Goal: Information Seeking & Learning: Learn about a topic

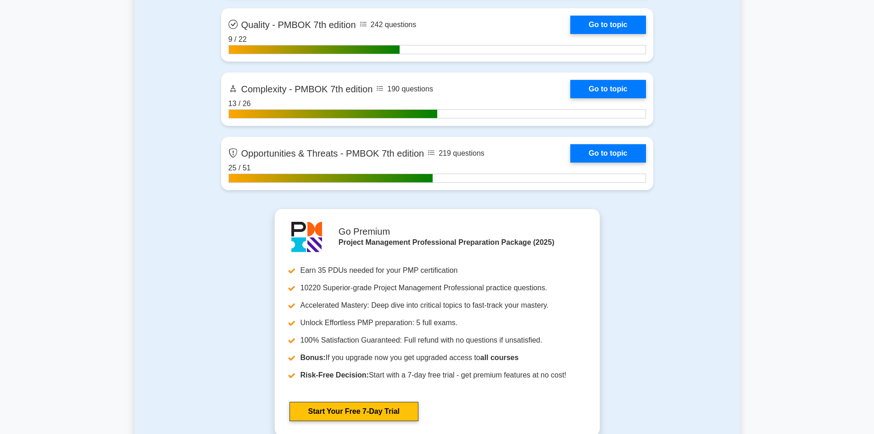
scroll to position [3303, 0]
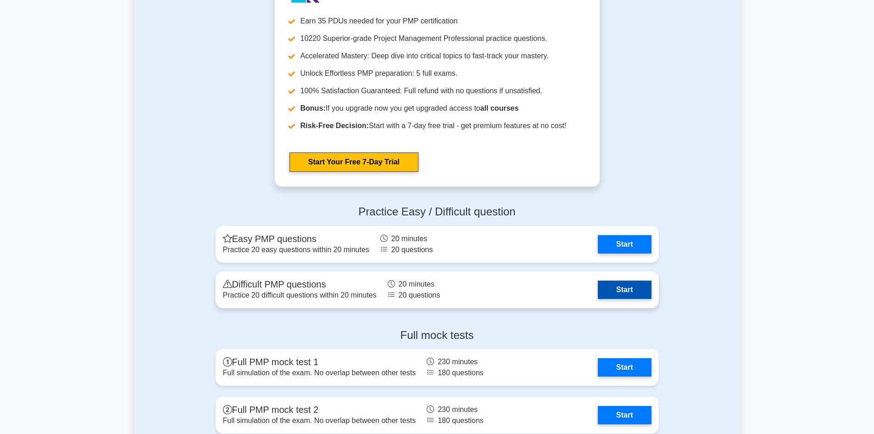
click at [627, 292] on link "Start" at bounding box center [624, 289] width 53 height 18
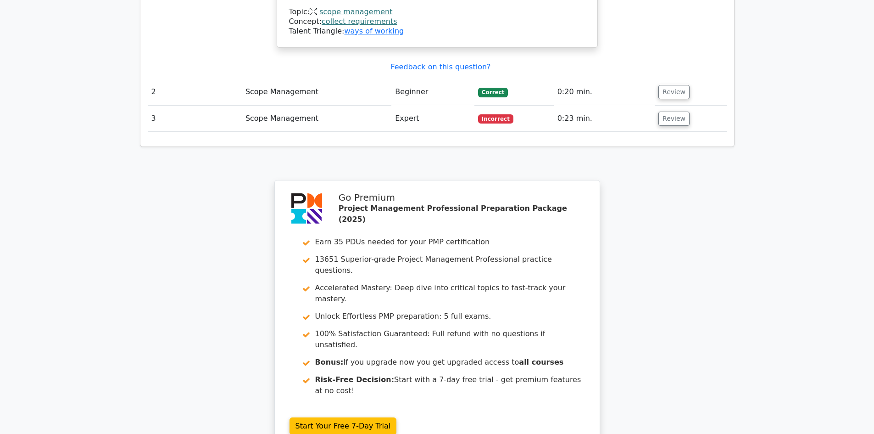
scroll to position [1242, 0]
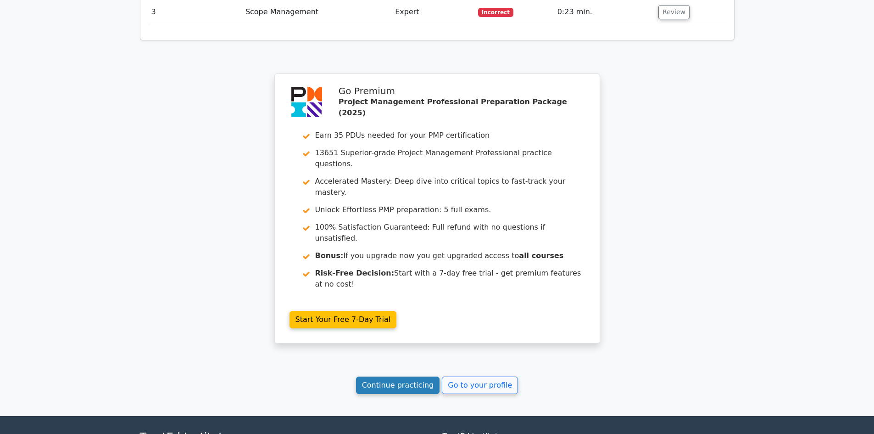
click at [397, 376] on link "Continue practicing" at bounding box center [398, 384] width 84 height 17
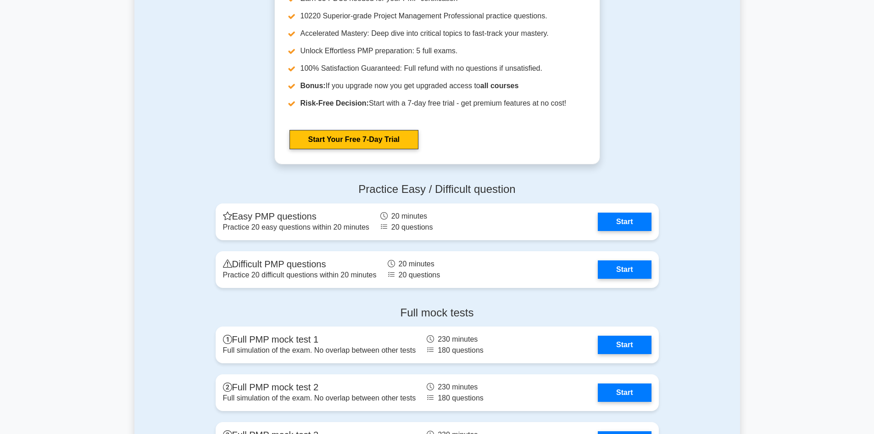
scroll to position [3395, 0]
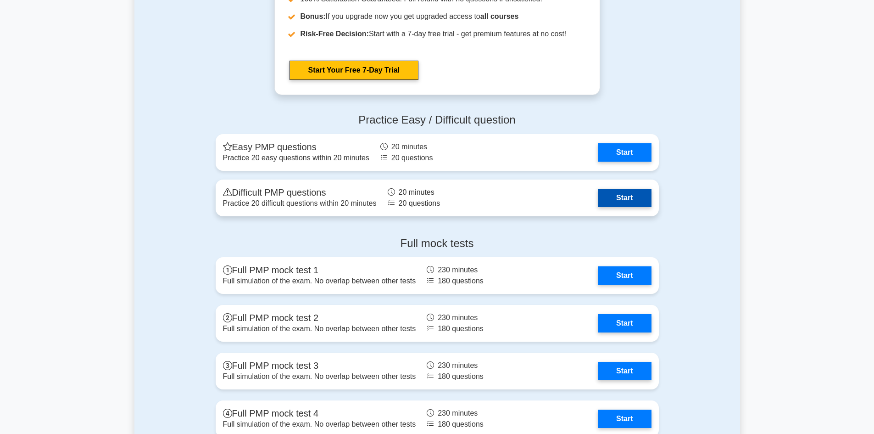
click at [638, 202] on link "Start" at bounding box center [624, 198] width 53 height 18
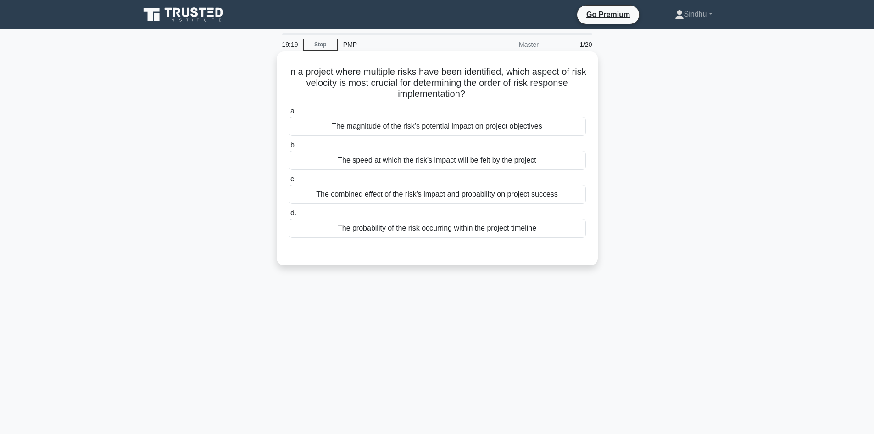
click at [434, 196] on div "The combined effect of the risk's impact and probability on project success" at bounding box center [437, 193] width 297 height 19
click at [289, 182] on input "c. The combined effect of the risk's impact and probability on project success" at bounding box center [289, 179] width 0 height 6
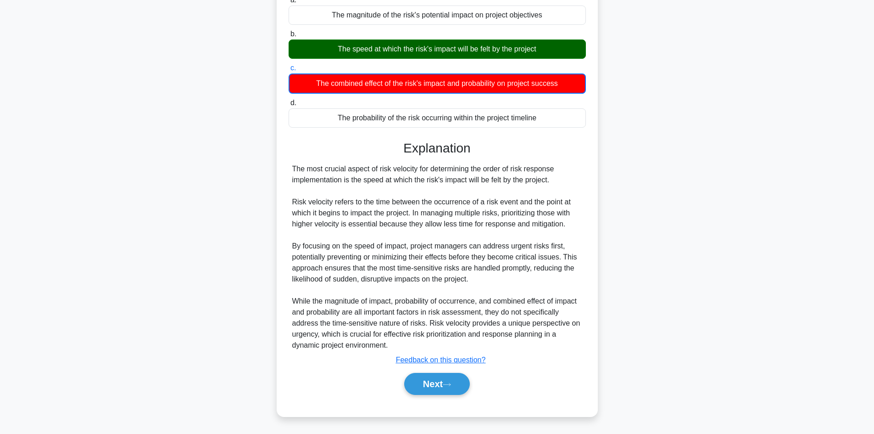
scroll to position [111, 0]
click at [422, 378] on button "Next" at bounding box center [437, 384] width 66 height 22
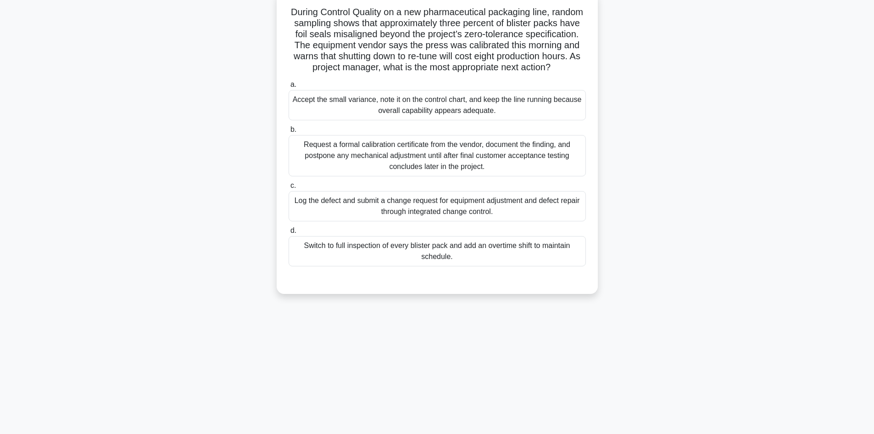
scroll to position [0, 0]
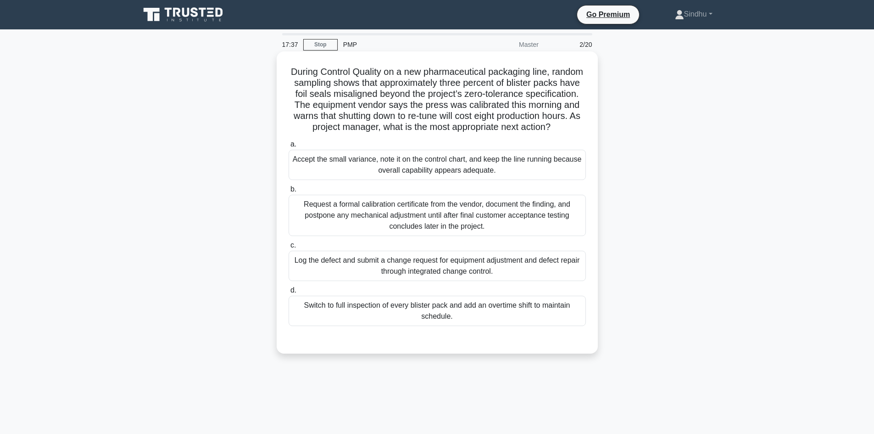
click at [379, 274] on div "Log the defect and submit a change request for equipment adjustment and defect …" at bounding box center [437, 265] width 297 height 30
click at [289, 248] on input "c. Log the defect and submit a change request for equipment adjustment and defe…" at bounding box center [289, 245] width 0 height 6
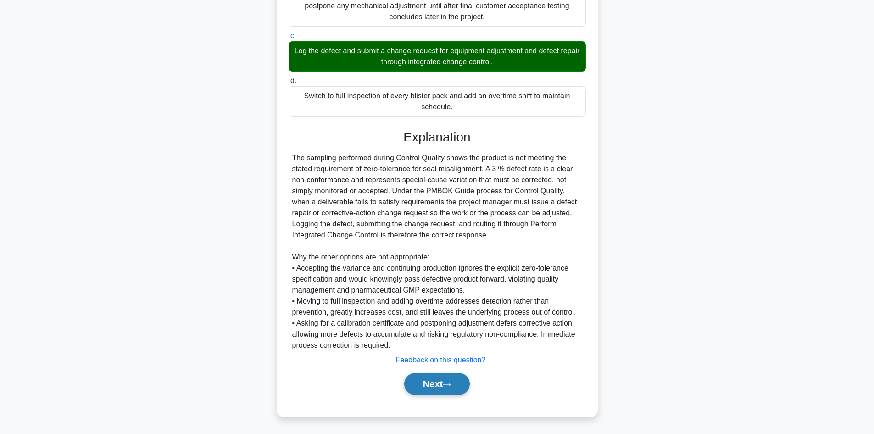
click at [430, 381] on button "Next" at bounding box center [437, 384] width 66 height 22
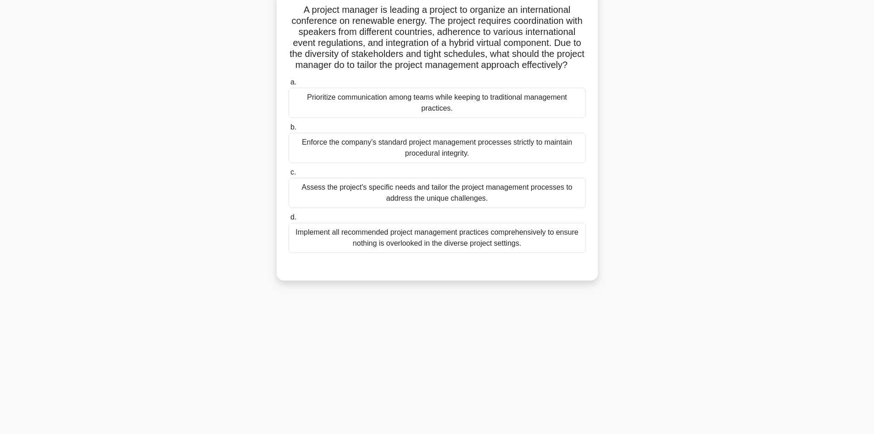
click at [458, 208] on div "Assess the project's specific needs and tailor the project management processes…" at bounding box center [437, 193] width 297 height 30
click at [289, 175] on input "c. Assess the project's specific needs and tailor the project management proces…" at bounding box center [289, 172] width 0 height 6
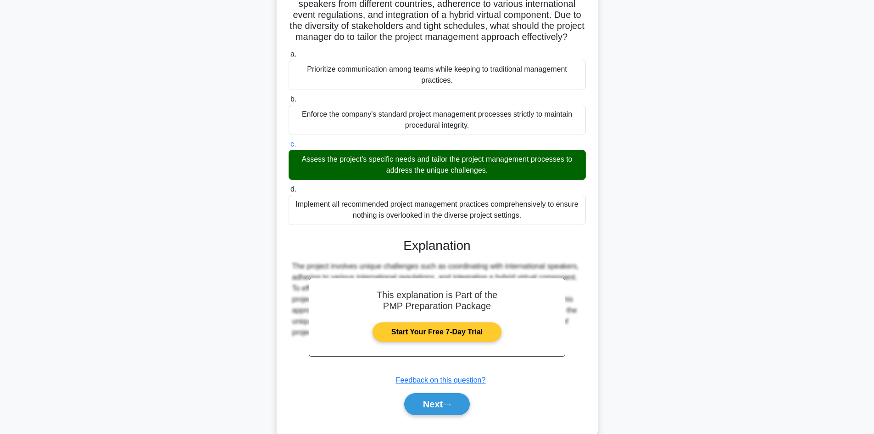
scroll to position [122, 0]
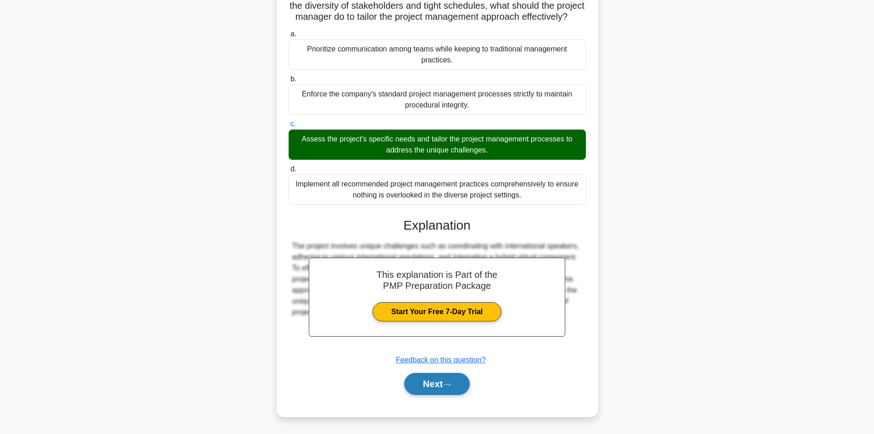
click at [428, 385] on button "Next" at bounding box center [437, 384] width 66 height 22
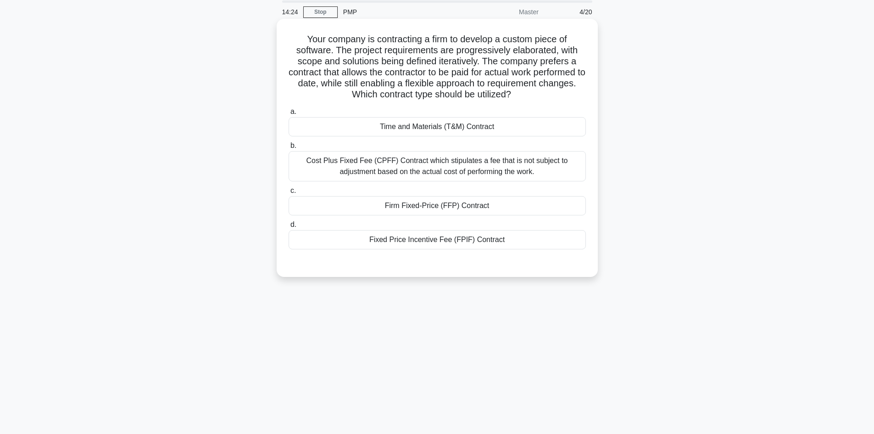
scroll to position [0, 0]
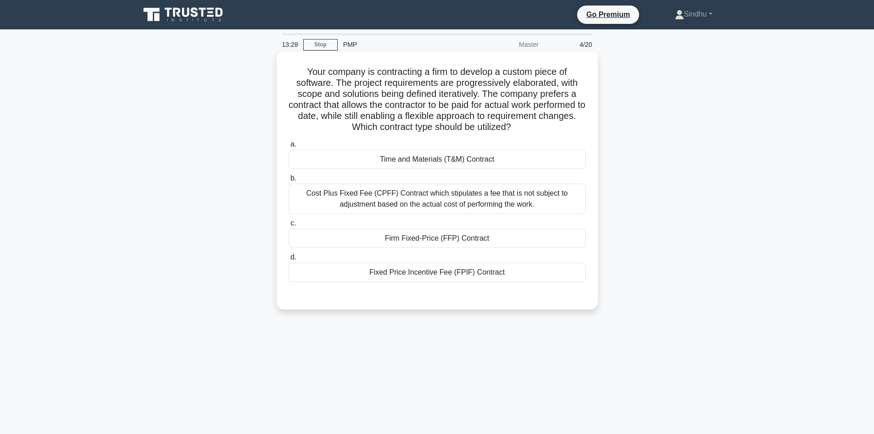
click at [453, 269] on div "Fixed Price Incentive Fee (FPIF) Contract" at bounding box center [437, 271] width 297 height 19
click at [289, 260] on input "d. Fixed Price Incentive Fee (FPIF) Contract" at bounding box center [289, 257] width 0 height 6
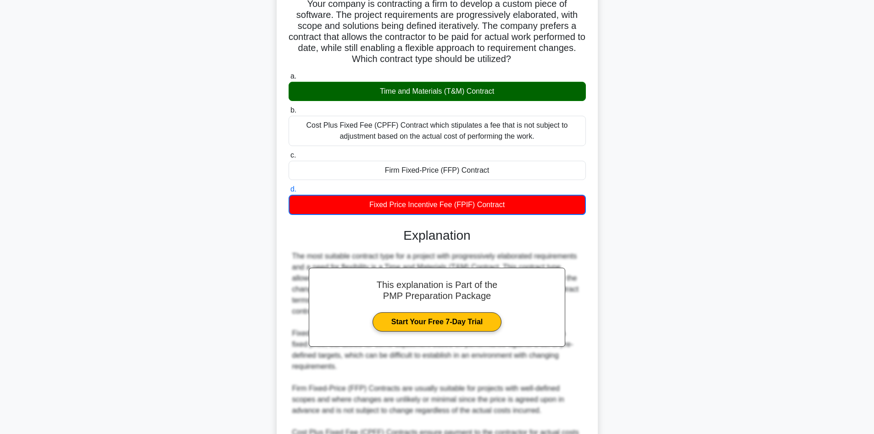
scroll to position [178, 0]
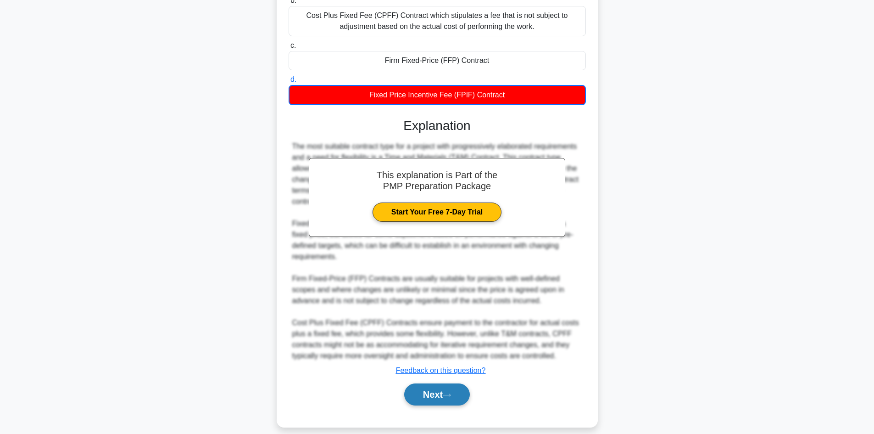
click at [434, 384] on button "Next" at bounding box center [437, 394] width 66 height 22
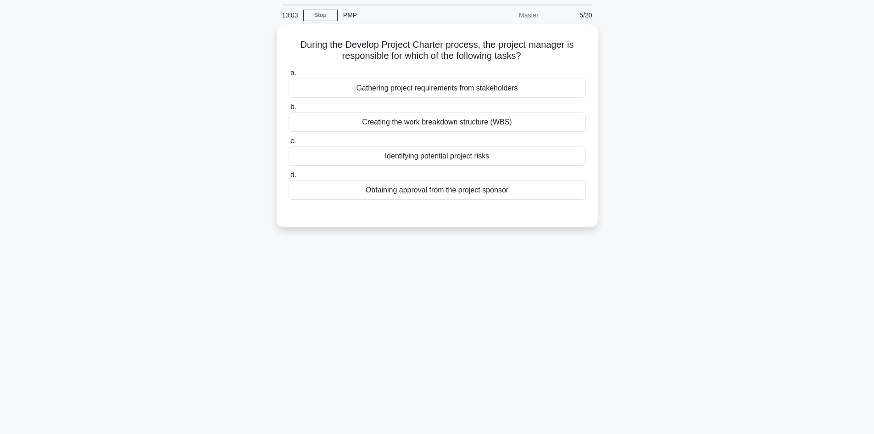
scroll to position [0, 0]
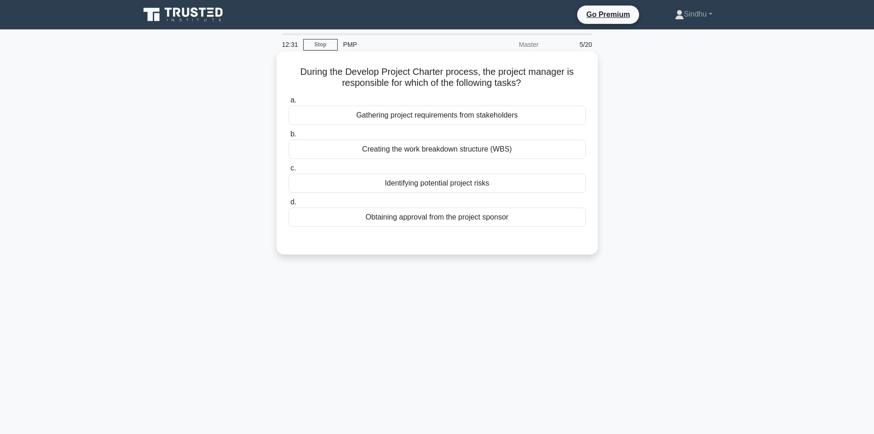
click at [430, 118] on div "Gathering project requirements from stakeholders" at bounding box center [437, 115] width 297 height 19
click at [289, 103] on input "a. Gathering project requirements from stakeholders" at bounding box center [289, 100] width 0 height 6
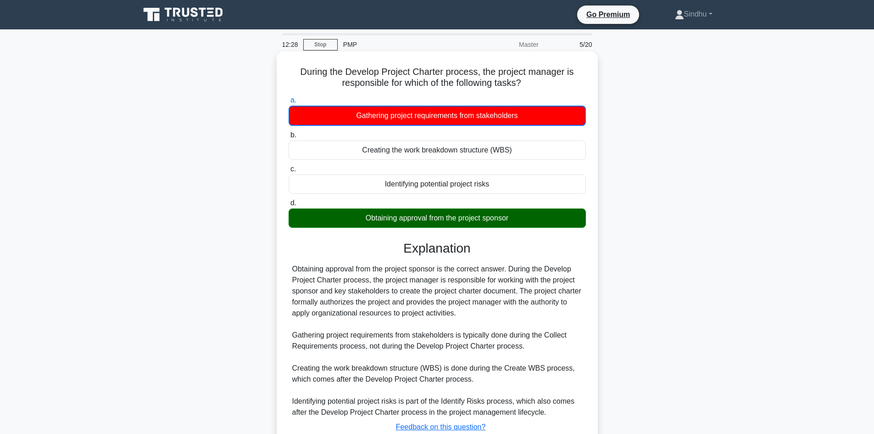
scroll to position [67, 0]
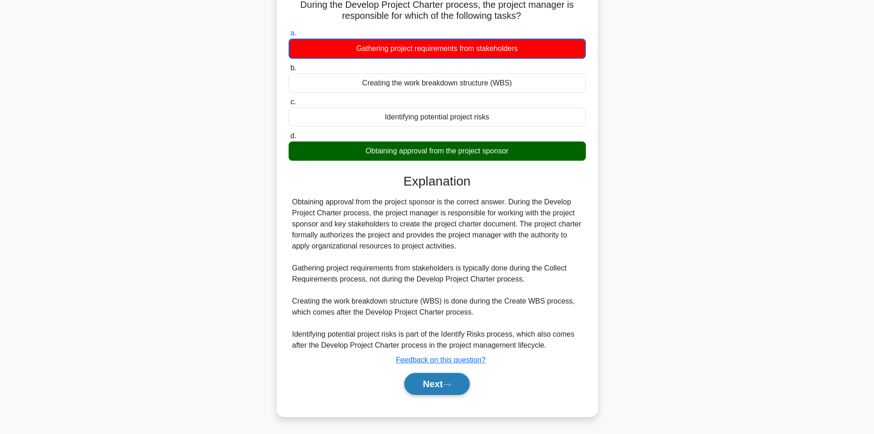
click at [439, 381] on button "Next" at bounding box center [437, 384] width 66 height 22
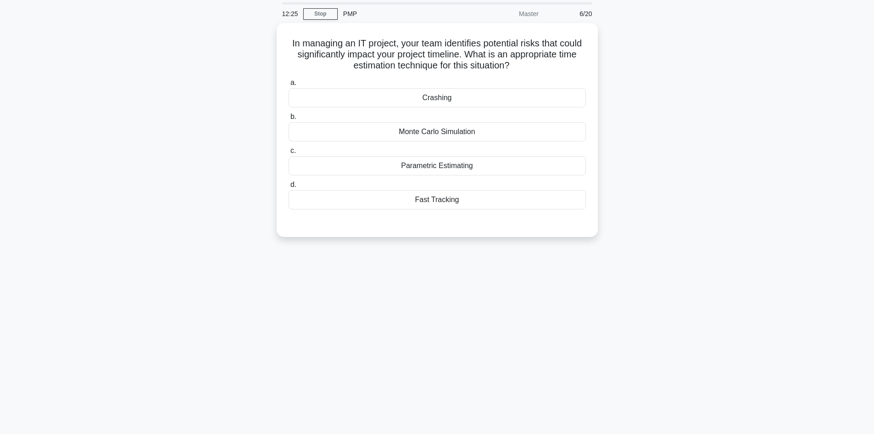
scroll to position [0, 0]
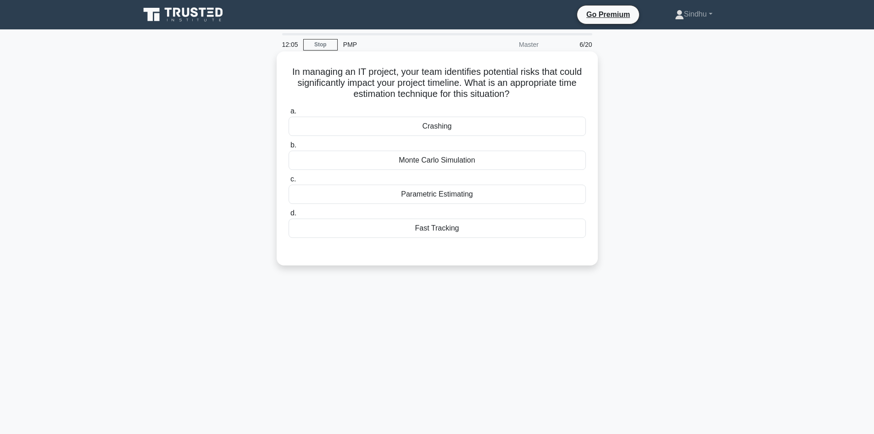
click at [416, 157] on div "Monte Carlo Simulation" at bounding box center [437, 159] width 297 height 19
click at [289, 148] on input "b. Monte Carlo Simulation" at bounding box center [289, 145] width 0 height 6
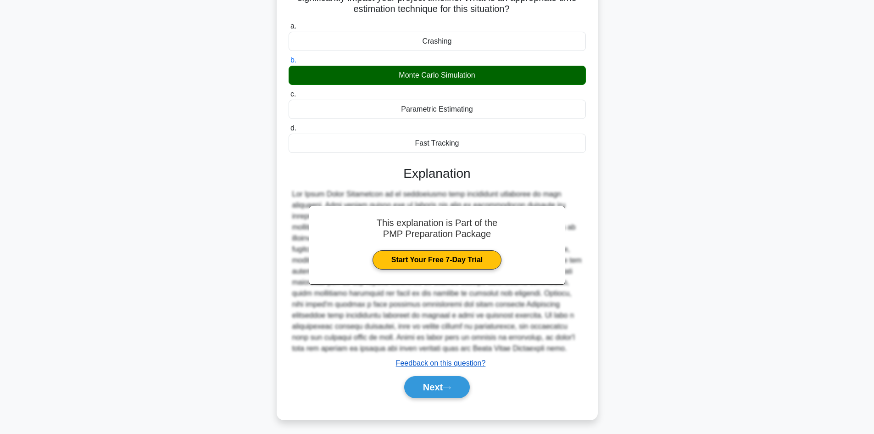
scroll to position [89, 0]
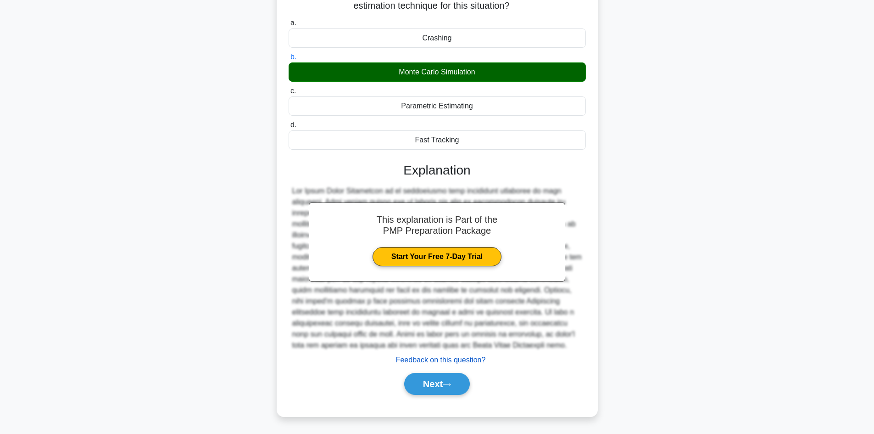
click at [407, 376] on button "Next" at bounding box center [437, 384] width 66 height 22
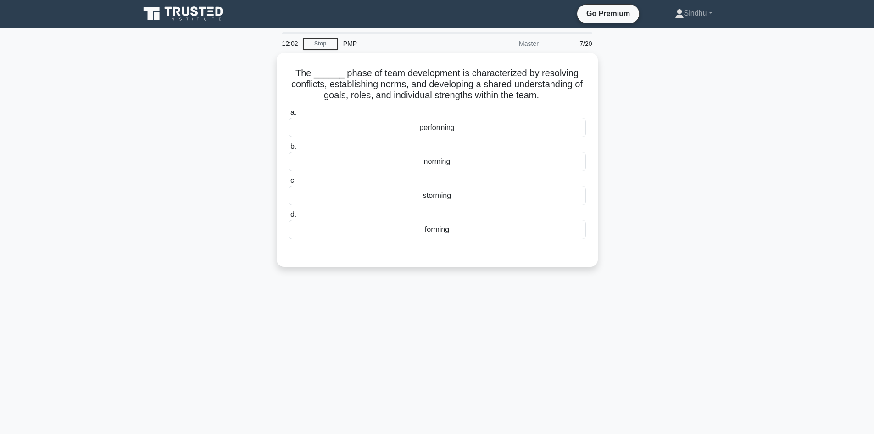
scroll to position [0, 0]
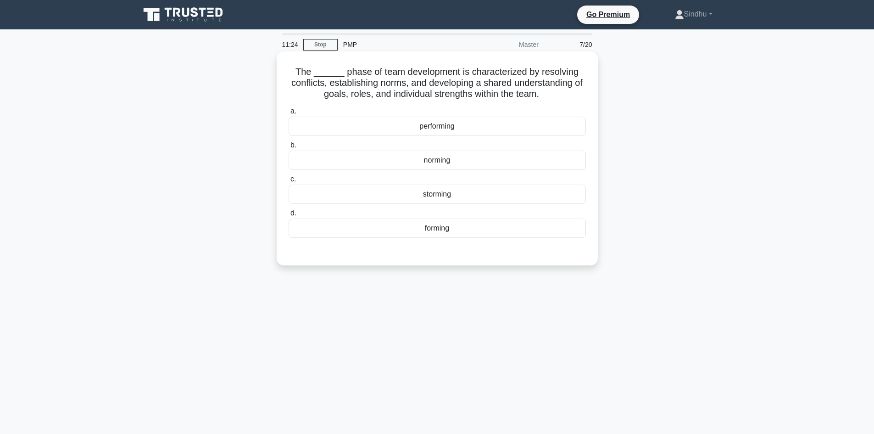
click at [444, 162] on div "norming" at bounding box center [437, 159] width 297 height 19
click at [289, 148] on input "b. norming" at bounding box center [289, 145] width 0 height 6
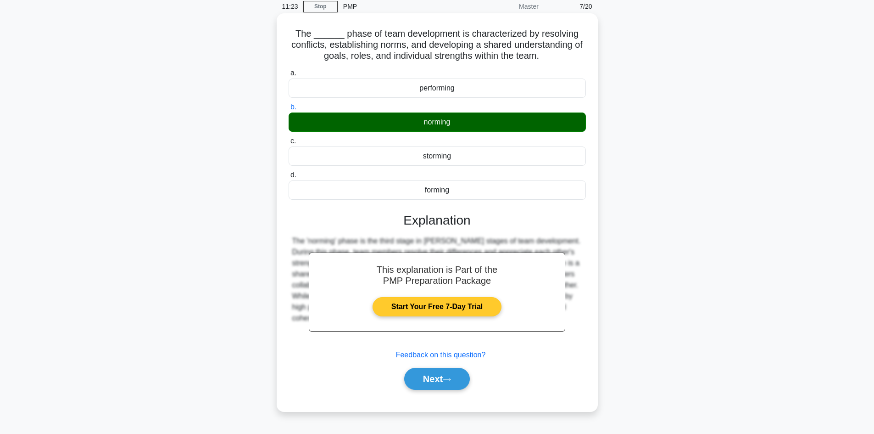
scroll to position [62, 0]
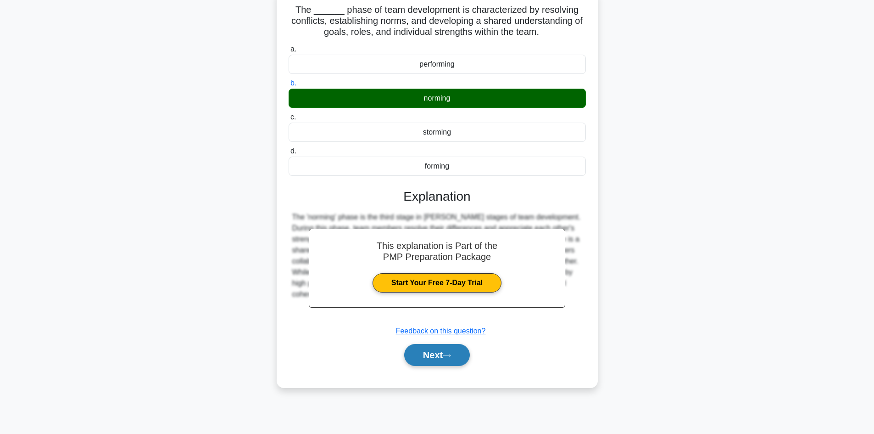
click at [421, 356] on button "Next" at bounding box center [437, 355] width 66 height 22
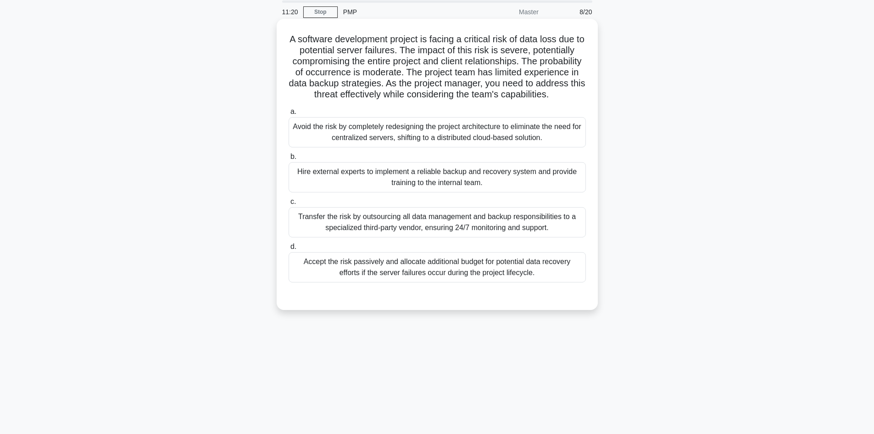
scroll to position [0, 0]
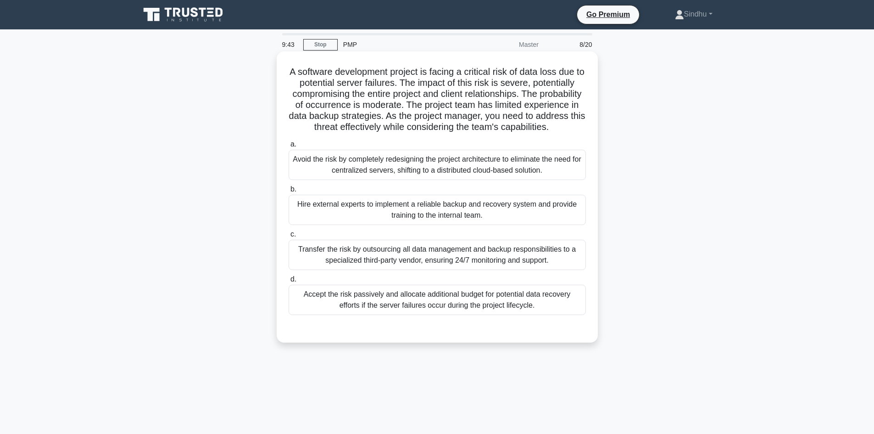
click at [457, 311] on div "Accept the risk passively and allocate additional budget for potential data rec…" at bounding box center [437, 299] width 297 height 30
click at [289, 282] on input "d. Accept the risk passively and allocate additional budget for potential data …" at bounding box center [289, 279] width 0 height 6
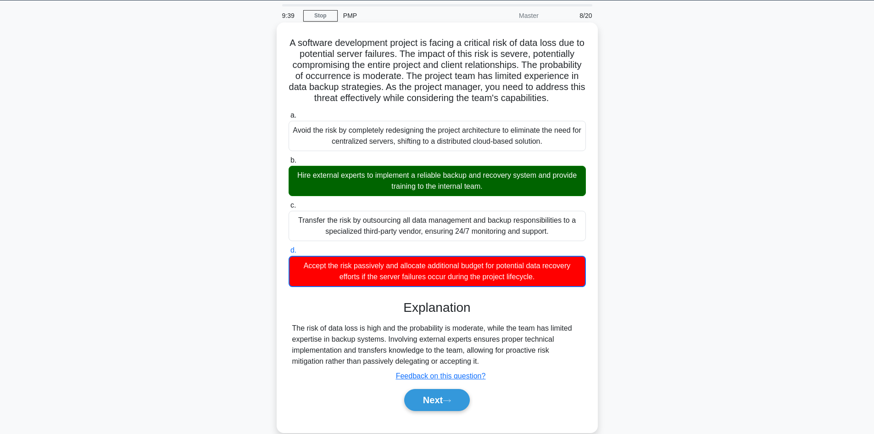
scroll to position [62, 0]
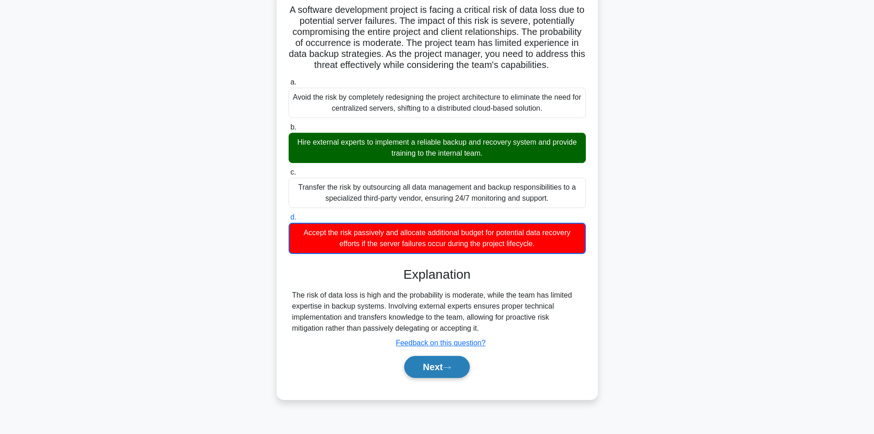
click at [434, 378] on button "Next" at bounding box center [437, 367] width 66 height 22
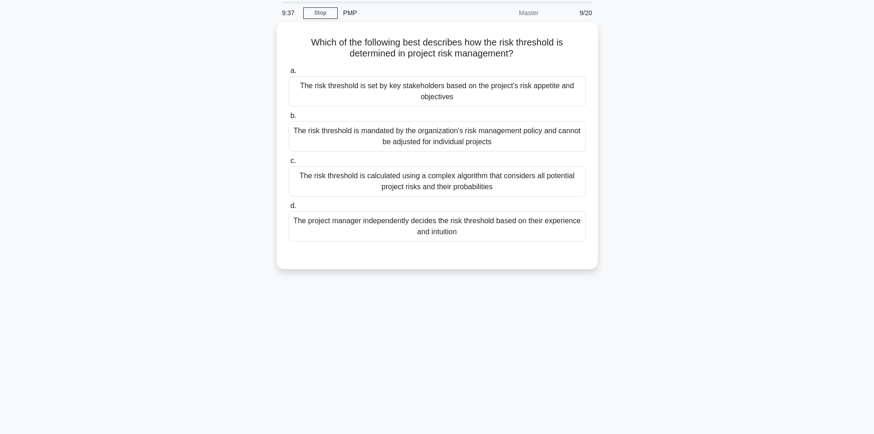
scroll to position [0, 0]
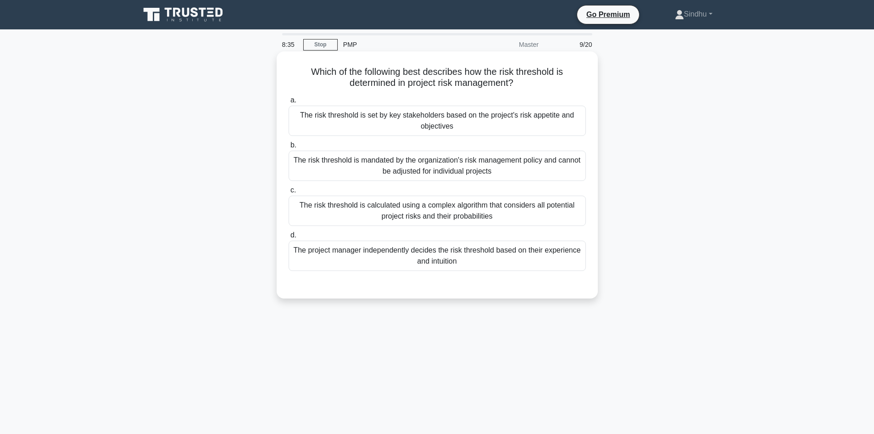
click at [428, 122] on div "The risk threshold is set by key stakeholders based on the project's risk appet…" at bounding box center [437, 121] width 297 height 30
click at [289, 103] on input "a. The risk threshold is set by key stakeholders based on the project's risk ap…" at bounding box center [289, 100] width 0 height 6
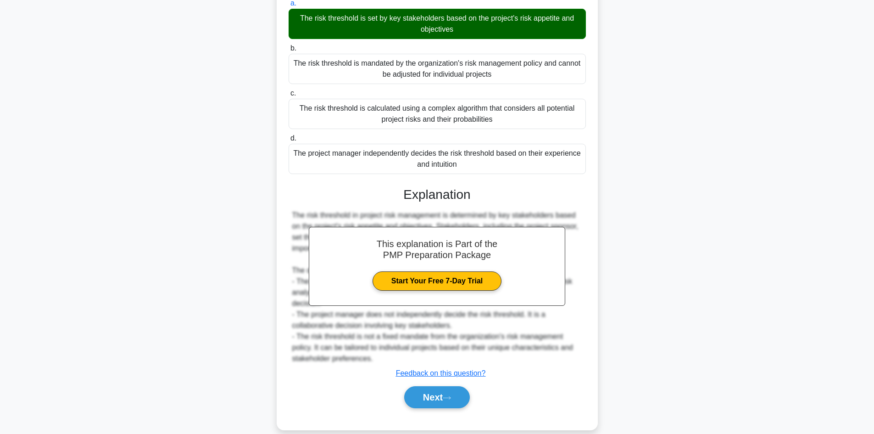
scroll to position [100, 0]
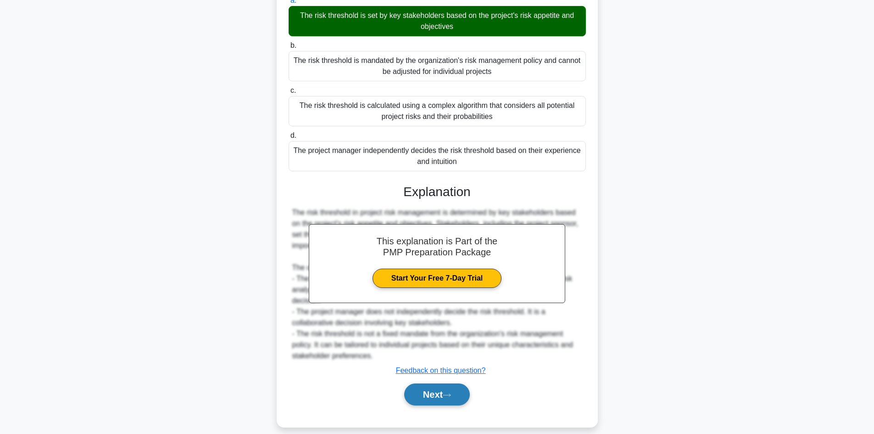
click at [426, 385] on button "Next" at bounding box center [437, 394] width 66 height 22
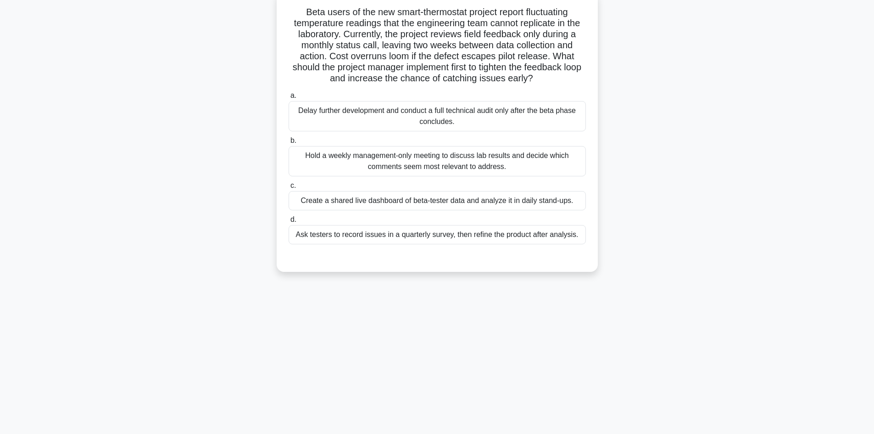
scroll to position [0, 0]
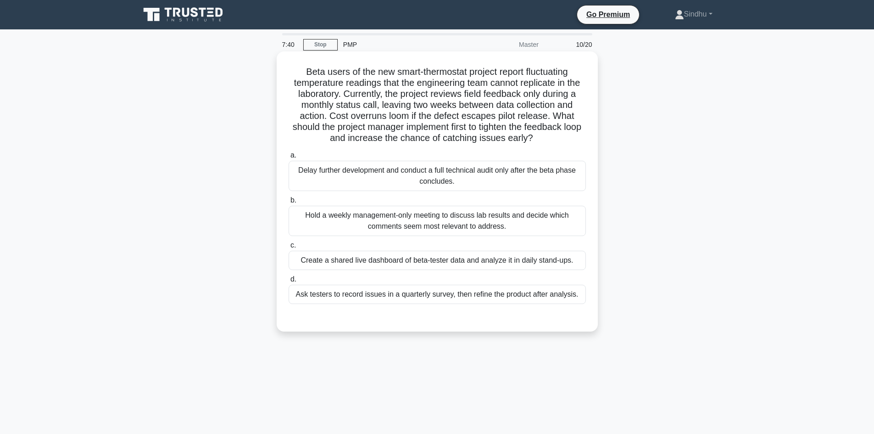
click at [362, 261] on div "Create a shared live dashboard of beta-tester data and analyze it in daily stan…" at bounding box center [437, 259] width 297 height 19
click at [289, 248] on input "c. Create a shared live dashboard of beta-tester data and analyze it in daily s…" at bounding box center [289, 245] width 0 height 6
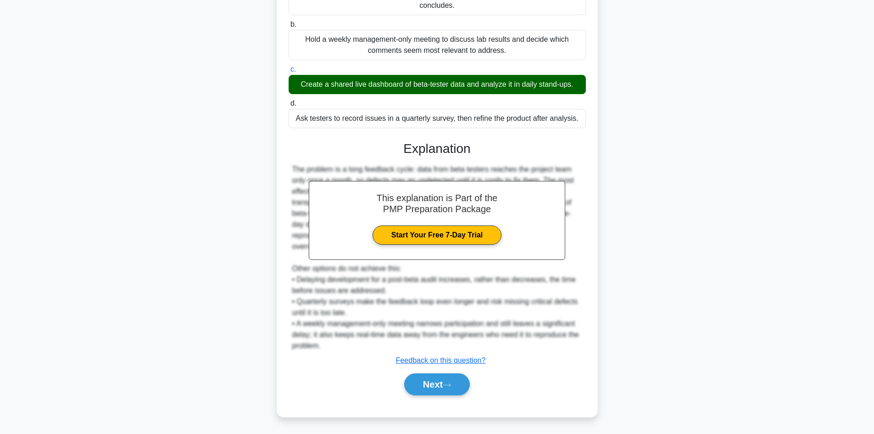
scroll to position [177, 0]
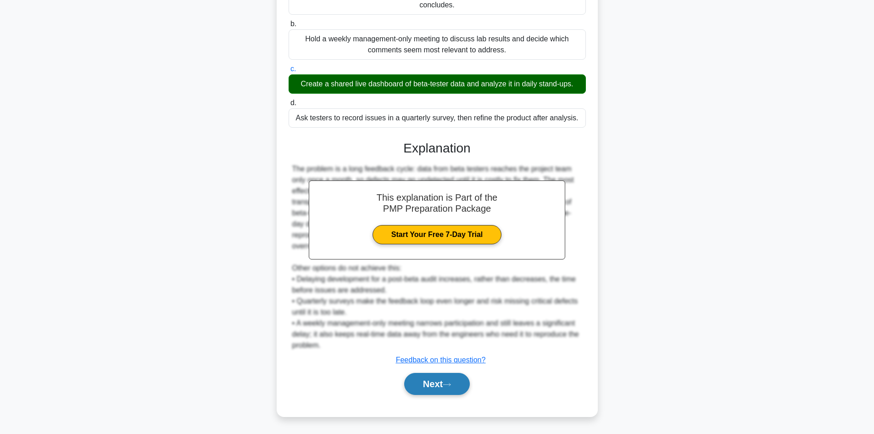
click at [425, 387] on button "Next" at bounding box center [437, 384] width 66 height 22
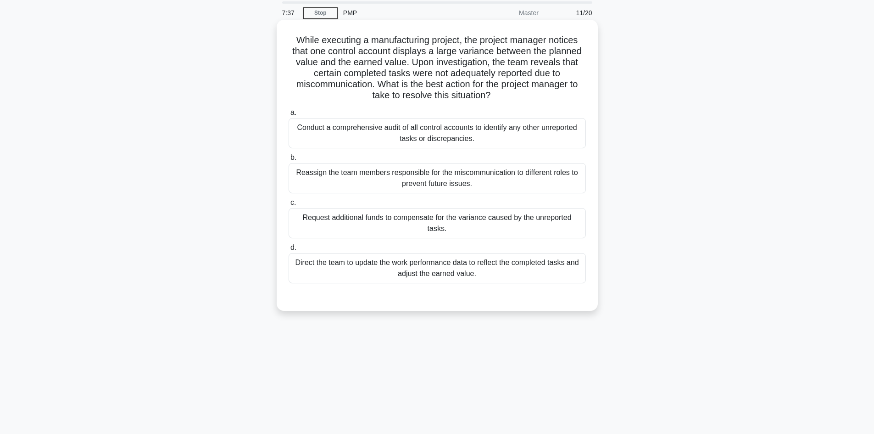
scroll to position [0, 0]
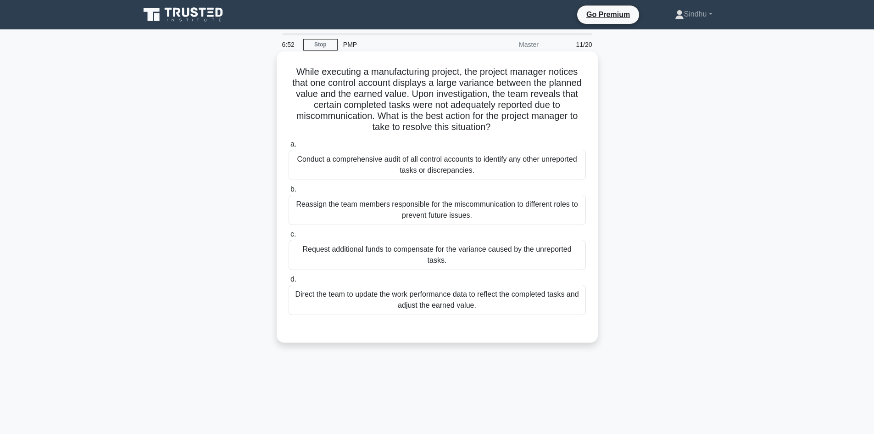
click at [448, 289] on div "Direct the team to update the work performance data to reflect the completed ta…" at bounding box center [437, 299] width 297 height 30
click at [289, 282] on input "d. Direct the team to update the work performance data to reflect the completed…" at bounding box center [289, 279] width 0 height 6
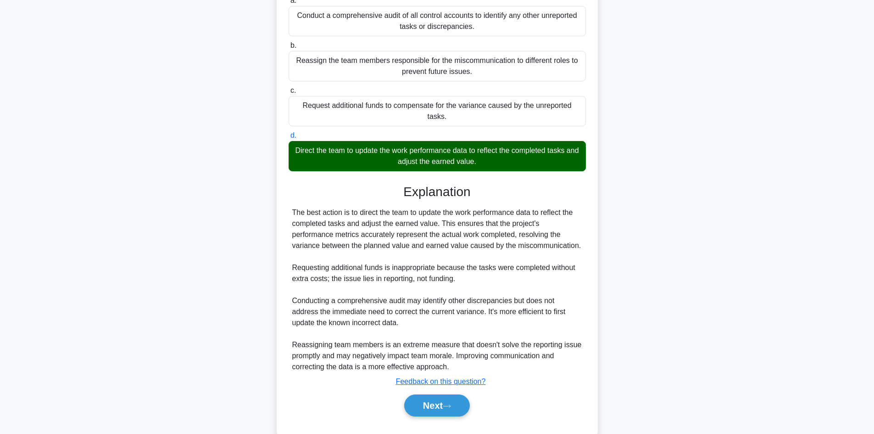
scroll to position [155, 0]
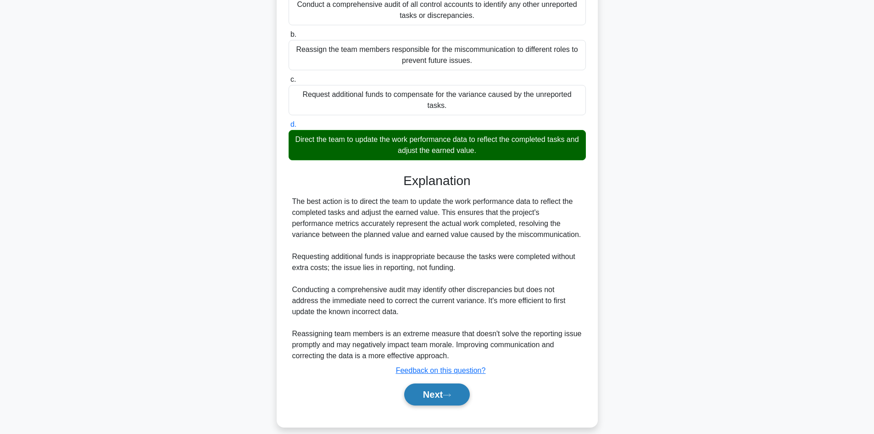
click at [432, 385] on button "Next" at bounding box center [437, 394] width 66 height 22
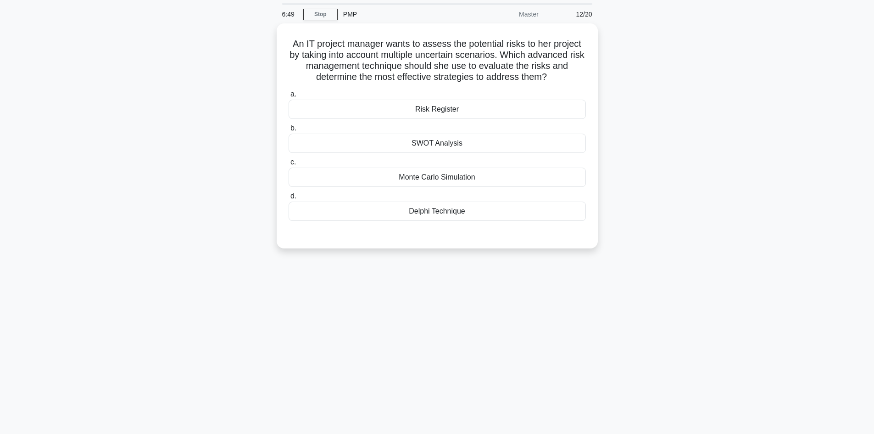
scroll to position [0, 0]
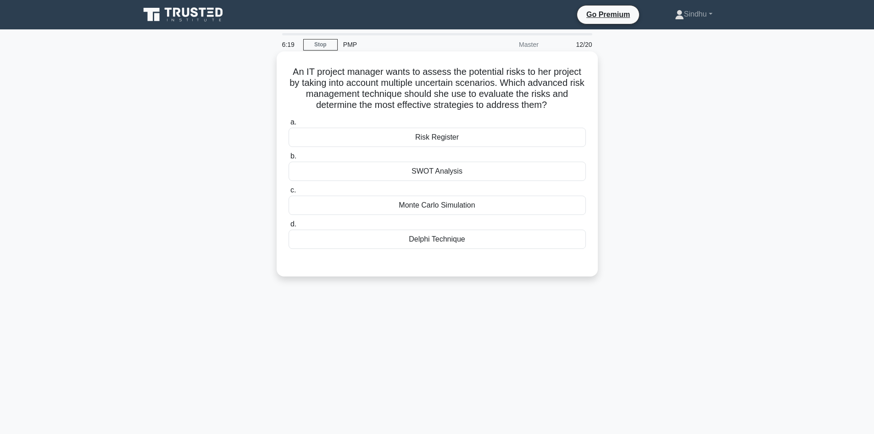
click at [421, 203] on div "Monte Carlo Simulation" at bounding box center [437, 204] width 297 height 19
click at [289, 193] on input "c. Monte Carlo Simulation" at bounding box center [289, 190] width 0 height 6
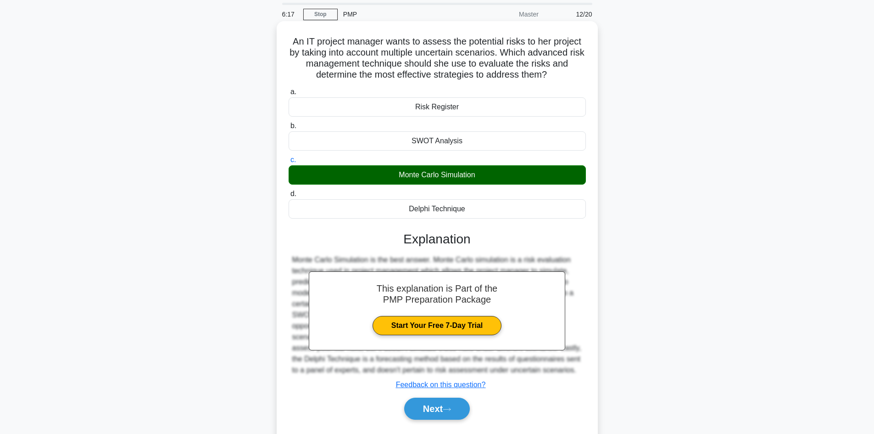
scroll to position [62, 0]
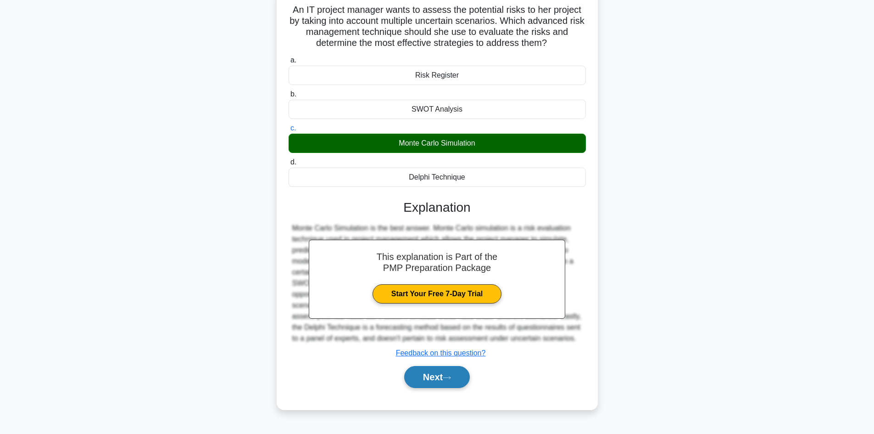
click at [428, 379] on button "Next" at bounding box center [437, 377] width 66 height 22
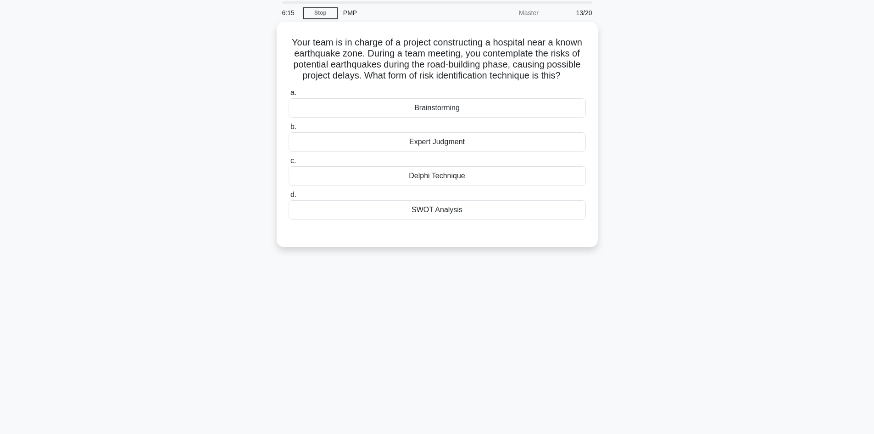
scroll to position [0, 0]
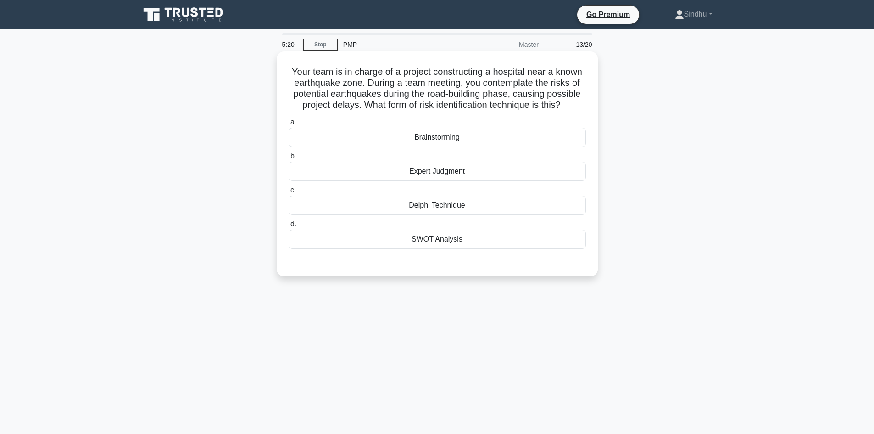
click at [452, 172] on div "Expert Judgment" at bounding box center [437, 170] width 297 height 19
click at [289, 159] on input "b. Expert Judgment" at bounding box center [289, 156] width 0 height 6
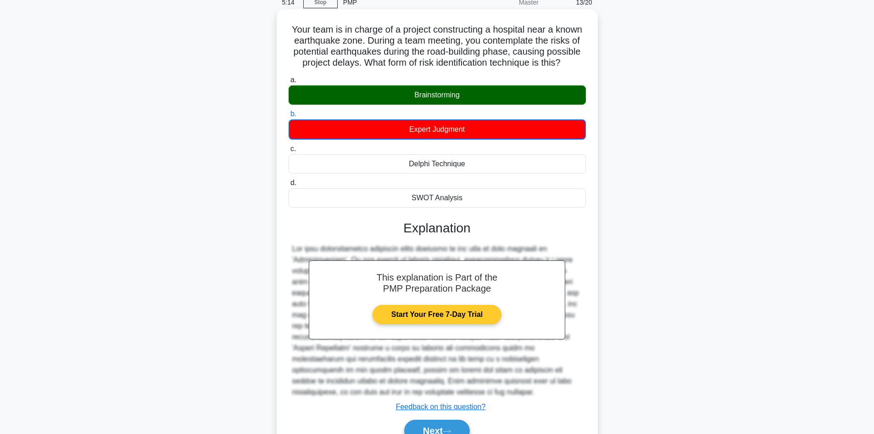
scroll to position [89, 0]
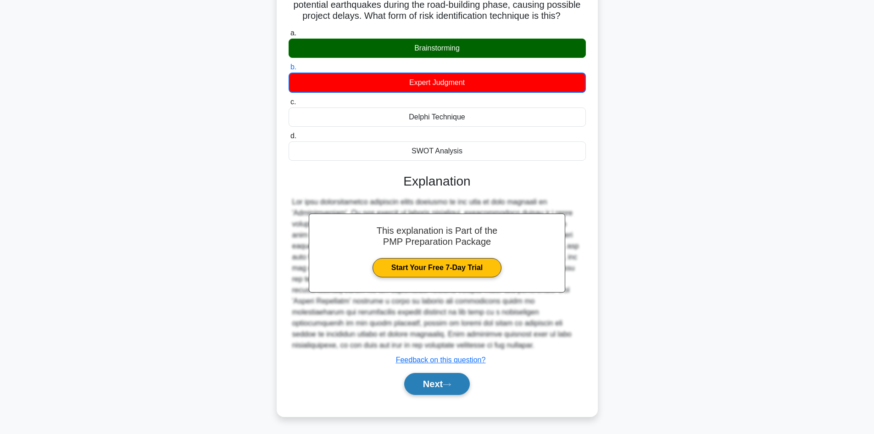
click at [439, 383] on button "Next" at bounding box center [437, 384] width 66 height 22
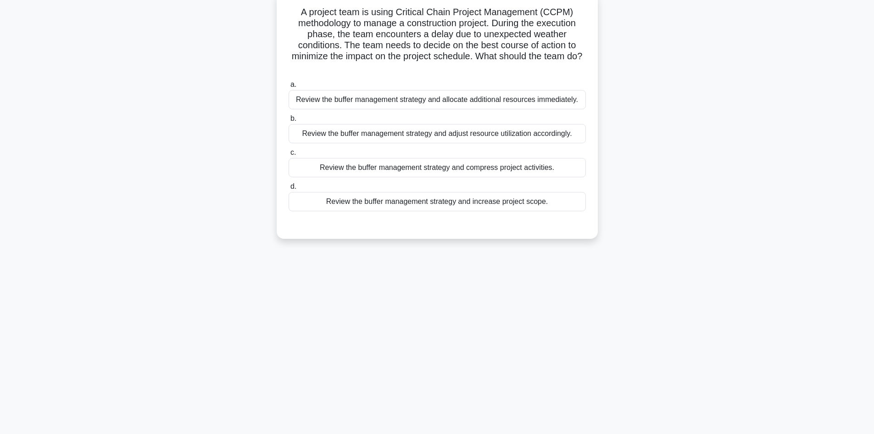
scroll to position [0, 0]
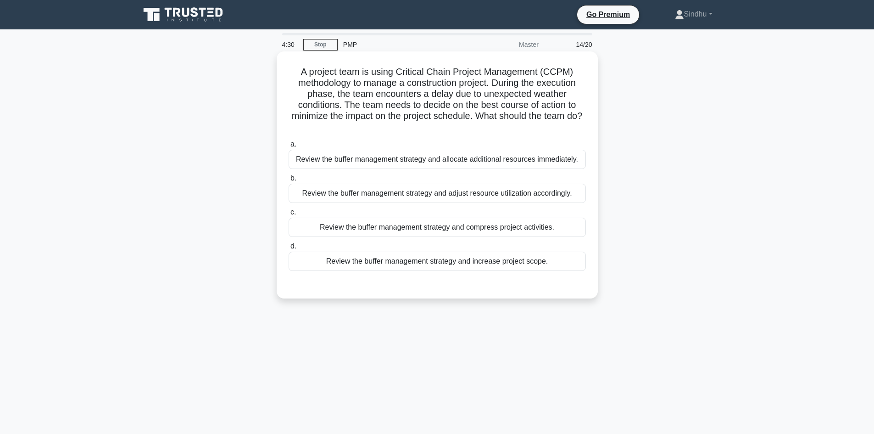
click at [533, 225] on div "Review the buffer management strategy and compress project activities." at bounding box center [437, 226] width 297 height 19
click at [289, 215] on input "c. Review the buffer management strategy and compress project activities." at bounding box center [289, 212] width 0 height 6
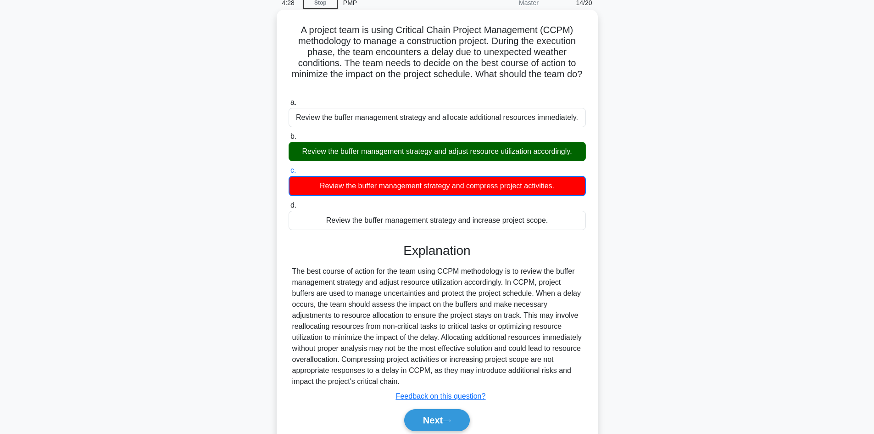
scroll to position [78, 0]
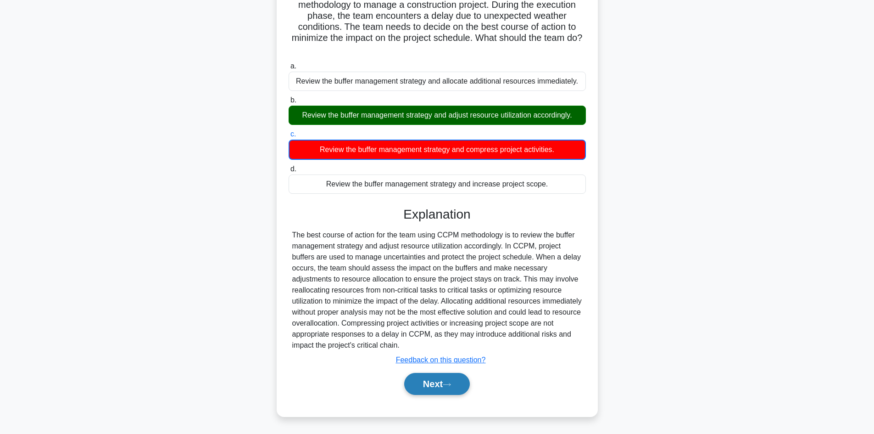
click at [436, 387] on button "Next" at bounding box center [437, 384] width 66 height 22
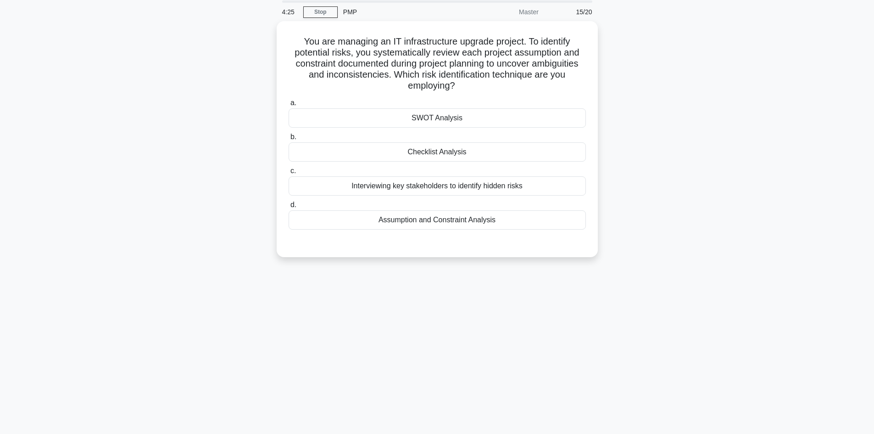
scroll to position [0, 0]
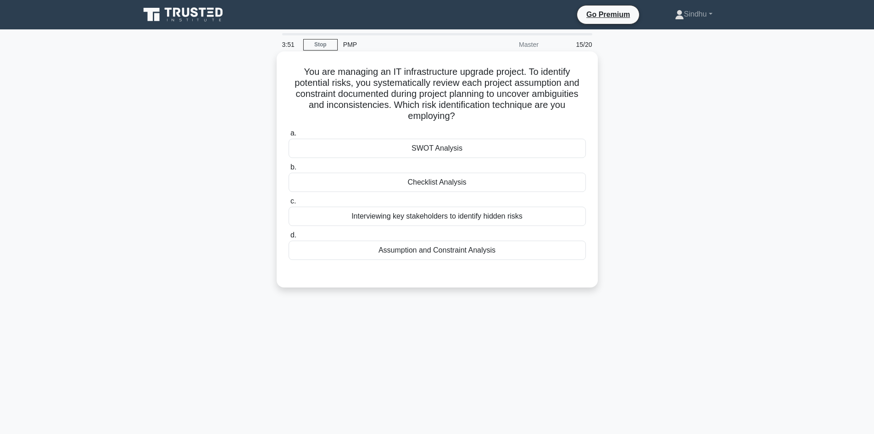
click at [499, 252] on div "Assumption and Constraint Analysis" at bounding box center [437, 249] width 297 height 19
click at [289, 238] on input "d. Assumption and Constraint Analysis" at bounding box center [289, 235] width 0 height 6
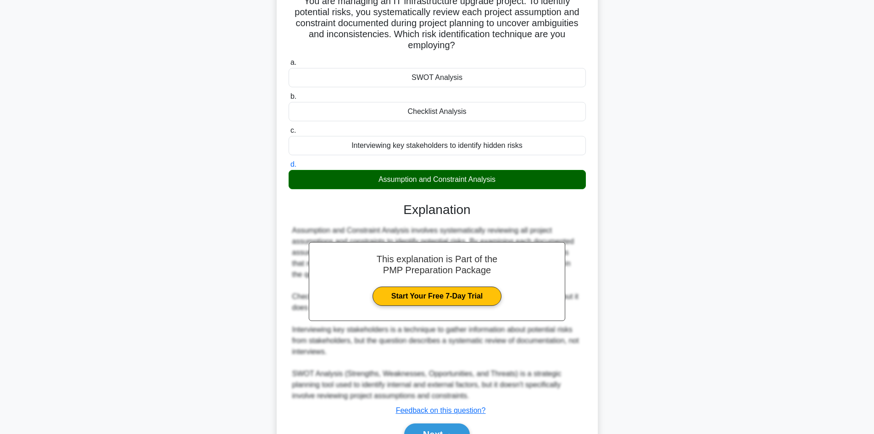
scroll to position [122, 0]
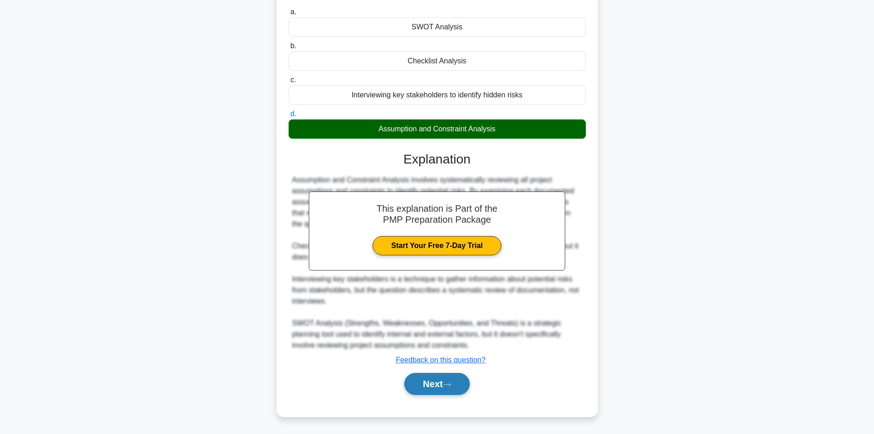
click at [428, 383] on button "Next" at bounding box center [437, 384] width 66 height 22
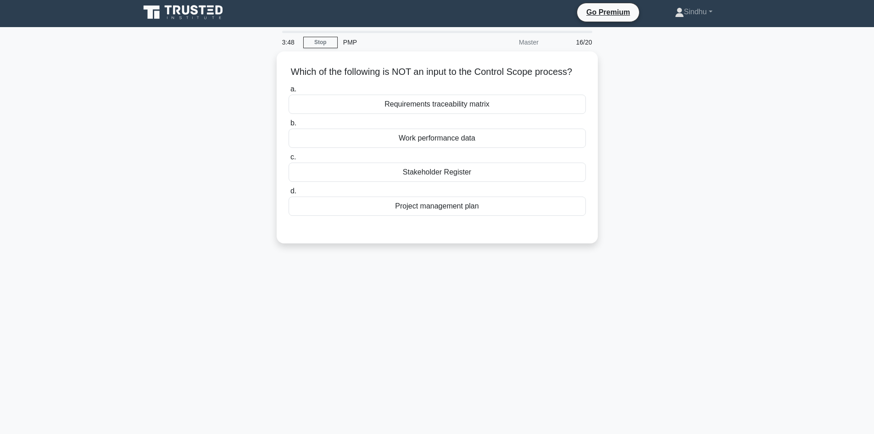
scroll to position [0, 0]
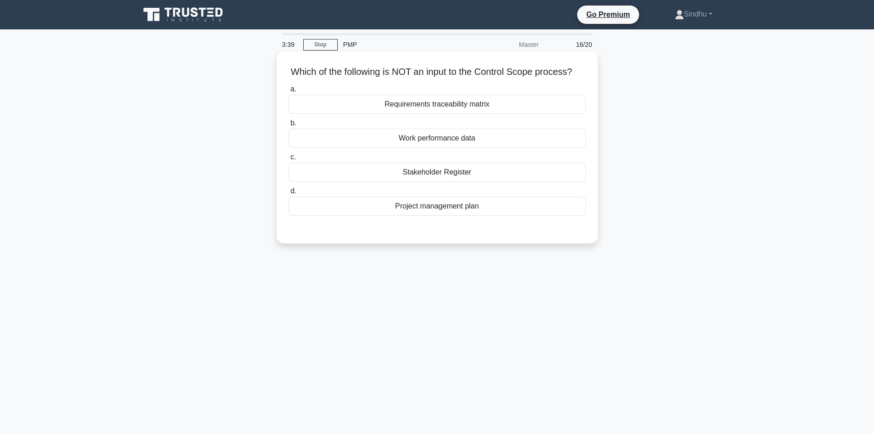
click at [436, 182] on div "Stakeholder Register" at bounding box center [437, 171] width 297 height 19
click at [289, 160] on input "c. Stakeholder Register" at bounding box center [289, 157] width 0 height 6
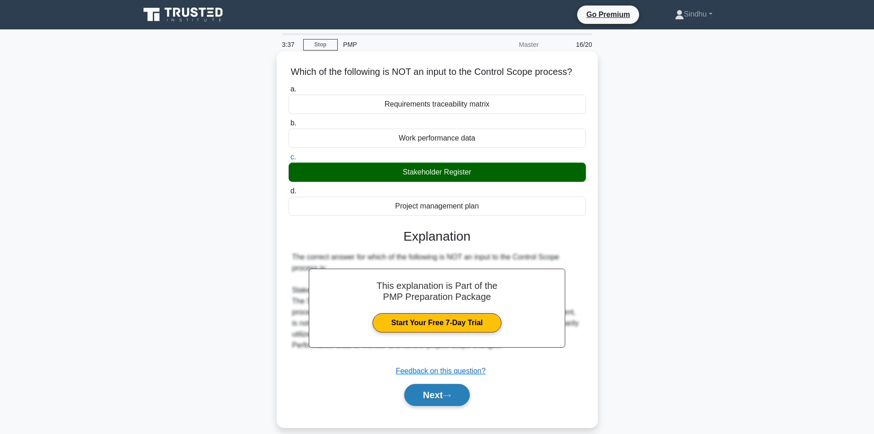
click at [422, 404] on button "Next" at bounding box center [437, 395] width 66 height 22
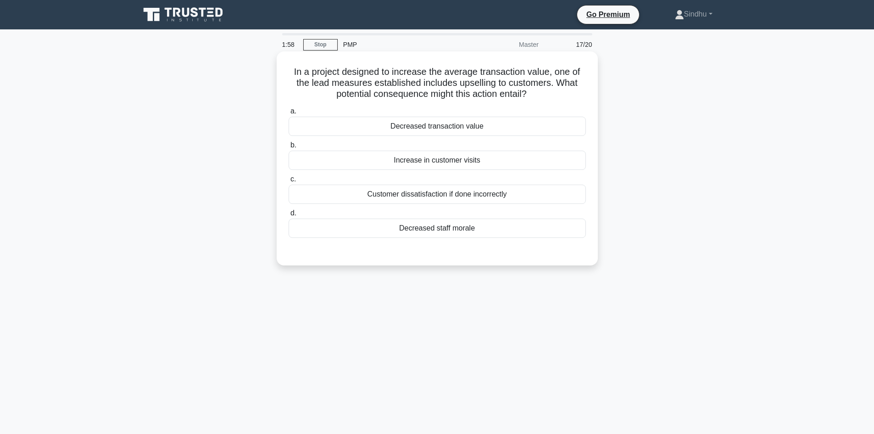
click at [480, 195] on div "Customer dissatisfaction if done incorrectly" at bounding box center [437, 193] width 297 height 19
click at [289, 182] on input "c. Customer dissatisfaction if done incorrectly" at bounding box center [289, 179] width 0 height 6
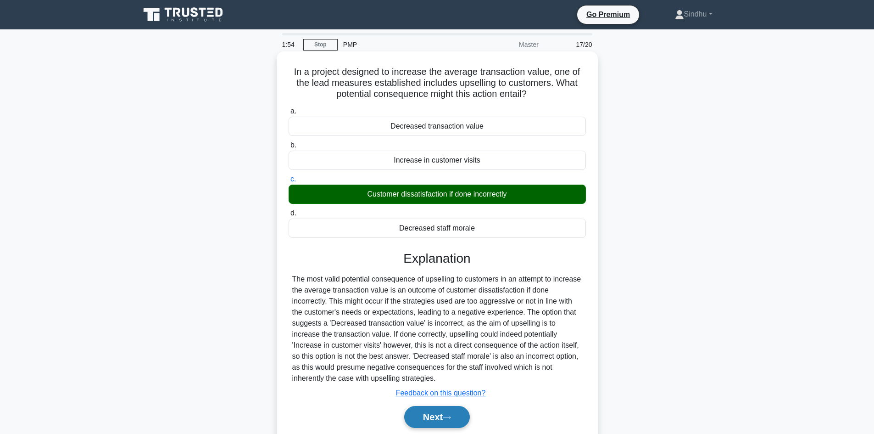
click at [420, 416] on button "Next" at bounding box center [437, 417] width 66 height 22
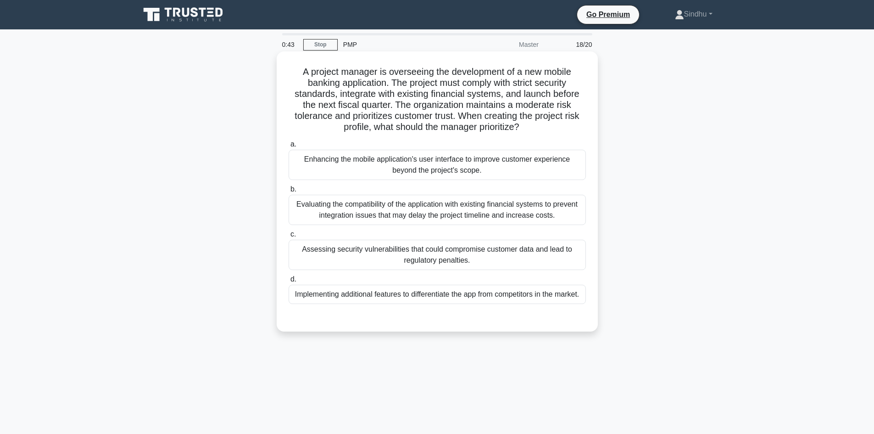
click at [444, 252] on div "Assessing security vulnerabilities that could compromise customer data and lead…" at bounding box center [437, 254] width 297 height 30
click at [289, 237] on input "c. Assessing security vulnerabilities that could compromise customer data and l…" at bounding box center [289, 234] width 0 height 6
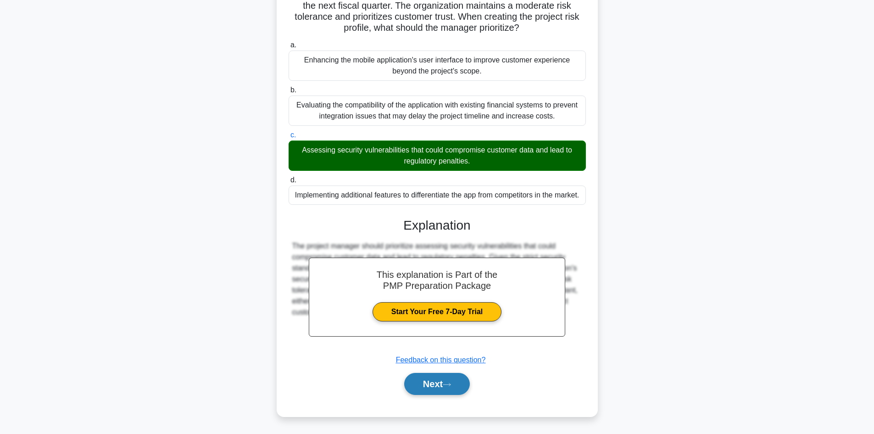
click at [432, 380] on button "Next" at bounding box center [437, 384] width 66 height 22
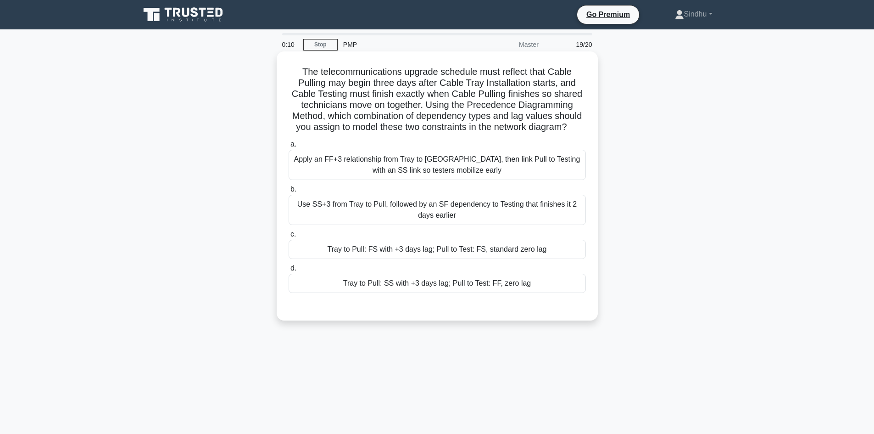
click at [456, 211] on div "Use SS+3 from Tray to Pull, followed by an SF dependency to Testing that finish…" at bounding box center [437, 210] width 297 height 30
click at [289, 192] on input "b. Use SS+3 from Tray to Pull, followed by an SF dependency to Testing that fin…" at bounding box center [289, 189] width 0 height 6
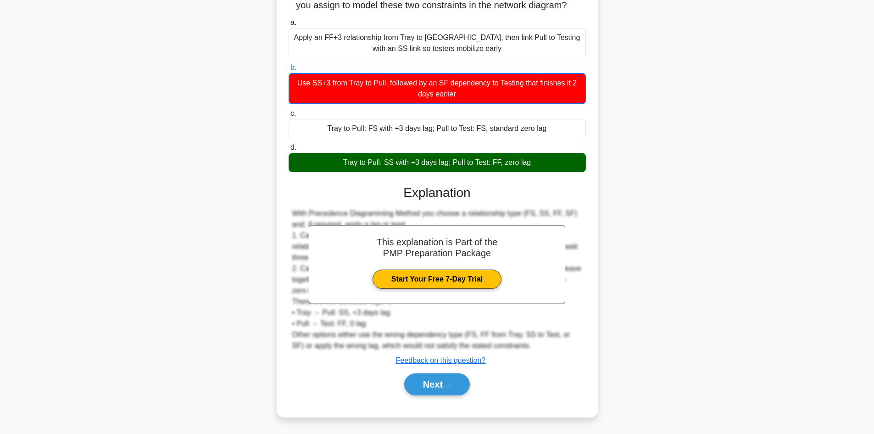
scroll to position [122, 0]
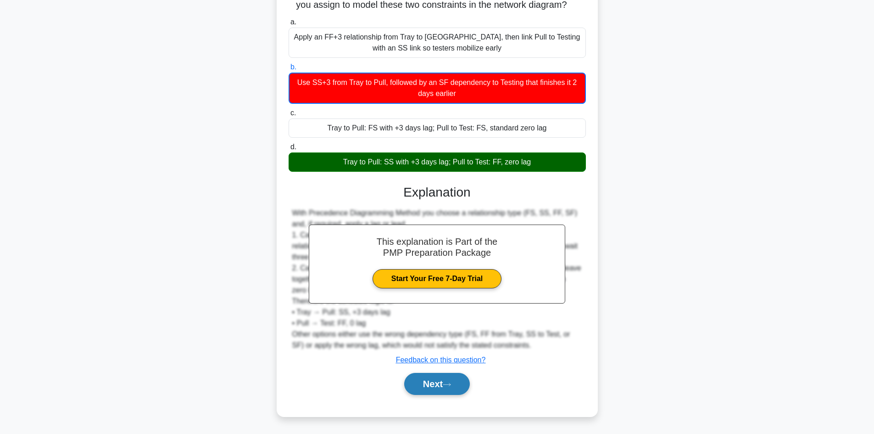
click at [430, 381] on button "Next" at bounding box center [437, 384] width 66 height 22
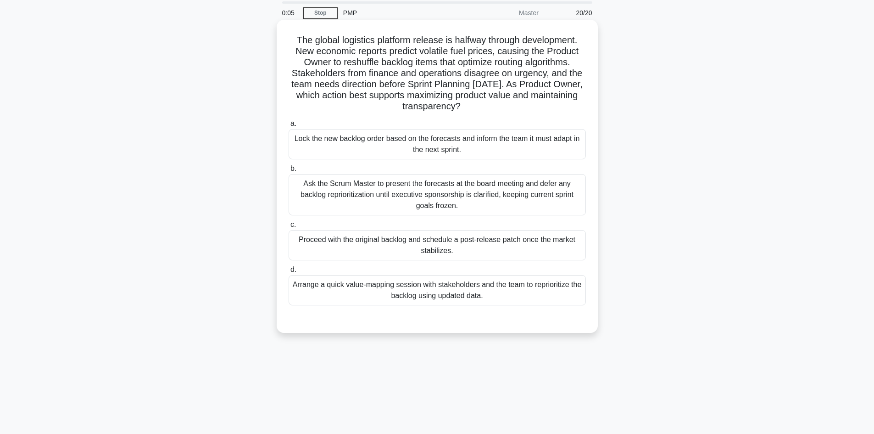
scroll to position [0, 0]
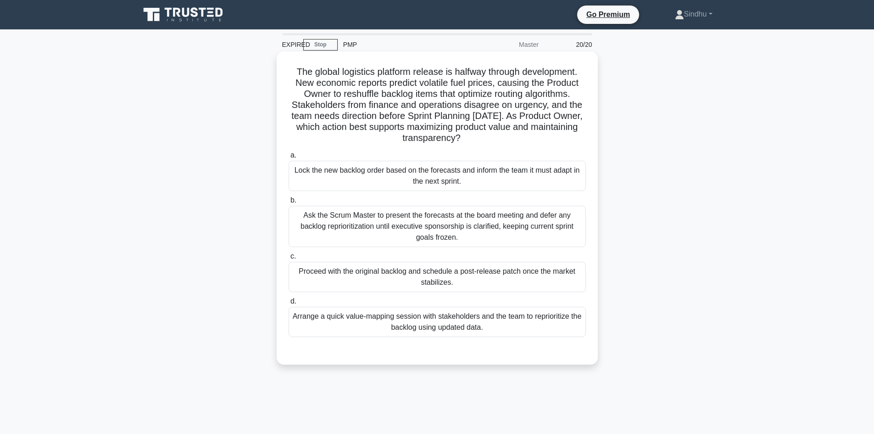
click at [387, 314] on div "Arrange a quick value-mapping session with stakeholders and the team to reprior…" at bounding box center [437, 321] width 297 height 30
click at [289, 304] on input "d. Arrange a quick value-mapping session with stakeholders and the team to repr…" at bounding box center [289, 301] width 0 height 6
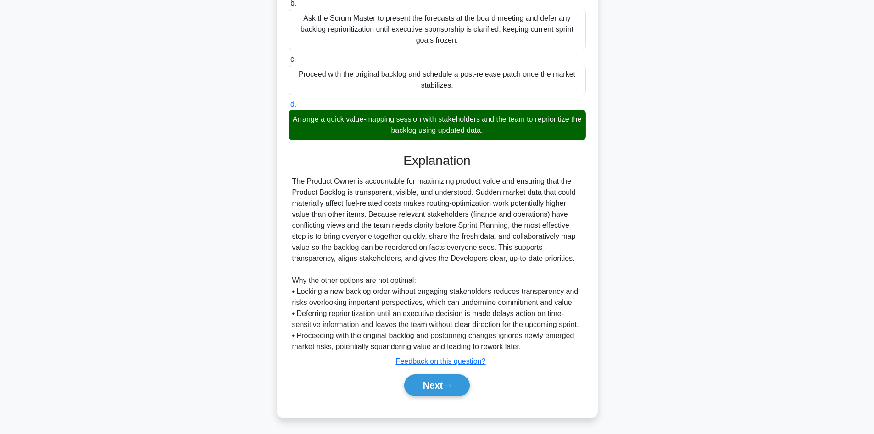
scroll to position [199, 0]
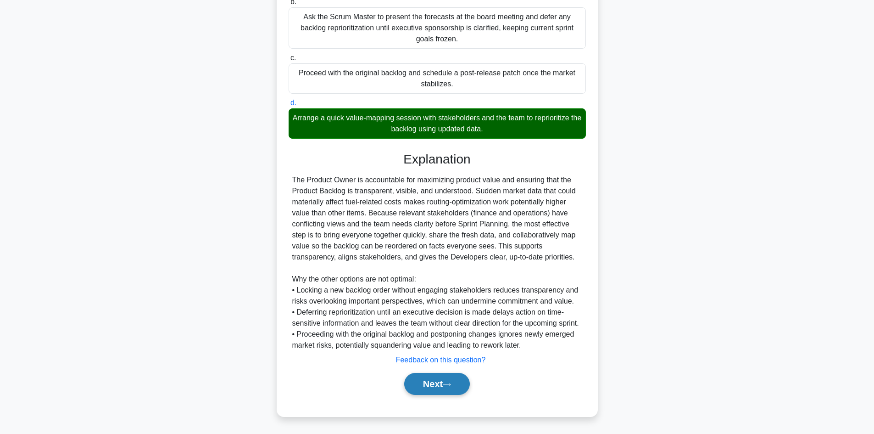
click at [434, 384] on button "Next" at bounding box center [437, 384] width 66 height 22
click at [428, 382] on button "Next" at bounding box center [437, 384] width 66 height 22
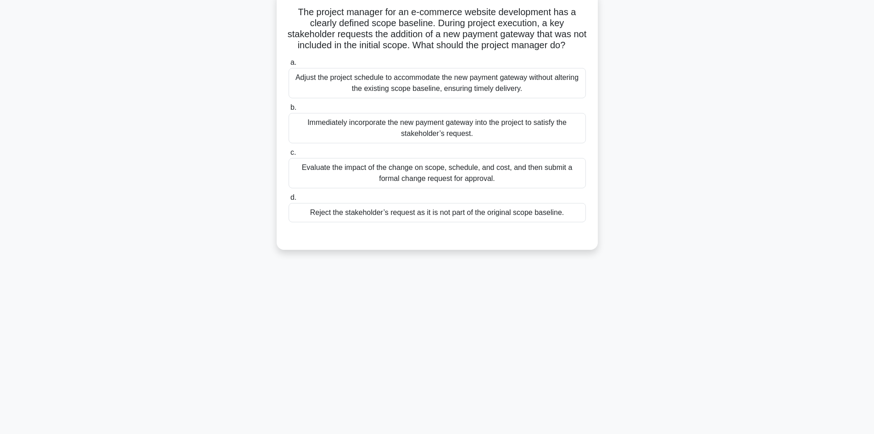
scroll to position [50, 0]
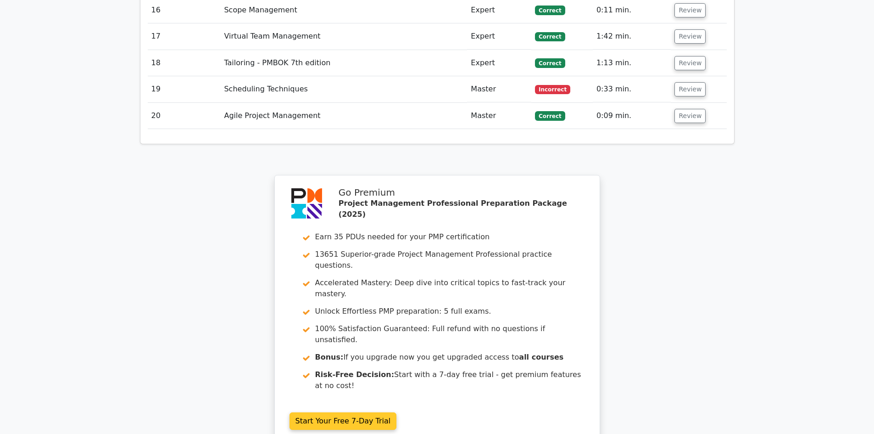
scroll to position [2008, 0]
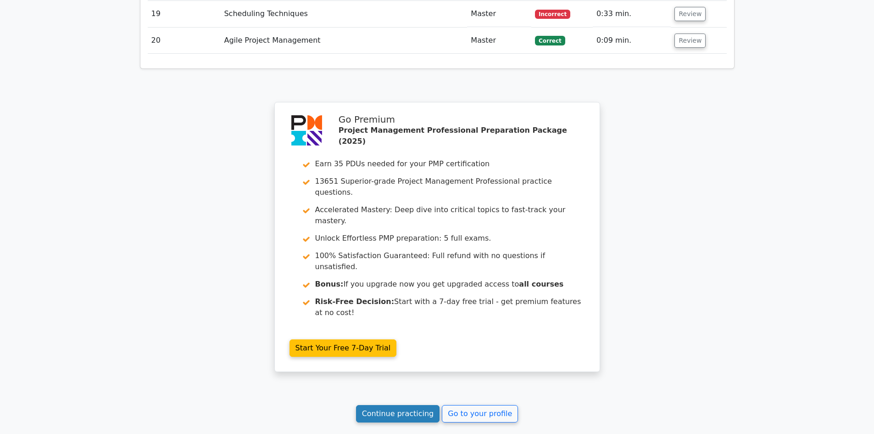
click at [424, 405] on link "Continue practicing" at bounding box center [398, 413] width 84 height 17
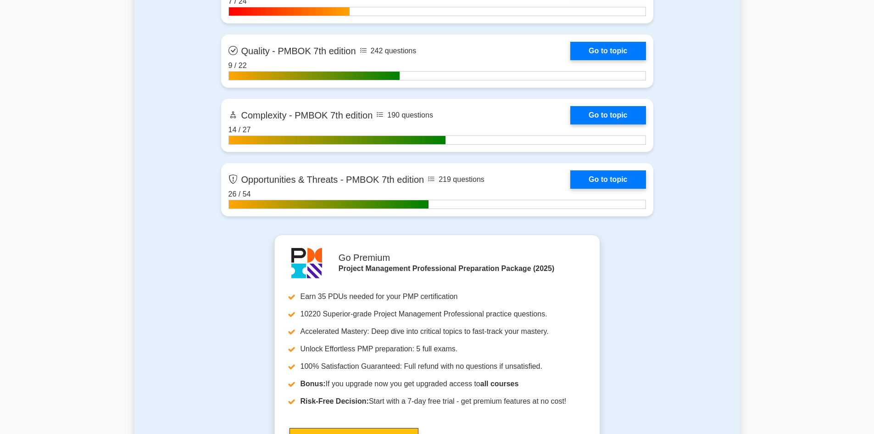
scroll to position [3303, 0]
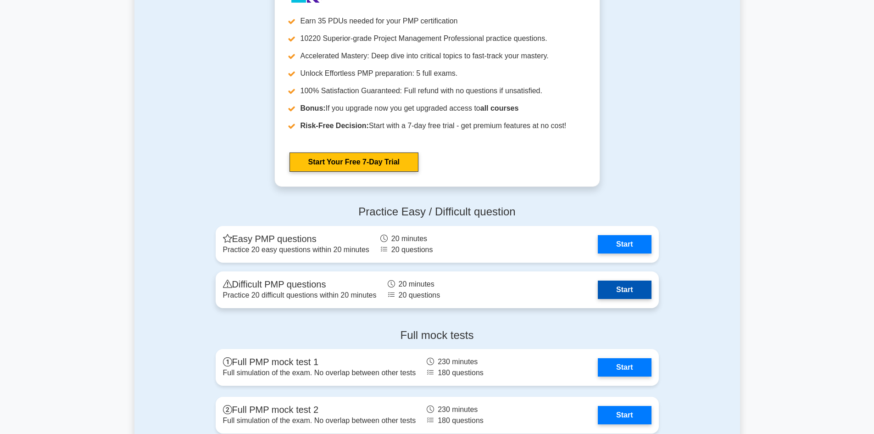
click at [634, 290] on link "Start" at bounding box center [624, 289] width 53 height 18
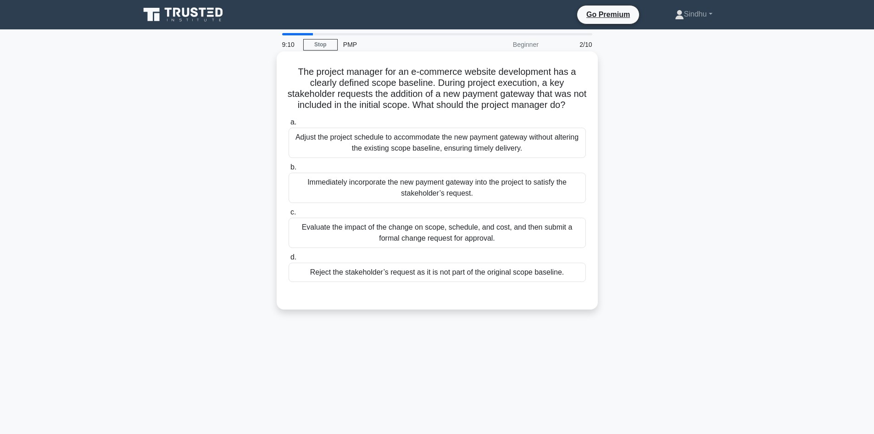
click at [399, 245] on div "Evaluate the impact of the change on scope, schedule, and cost, and then submit…" at bounding box center [437, 232] width 297 height 30
click at [289, 215] on input "c. Evaluate the impact of the change on scope, schedule, and cost, and then sub…" at bounding box center [289, 212] width 0 height 6
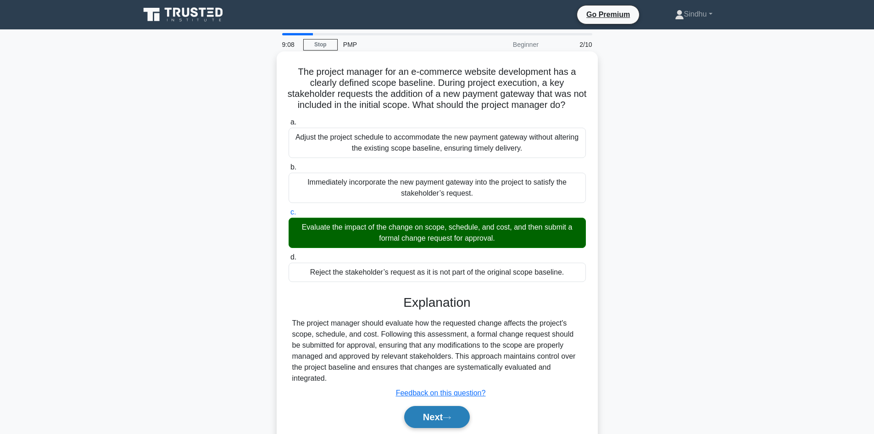
click at [425, 421] on button "Next" at bounding box center [437, 417] width 66 height 22
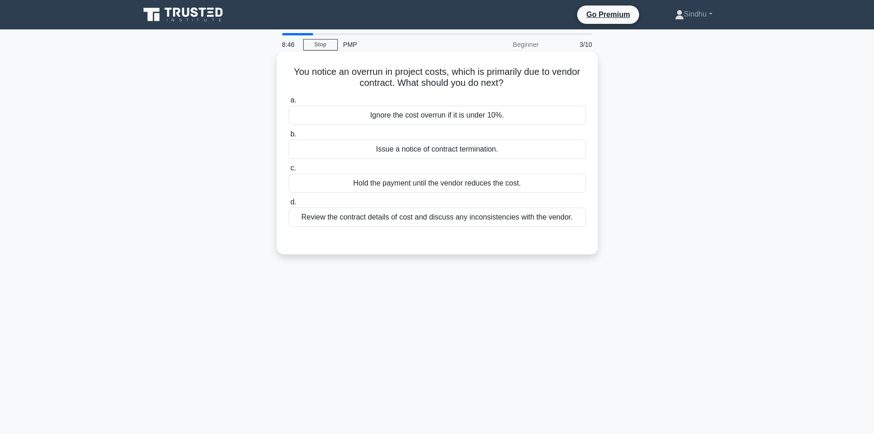
click at [458, 219] on div "Review the contract details of cost and discuss any inconsistencies with the ve…" at bounding box center [437, 216] width 297 height 19
click at [289, 205] on input "d. Review the contract details of cost and discuss any inconsistencies with the…" at bounding box center [289, 202] width 0 height 6
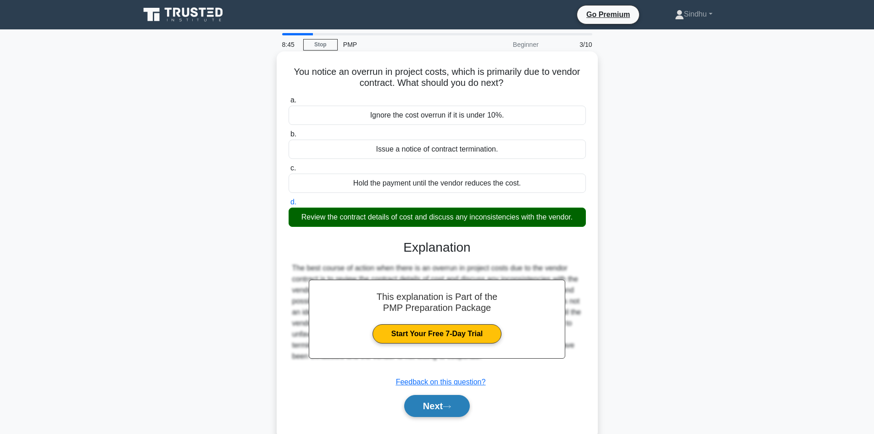
click at [428, 406] on button "Next" at bounding box center [437, 406] width 66 height 22
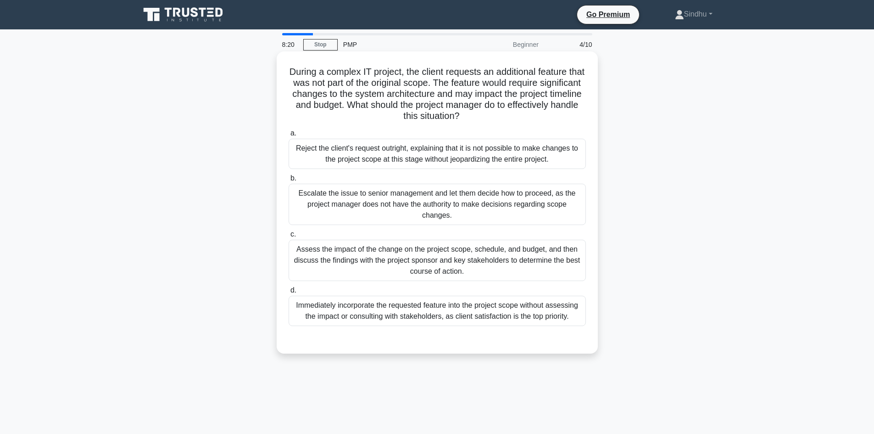
click at [451, 260] on div "Assess the impact of the change on the project scope, schedule, and budget, and…" at bounding box center [437, 259] width 297 height 41
click at [289, 237] on input "c. Assess the impact of the change on the project scope, schedule, and budget, …" at bounding box center [289, 234] width 0 height 6
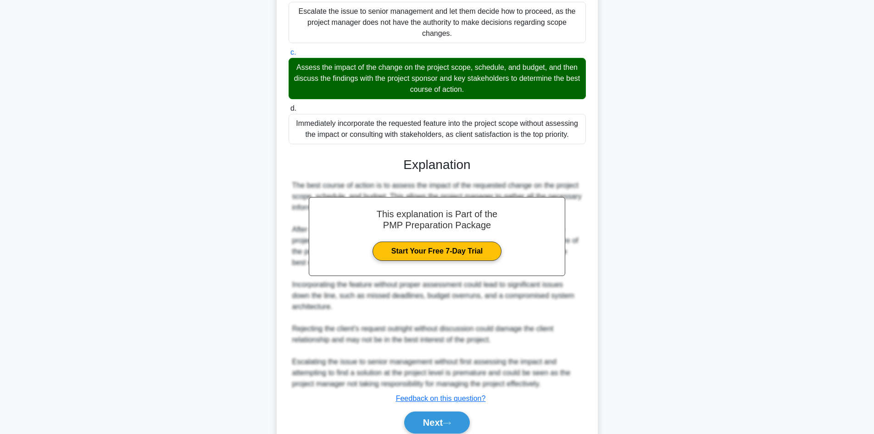
scroll to position [184, 0]
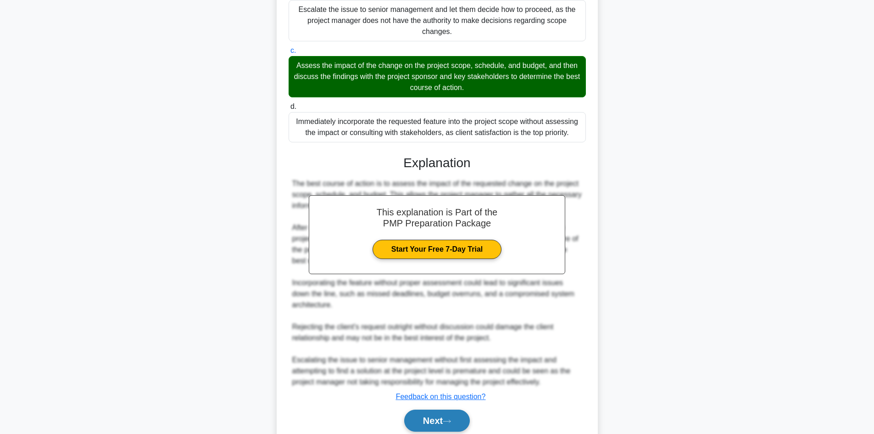
click at [434, 412] on button "Next" at bounding box center [437, 420] width 66 height 22
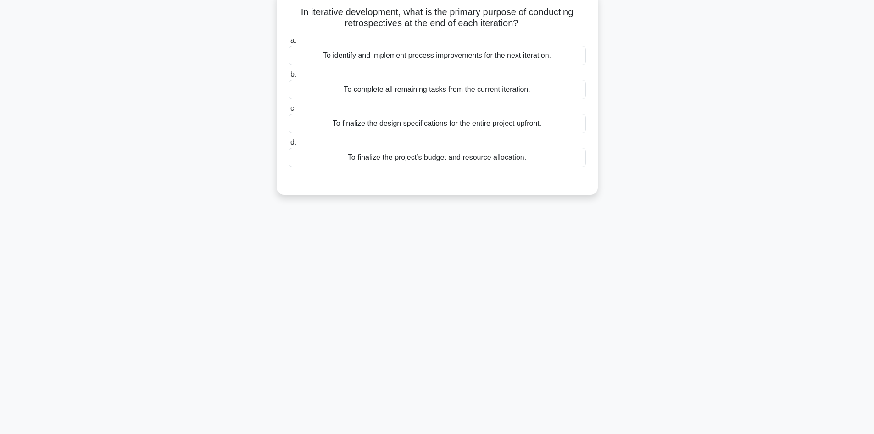
scroll to position [0, 0]
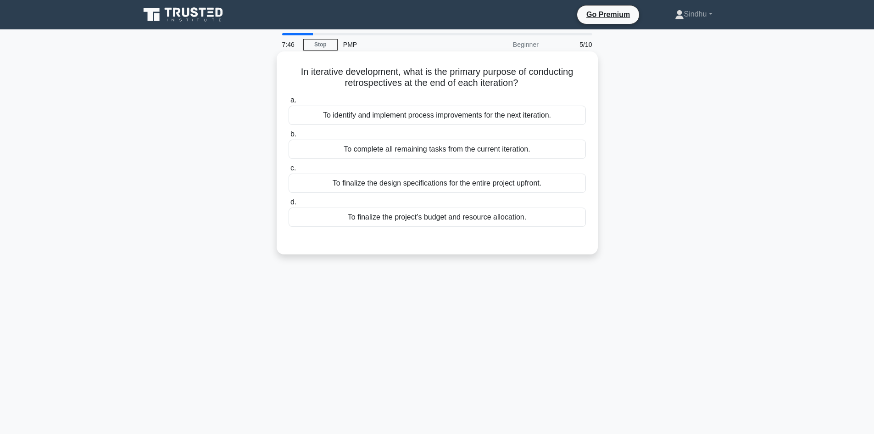
click at [467, 117] on div "To identify and implement process improvements for the next iteration." at bounding box center [437, 115] width 297 height 19
click at [289, 103] on input "a. To identify and implement process improvements for the next iteration." at bounding box center [289, 100] width 0 height 6
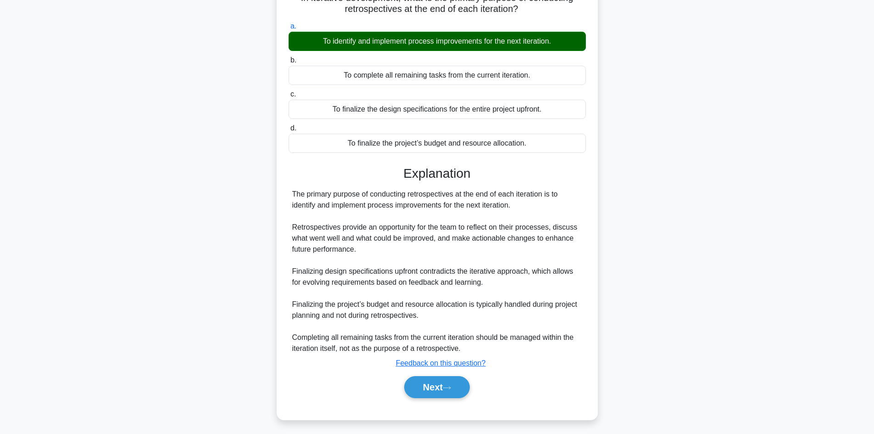
scroll to position [78, 0]
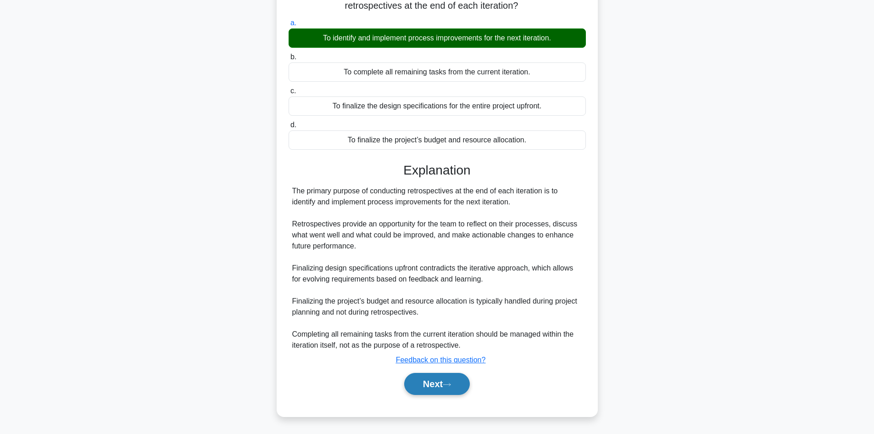
click at [435, 382] on button "Next" at bounding box center [437, 384] width 66 height 22
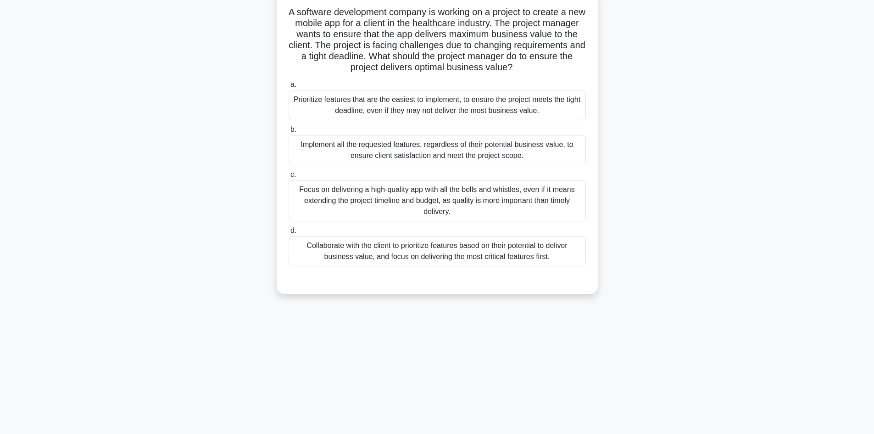
scroll to position [0, 0]
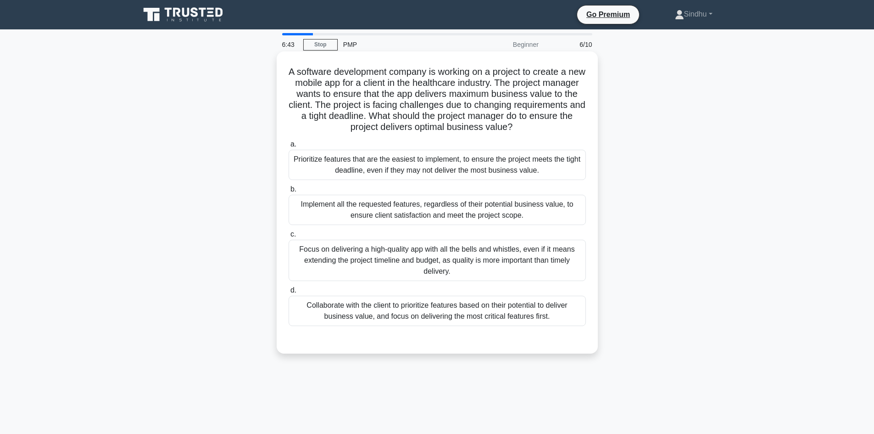
click at [454, 318] on div "Collaborate with the client to prioritize features based on their potential to …" at bounding box center [437, 310] width 297 height 30
click at [289, 293] on input "d. Collaborate with the client to prioritize features based on their potential …" at bounding box center [289, 290] width 0 height 6
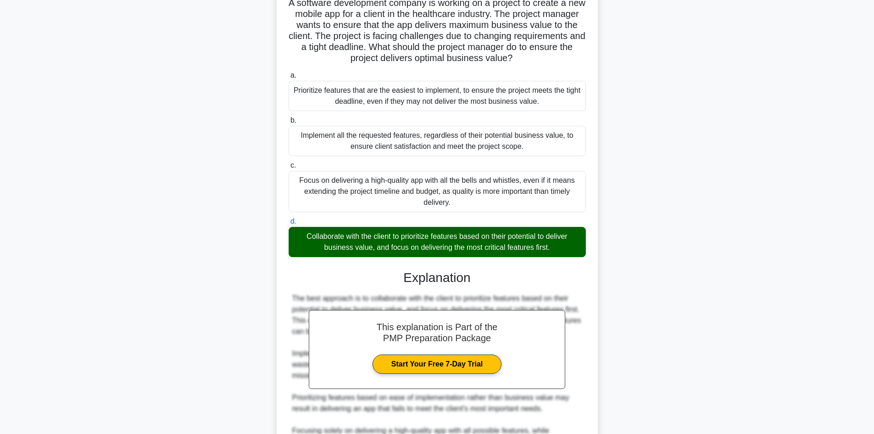
scroll to position [177, 0]
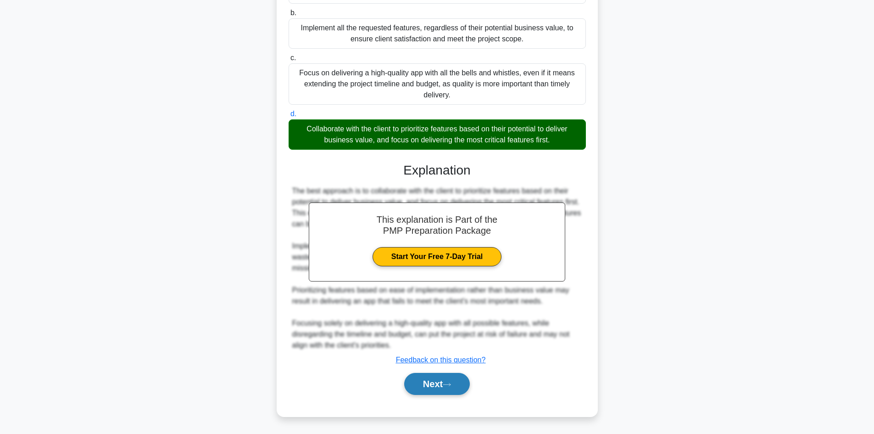
click at [424, 381] on button "Next" at bounding box center [437, 384] width 66 height 22
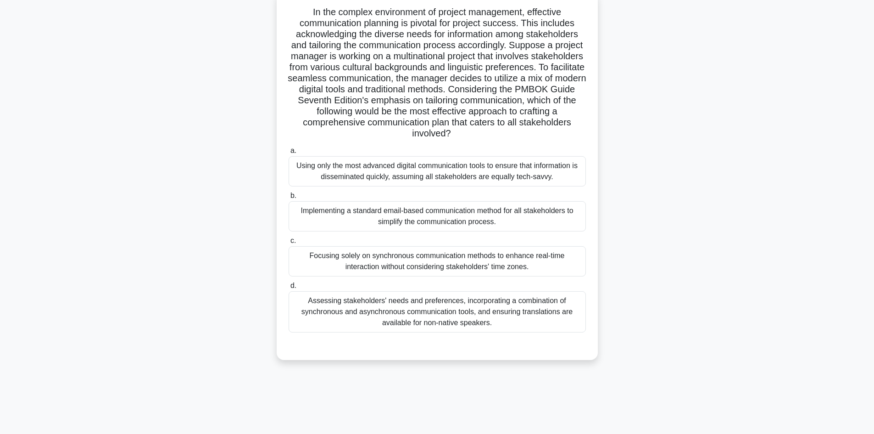
scroll to position [0, 0]
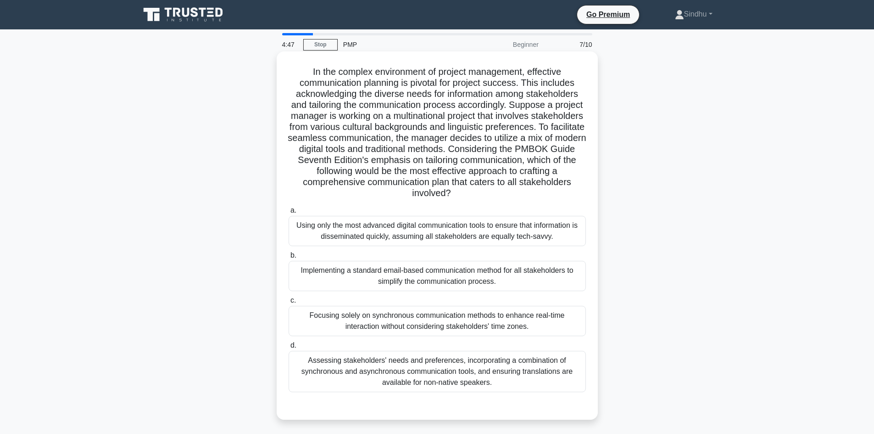
click at [463, 368] on div "Assessing stakeholders' needs and preferences, incorporating a combination of s…" at bounding box center [437, 370] width 297 height 41
click at [289, 348] on input "d. Assessing stakeholders' needs and preferences, incorporating a combination o…" at bounding box center [289, 345] width 0 height 6
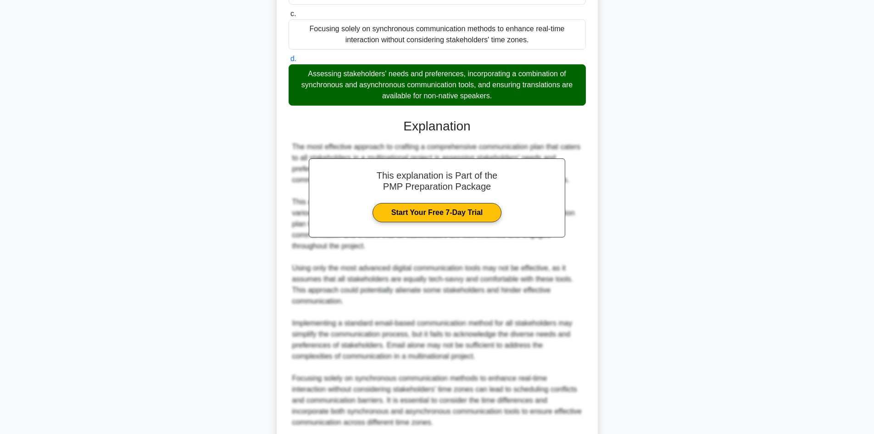
scroll to position [353, 0]
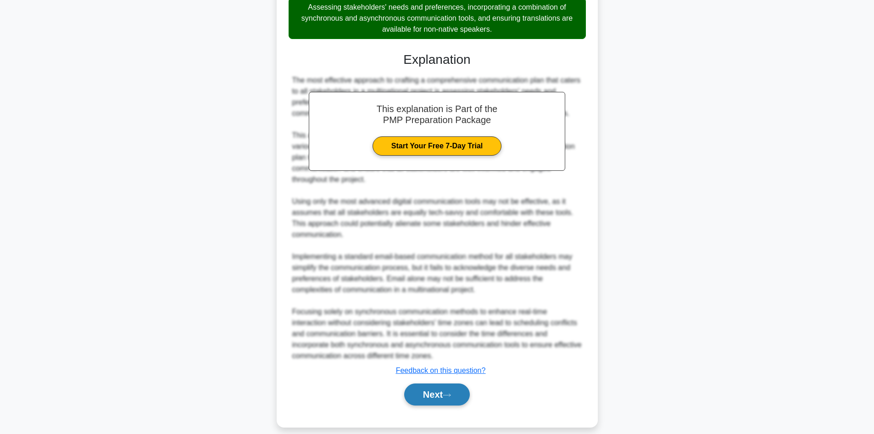
click at [429, 383] on button "Next" at bounding box center [437, 394] width 66 height 22
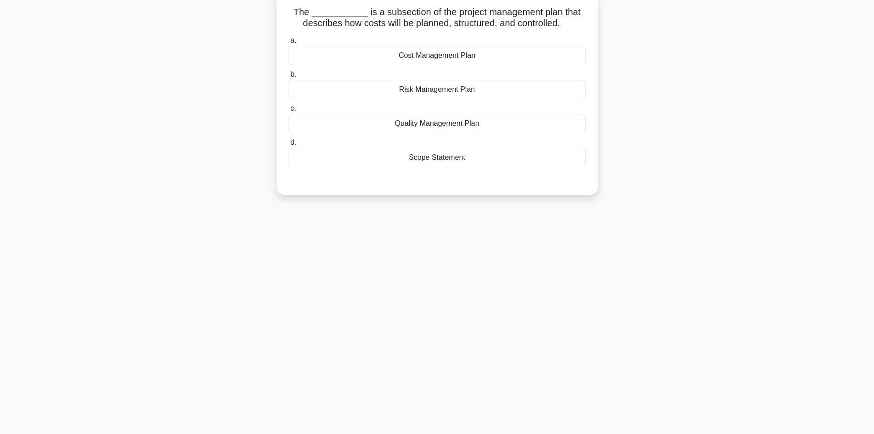
scroll to position [0, 0]
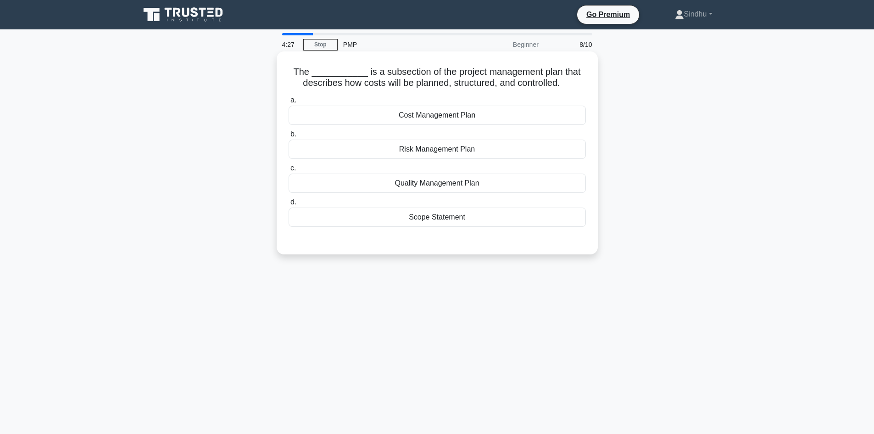
click at [465, 113] on div "Cost Management Plan" at bounding box center [437, 115] width 297 height 19
click at [289, 103] on input "a. Cost Management Plan" at bounding box center [289, 100] width 0 height 6
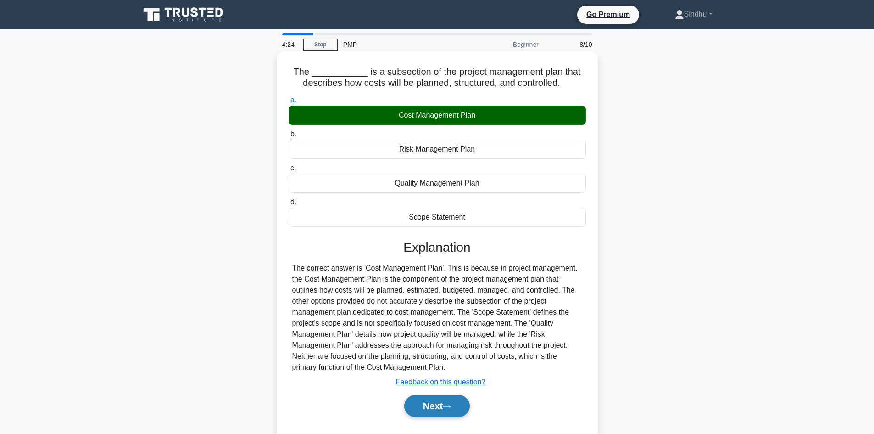
click at [428, 409] on button "Next" at bounding box center [437, 406] width 66 height 22
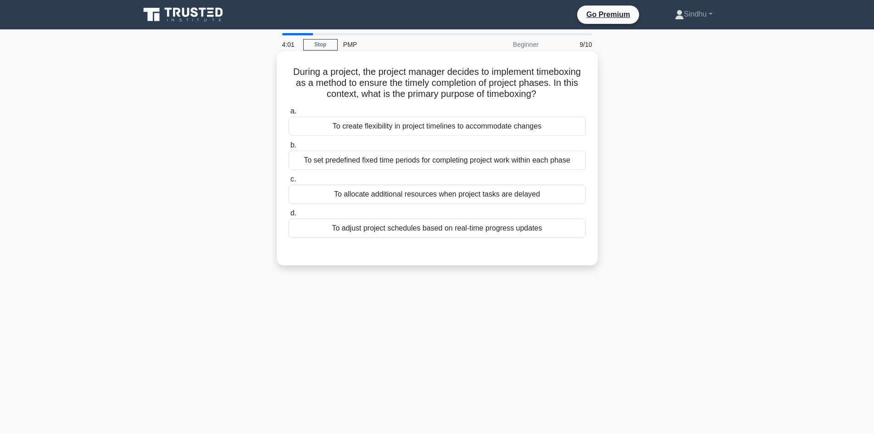
click at [462, 159] on div "To set predefined fixed time periods for completing project work within each ph…" at bounding box center [437, 159] width 297 height 19
click at [289, 148] on input "b. To set predefined fixed time periods for completing project work within each…" at bounding box center [289, 145] width 0 height 6
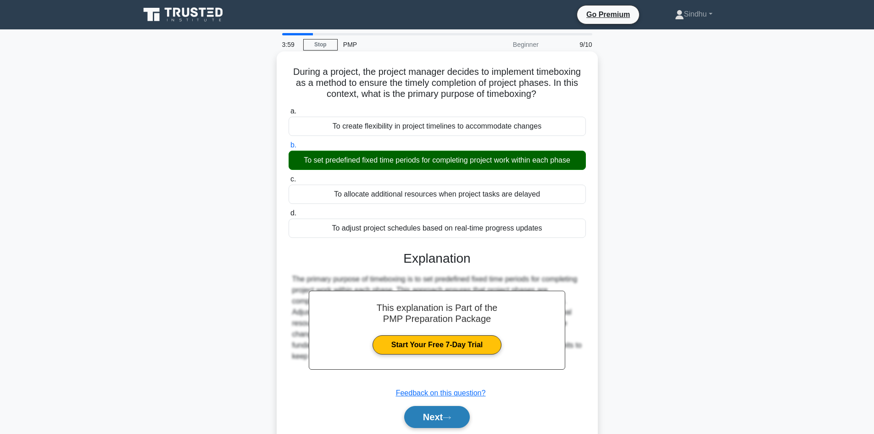
click at [418, 416] on button "Next" at bounding box center [437, 417] width 66 height 22
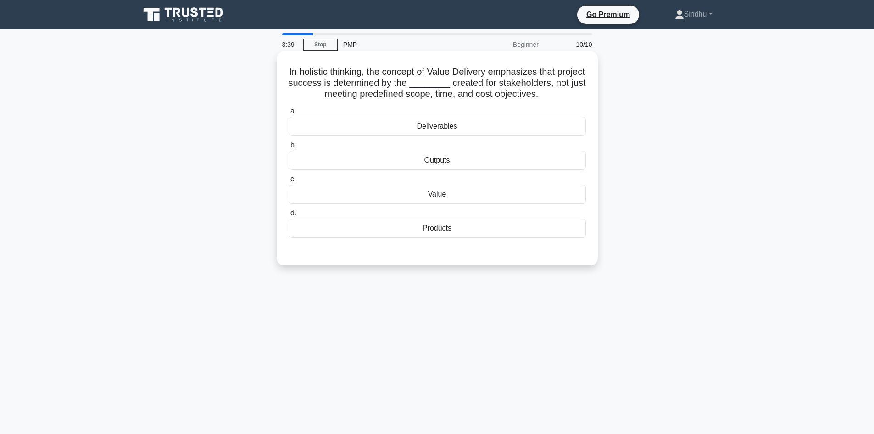
click at [427, 196] on div "Value" at bounding box center [437, 193] width 297 height 19
click at [289, 182] on input "c. Value" at bounding box center [289, 179] width 0 height 6
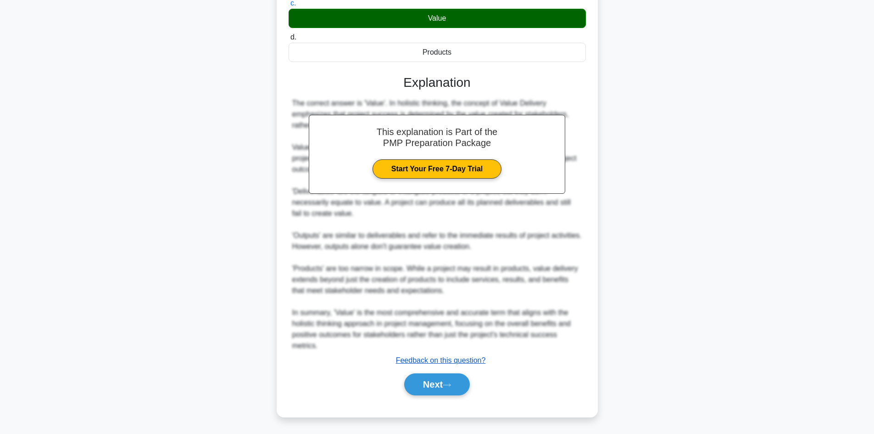
scroll to position [177, 0]
click at [429, 383] on button "Next" at bounding box center [437, 384] width 66 height 22
click at [422, 382] on button "Next" at bounding box center [437, 384] width 66 height 22
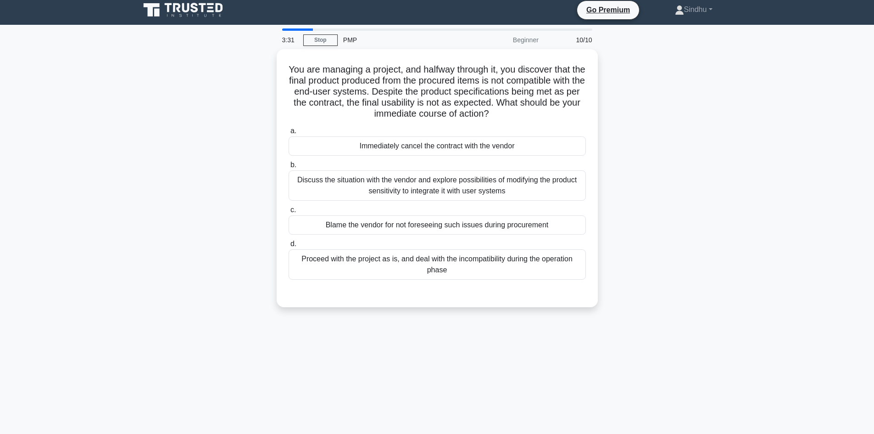
scroll to position [0, 0]
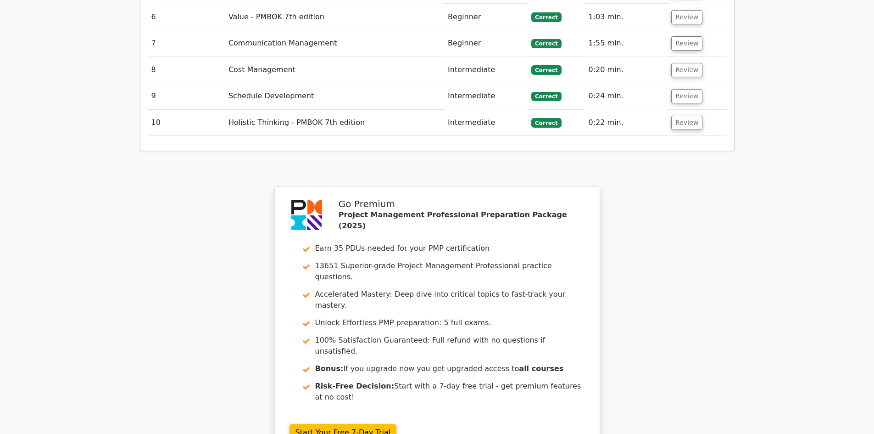
scroll to position [1672, 0]
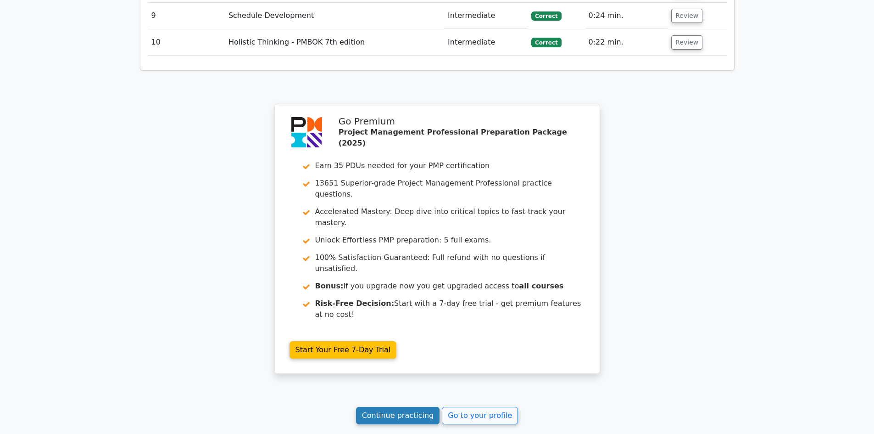
click at [414, 406] on link "Continue practicing" at bounding box center [398, 414] width 84 height 17
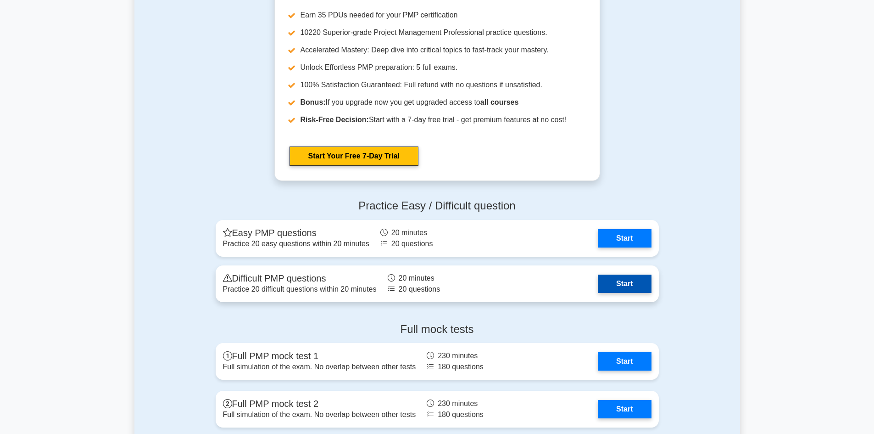
scroll to position [3487, 0]
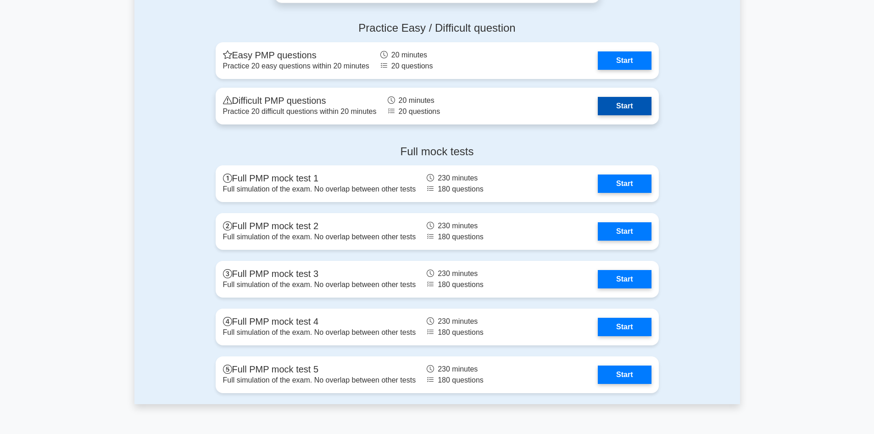
click at [632, 112] on link "Start" at bounding box center [624, 106] width 53 height 18
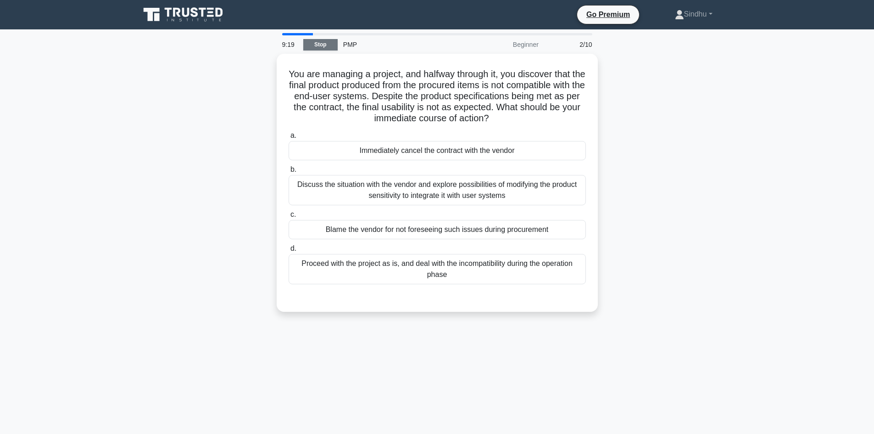
click at [313, 46] on link "Stop" at bounding box center [320, 44] width 34 height 11
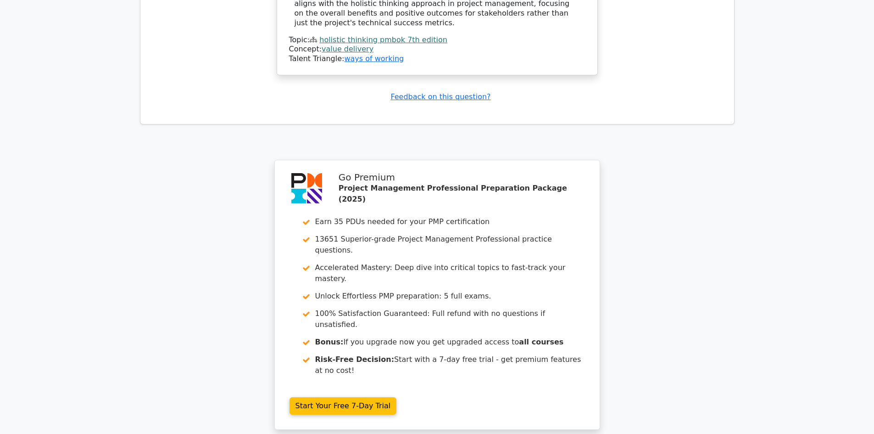
scroll to position [1271, 0]
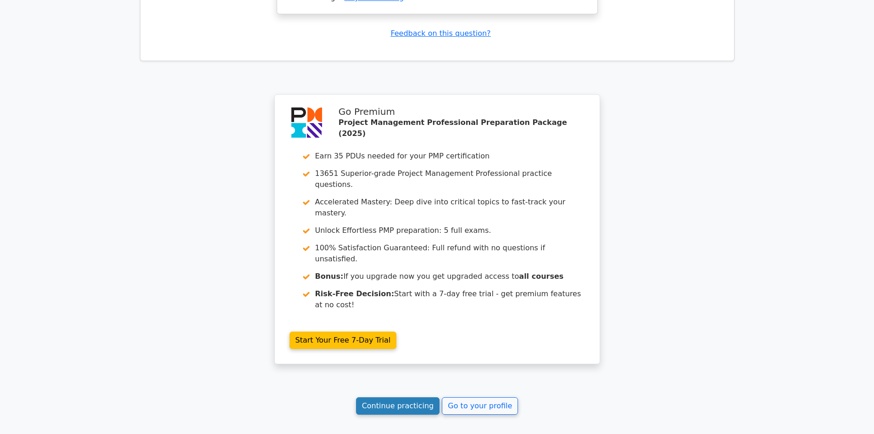
click at [400, 397] on link "Continue practicing" at bounding box center [398, 405] width 84 height 17
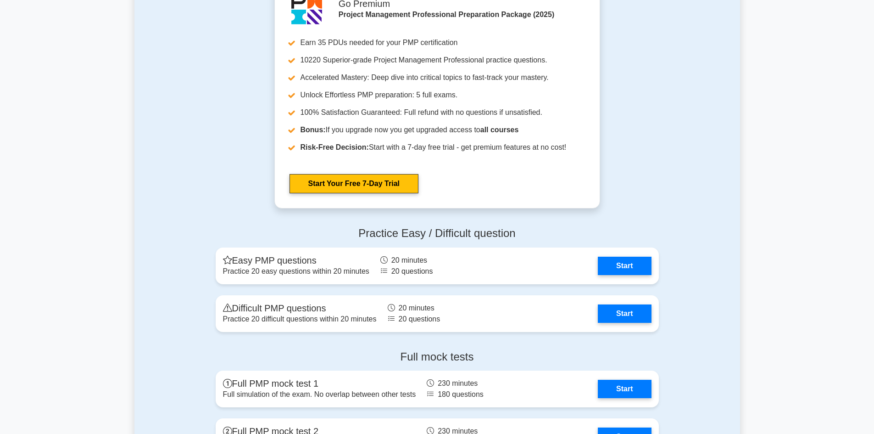
scroll to position [3395, 0]
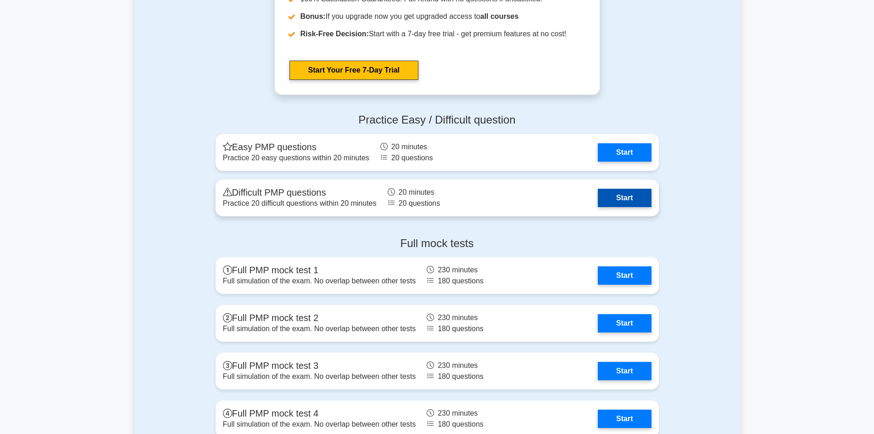
click at [598, 204] on link "Start" at bounding box center [624, 198] width 53 height 18
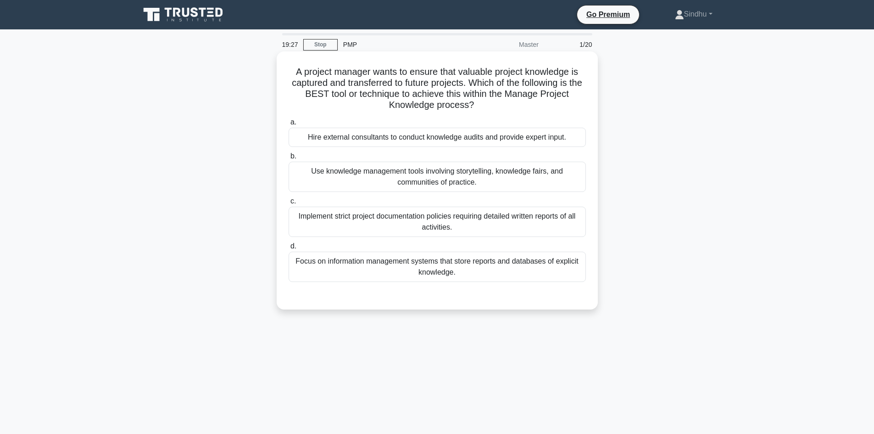
click at [413, 275] on div "Focus on information management systems that store reports and databases of exp…" at bounding box center [437, 266] width 297 height 30
click at [289, 249] on input "d. Focus on information management systems that store reports and databases of …" at bounding box center [289, 246] width 0 height 6
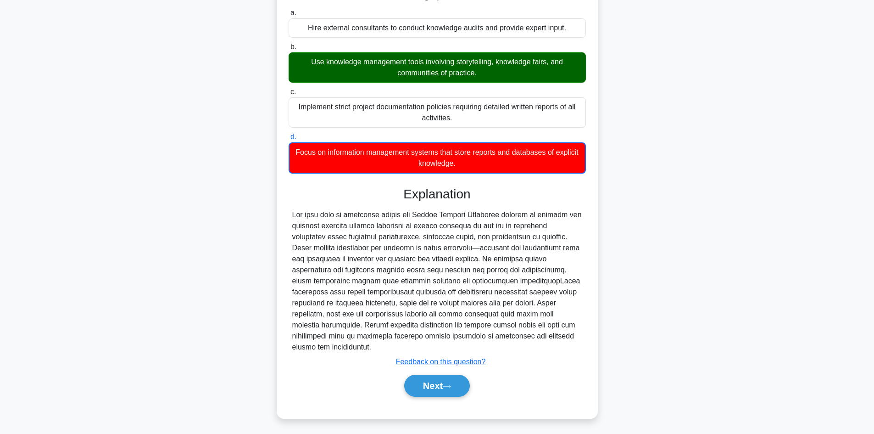
scroll to position [111, 0]
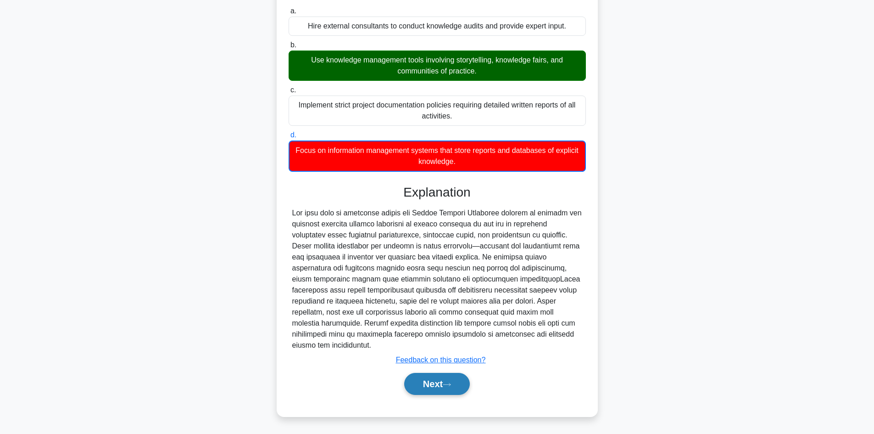
click at [428, 379] on button "Next" at bounding box center [437, 384] width 66 height 22
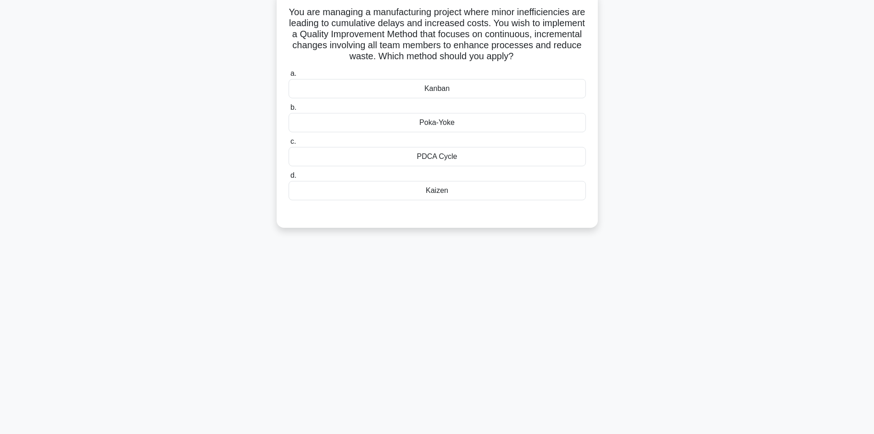
scroll to position [0, 0]
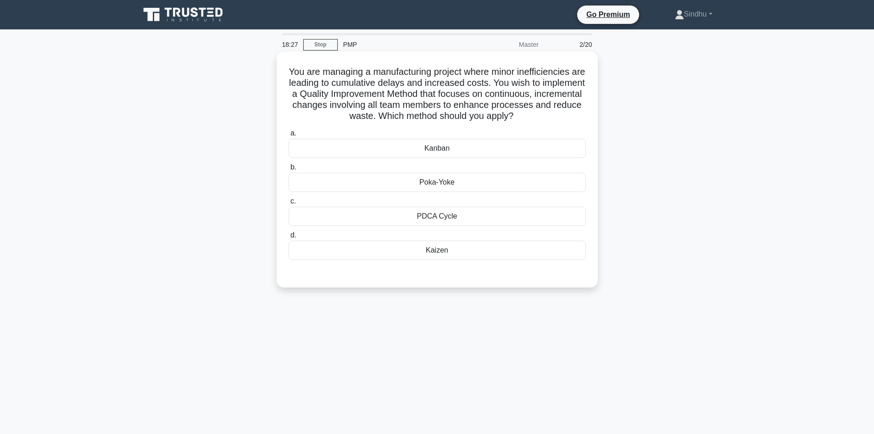
click at [438, 240] on label "d. Kaizen" at bounding box center [437, 244] width 297 height 30
click at [289, 238] on input "d. Kaizen" at bounding box center [289, 235] width 0 height 6
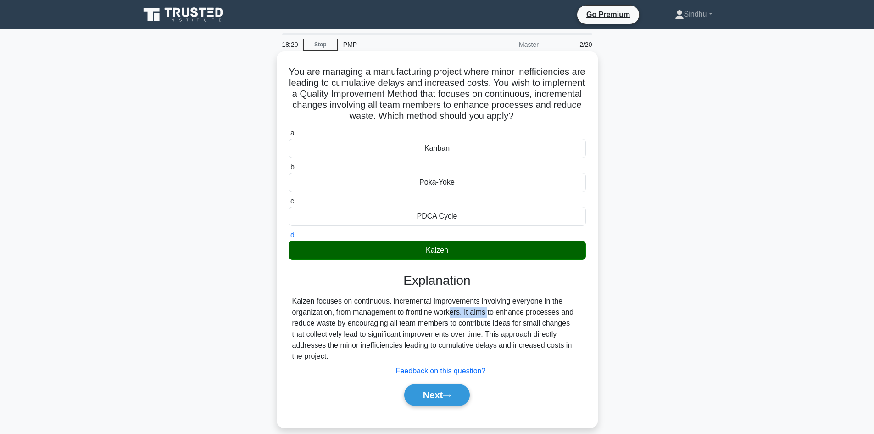
drag, startPoint x: 436, startPoint y: 315, endPoint x: 398, endPoint y: 316, distance: 37.6
click at [398, 316] on div "Kaizen focuses on continuous, incremental improvements involving everyone in th…" at bounding box center [437, 328] width 290 height 66
click at [424, 390] on button "Next" at bounding box center [437, 395] width 66 height 22
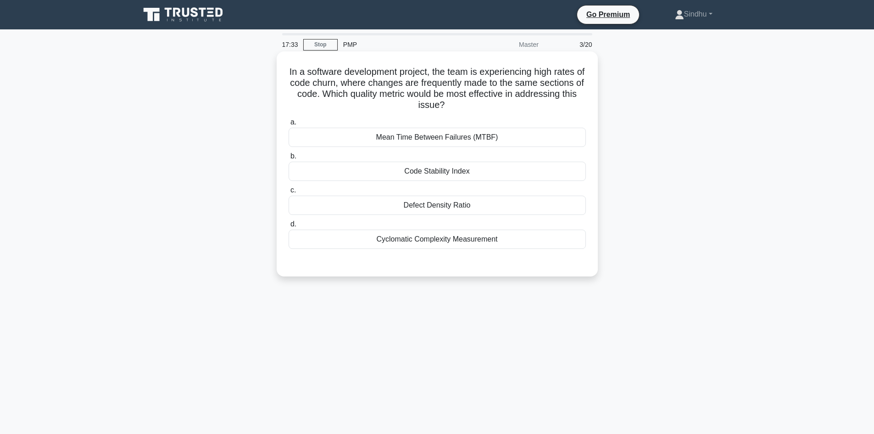
click at [442, 238] on div "Cyclomatic Complexity Measurement" at bounding box center [437, 238] width 297 height 19
click at [289, 227] on input "d. Cyclomatic Complexity Measurement" at bounding box center [289, 224] width 0 height 6
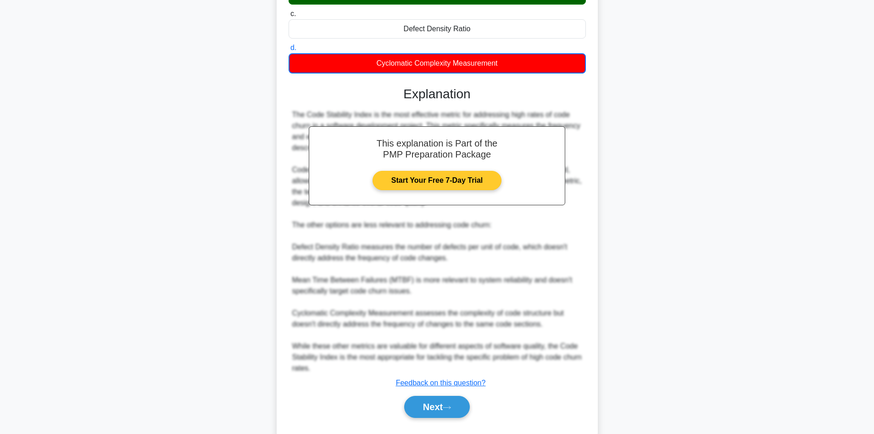
scroll to position [200, 0]
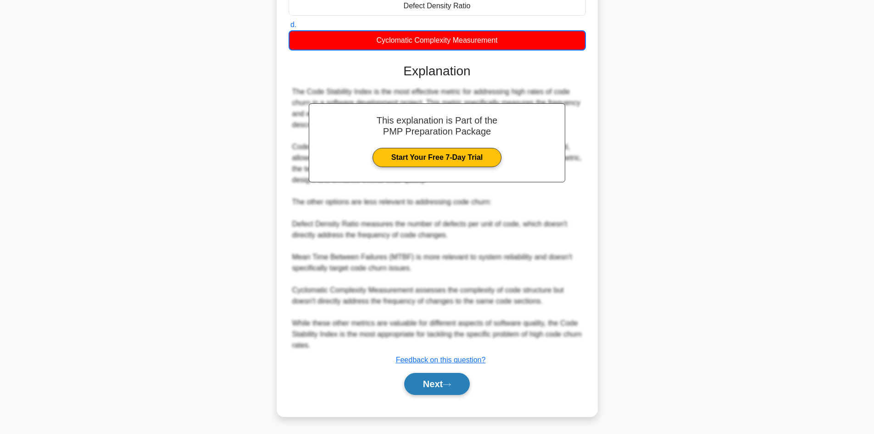
click at [427, 382] on button "Next" at bounding box center [437, 384] width 66 height 22
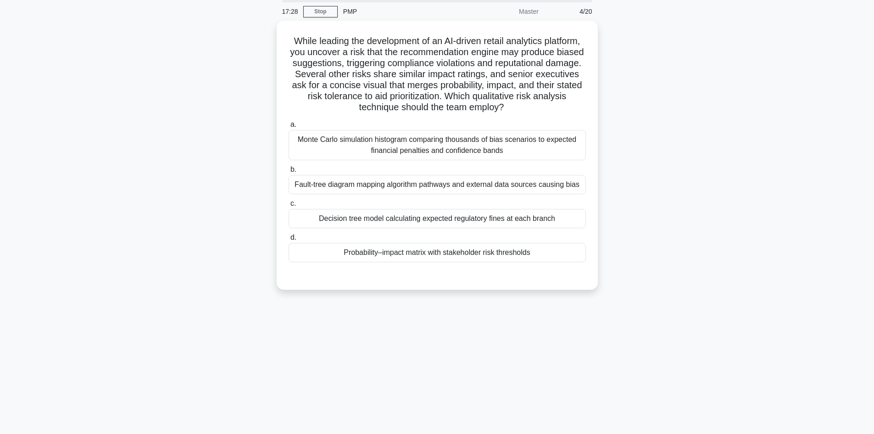
scroll to position [0, 0]
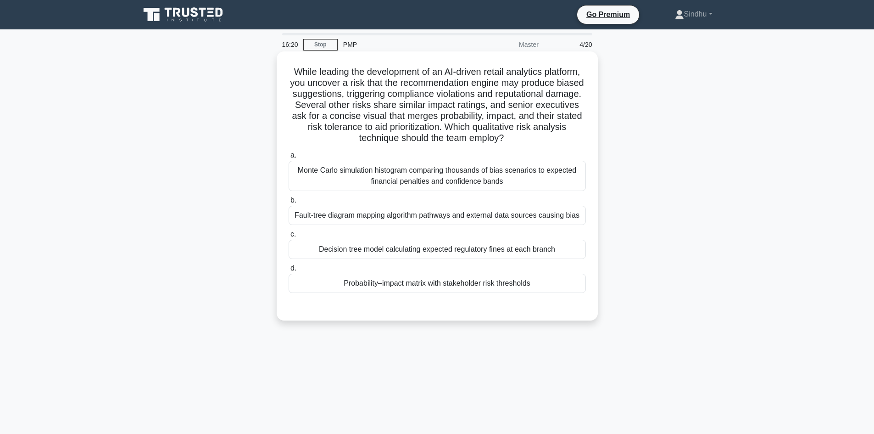
click at [427, 284] on div "Probability–impact matrix with stakeholder risk thresholds" at bounding box center [437, 282] width 297 height 19
click at [289, 271] on input "d. Probability–impact matrix with stakeholder risk thresholds" at bounding box center [289, 268] width 0 height 6
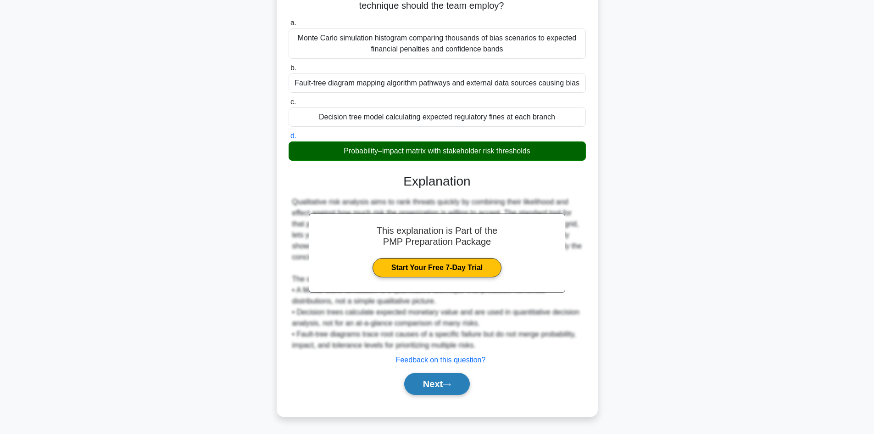
scroll to position [133, 0]
click at [440, 387] on button "Next" at bounding box center [437, 384] width 66 height 22
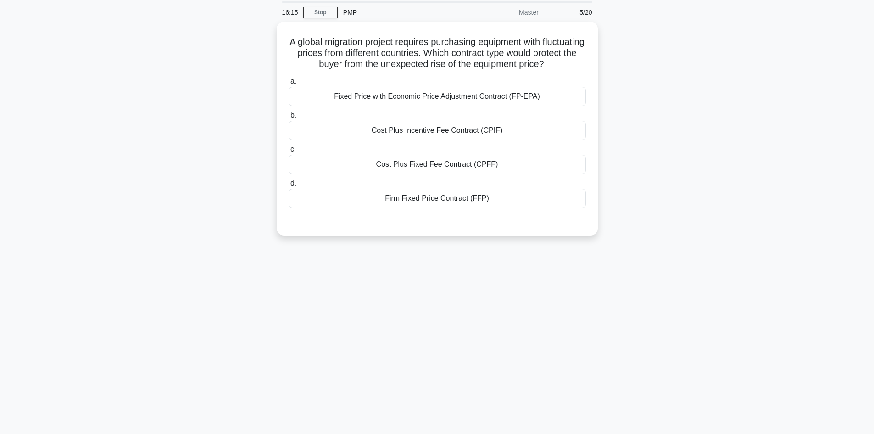
scroll to position [16, 0]
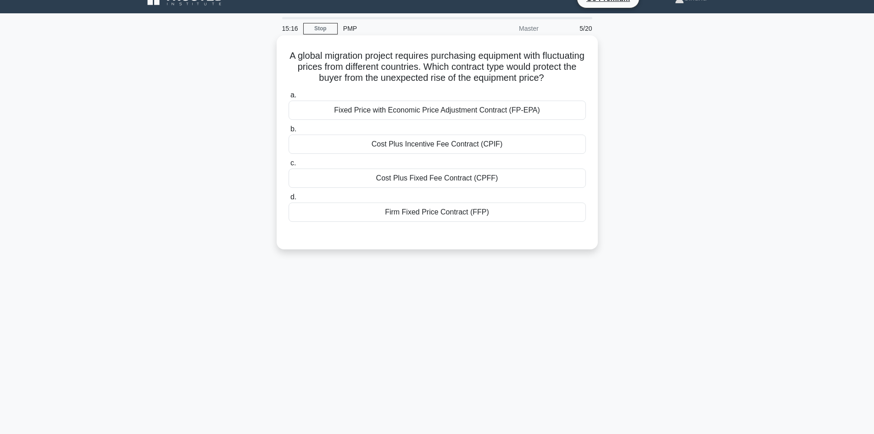
click at [522, 112] on div "Fixed Price with Economic Price Adjustment Contract (FP-EPA)" at bounding box center [437, 109] width 297 height 19
click at [289, 98] on input "a. Fixed Price with Economic Price Adjustment Contract (FP-EPA)" at bounding box center [289, 95] width 0 height 6
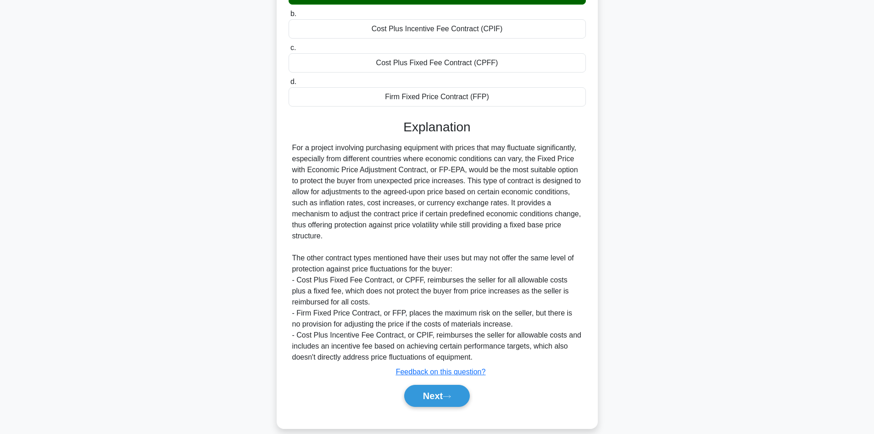
scroll to position [144, 0]
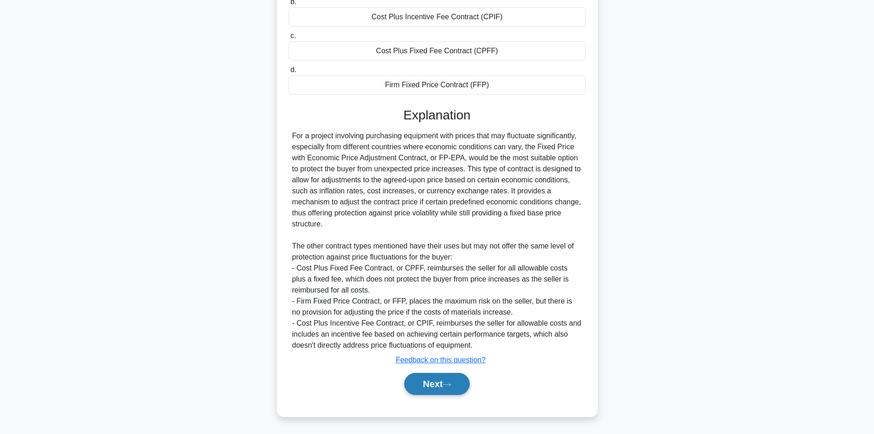
click at [441, 377] on button "Next" at bounding box center [437, 384] width 66 height 22
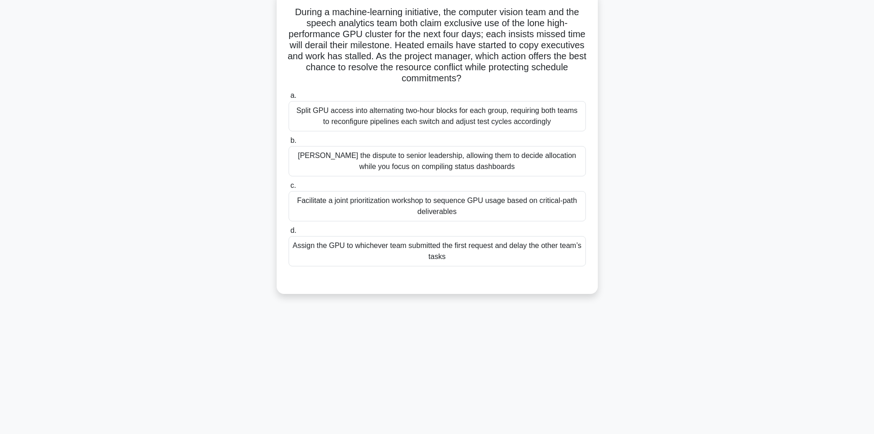
scroll to position [0, 0]
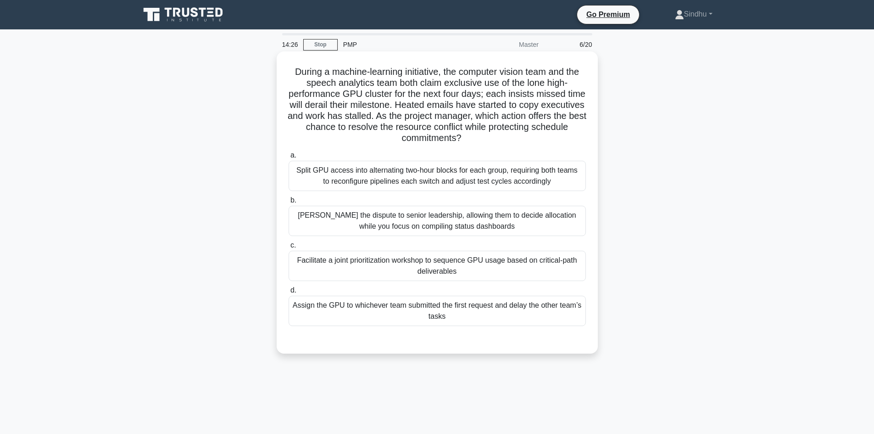
click at [456, 268] on div "Facilitate a joint prioritization workshop to sequence GPU usage based on criti…" at bounding box center [437, 265] width 297 height 30
click at [289, 248] on input "c. Facilitate a joint prioritization workshop to sequence GPU usage based on cr…" at bounding box center [289, 245] width 0 height 6
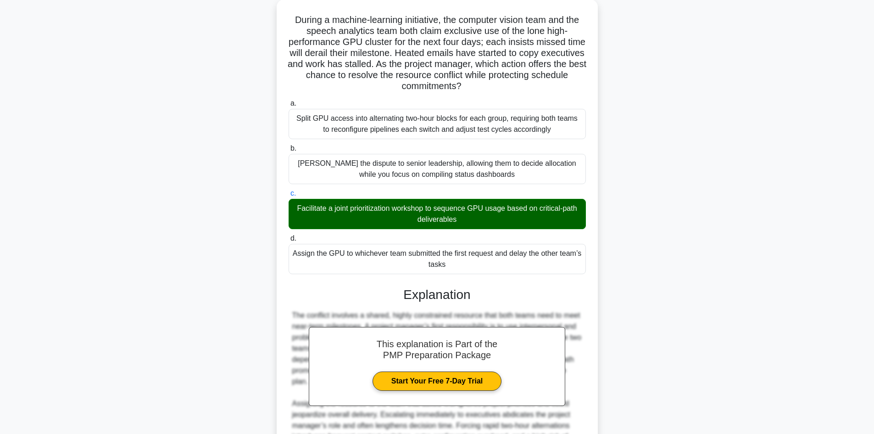
scroll to position [155, 0]
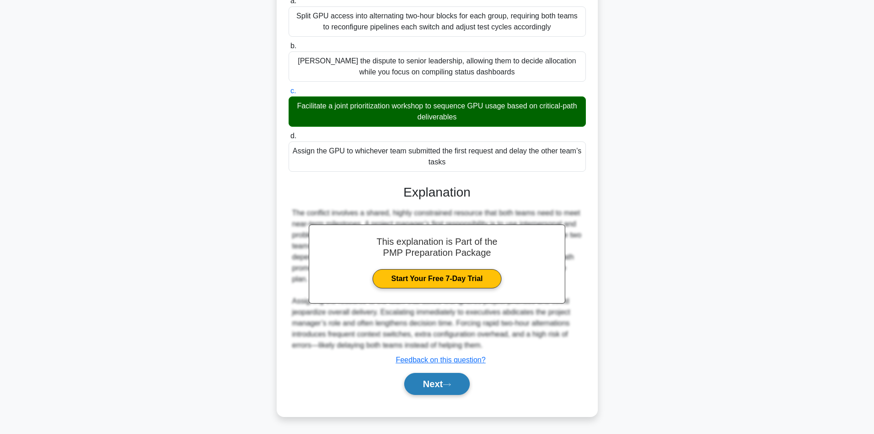
click at [438, 376] on button "Next" at bounding box center [437, 384] width 66 height 22
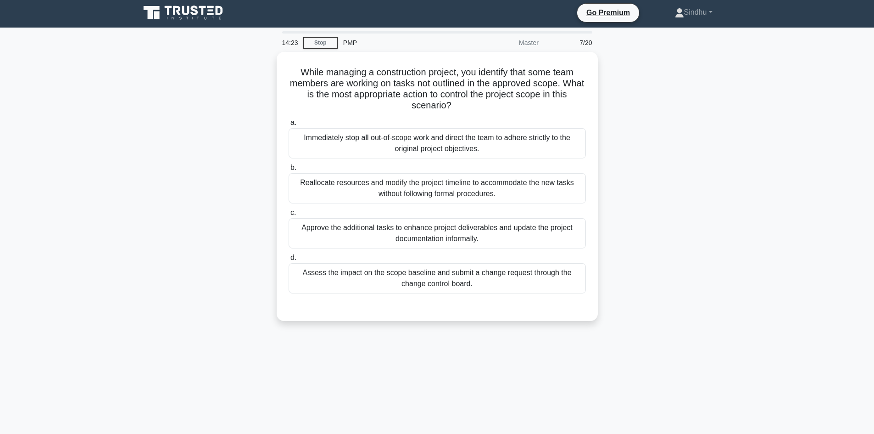
scroll to position [0, 0]
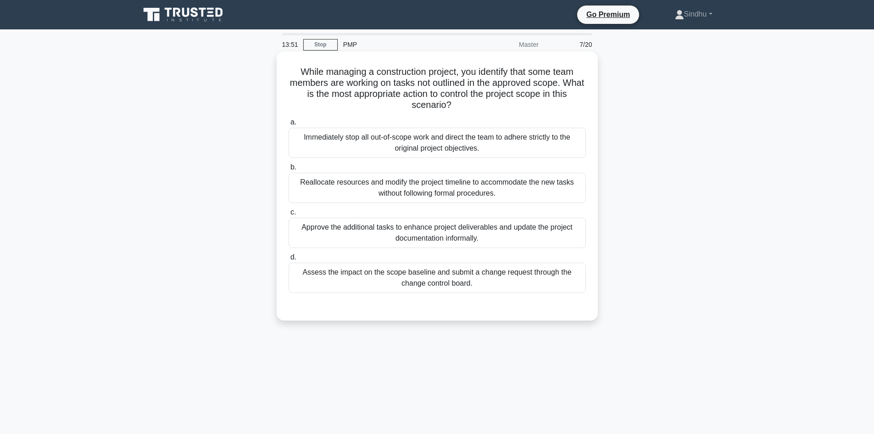
click at [425, 142] on div "Immediately stop all out-of-scope work and direct the team to adhere strictly t…" at bounding box center [437, 143] width 297 height 30
click at [289, 125] on input "a. Immediately stop all out-of-scope work and direct the team to adhere strictl…" at bounding box center [289, 122] width 0 height 6
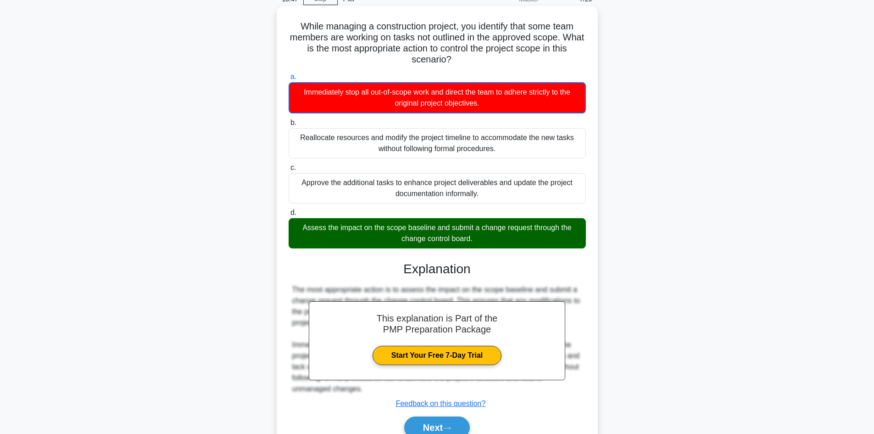
scroll to position [89, 0]
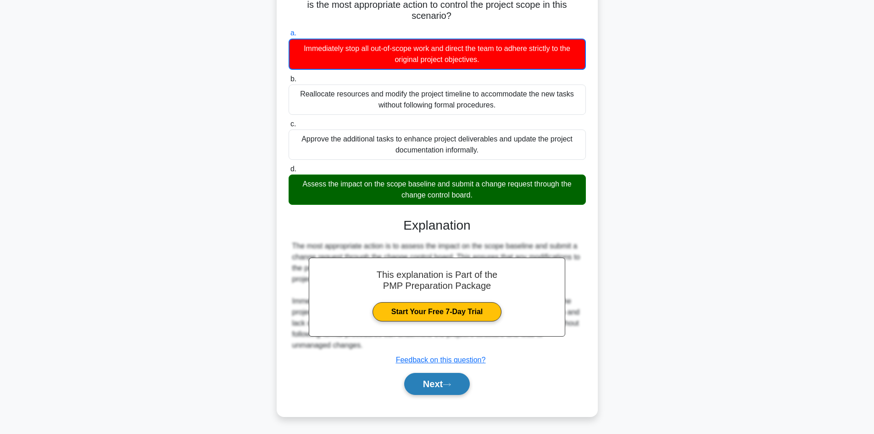
click at [412, 378] on button "Next" at bounding box center [437, 384] width 66 height 22
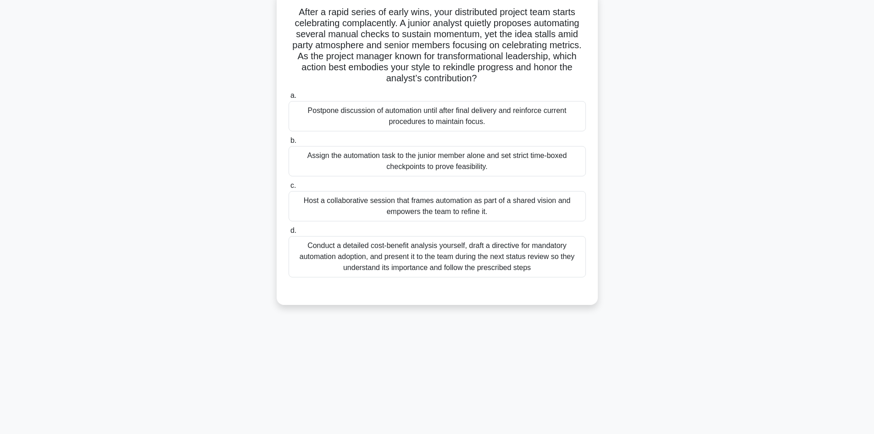
scroll to position [0, 0]
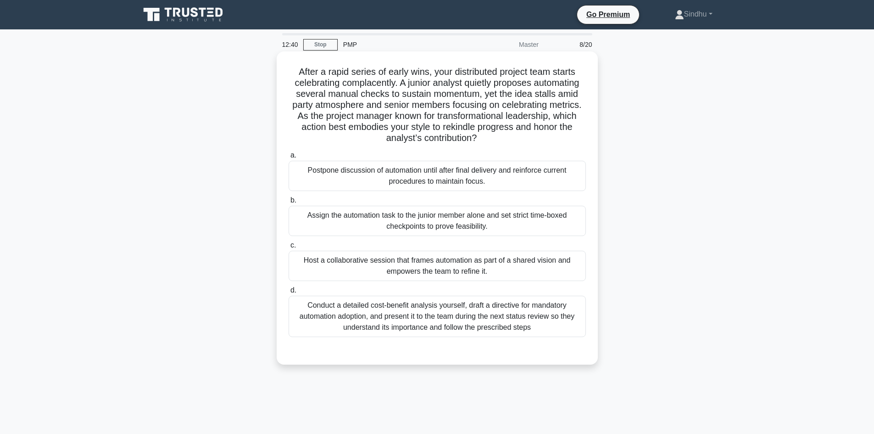
click at [435, 318] on div "Conduct a detailed cost-benefit analysis yourself, draft a directive for mandat…" at bounding box center [437, 315] width 297 height 41
click at [289, 293] on input "d. Conduct a detailed cost-benefit analysis yourself, draft a directive for man…" at bounding box center [289, 290] width 0 height 6
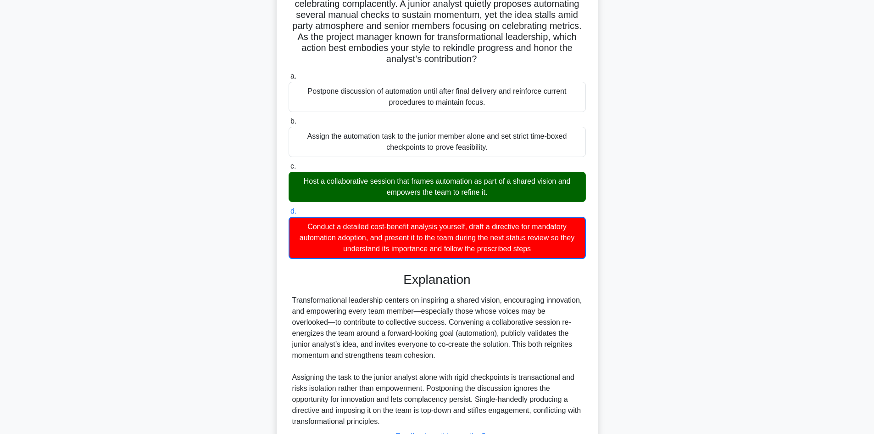
scroll to position [156, 0]
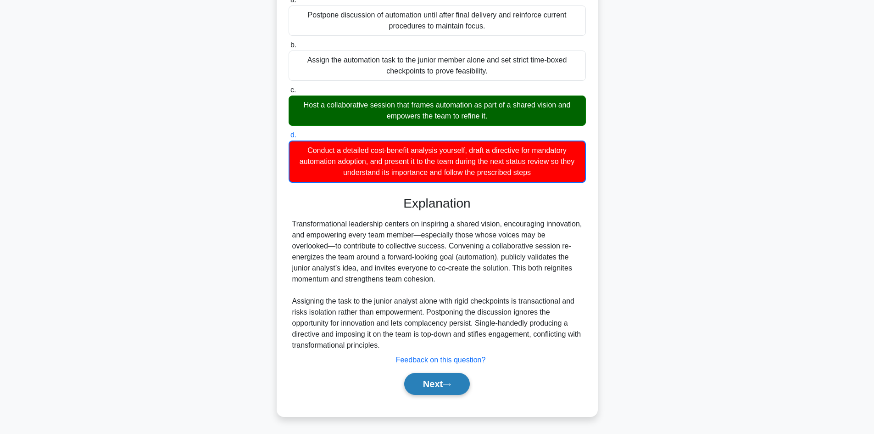
click at [429, 379] on button "Next" at bounding box center [437, 384] width 66 height 22
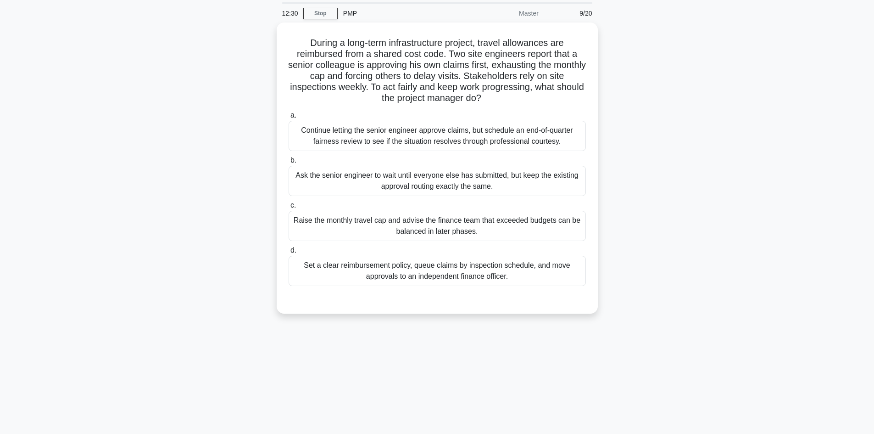
scroll to position [0, 0]
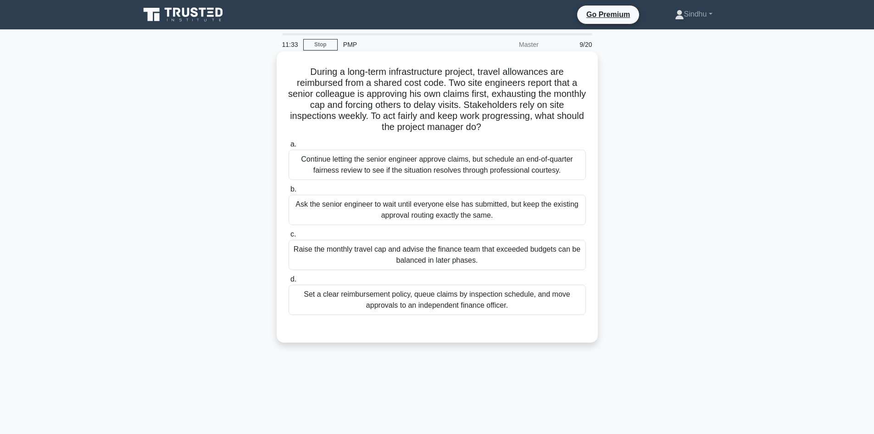
click at [429, 306] on div "Set a clear reimbursement policy, queue claims by inspection schedule, and move…" at bounding box center [437, 299] width 297 height 30
click at [289, 282] on input "d. Set a clear reimbursement policy, queue claims by inspection schedule, and m…" at bounding box center [289, 279] width 0 height 6
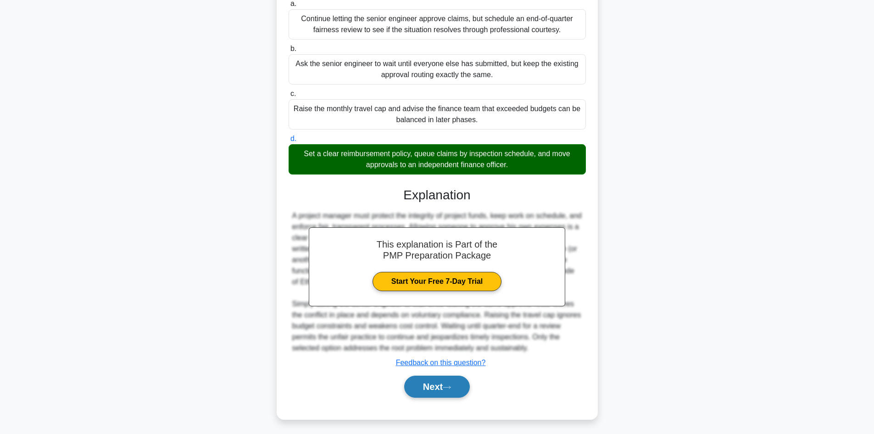
scroll to position [144, 0]
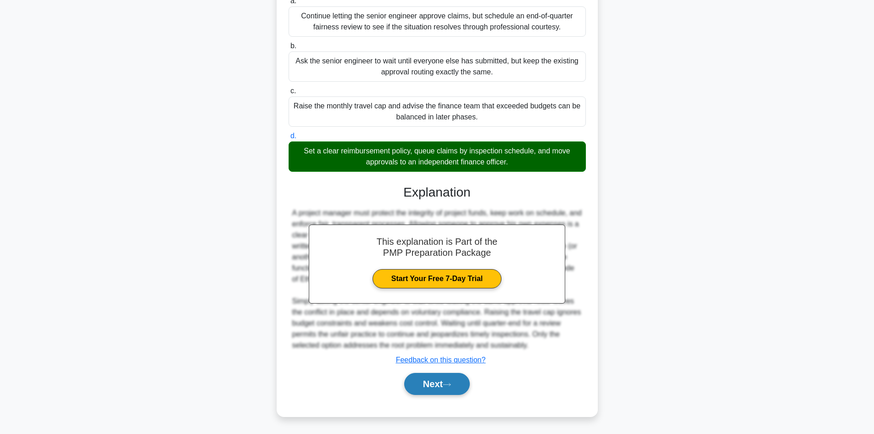
click at [426, 378] on button "Next" at bounding box center [437, 384] width 66 height 22
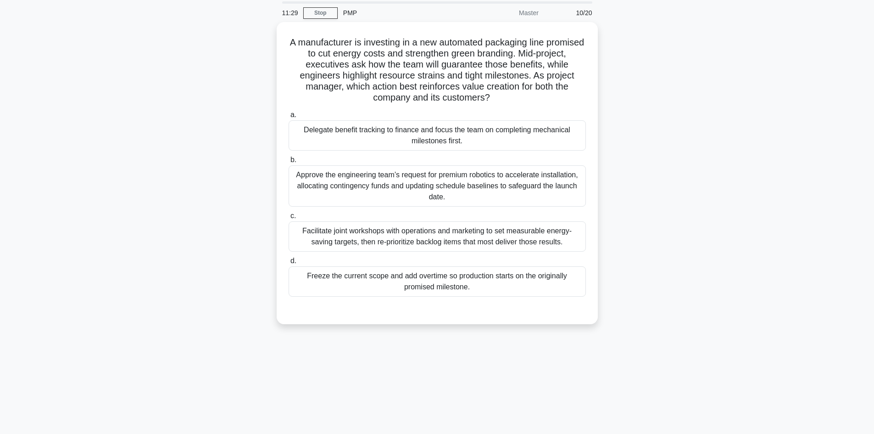
scroll to position [0, 0]
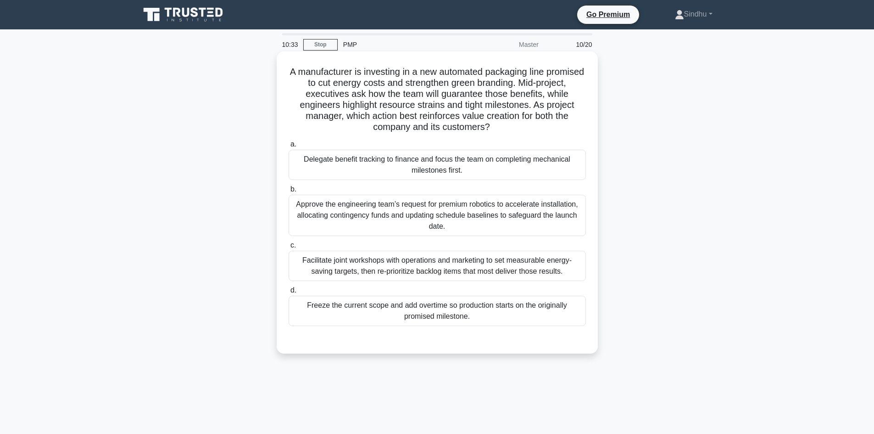
click at [446, 268] on div "Facilitate joint workshops with operations and marketing to set measurable ener…" at bounding box center [437, 265] width 297 height 30
click at [289, 248] on input "c. Facilitate joint workshops with operations and marketing to set measurable e…" at bounding box center [289, 245] width 0 height 6
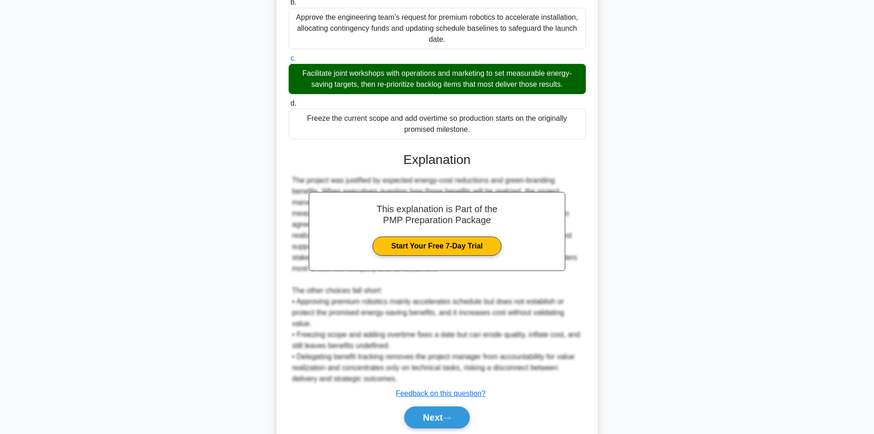
scroll to position [221, 0]
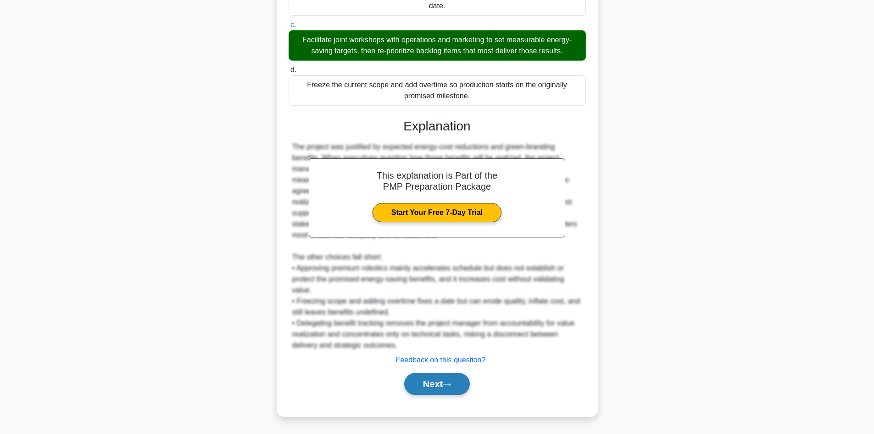
click at [431, 380] on button "Next" at bounding box center [437, 384] width 66 height 22
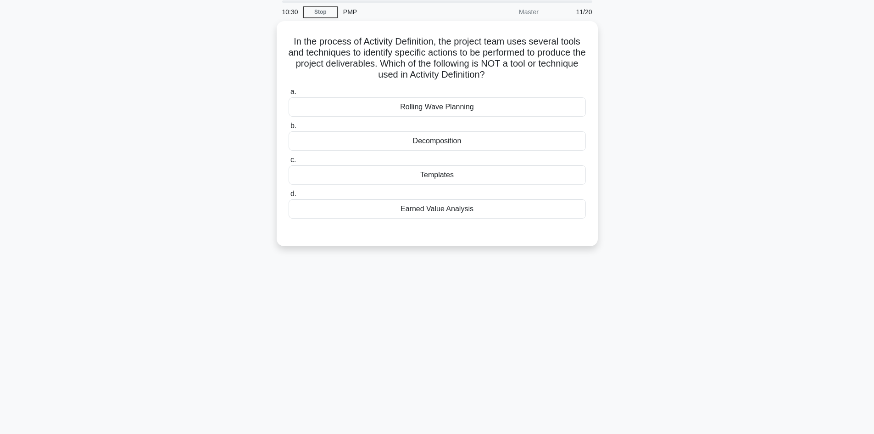
scroll to position [0, 0]
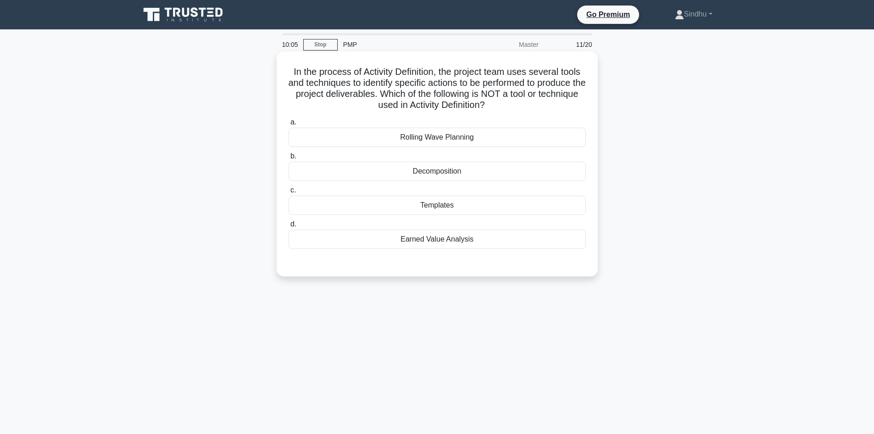
click at [490, 229] on label "d. Earned Value Analysis" at bounding box center [437, 233] width 297 height 30
click at [289, 227] on input "d. Earned Value Analysis" at bounding box center [289, 224] width 0 height 6
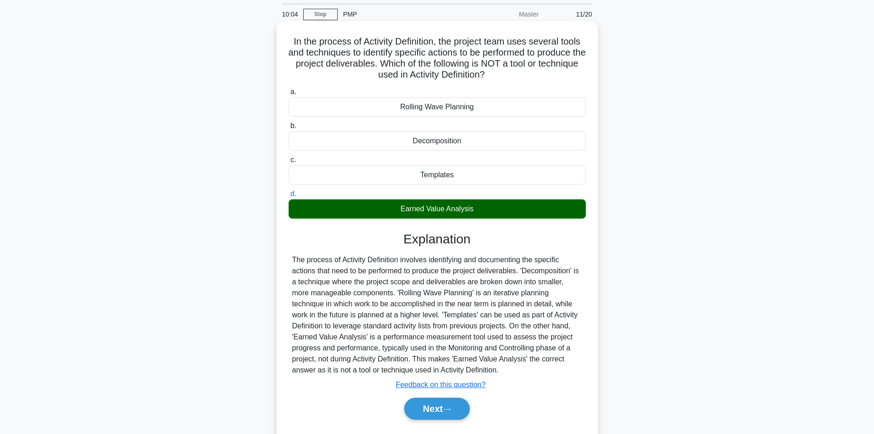
scroll to position [62, 0]
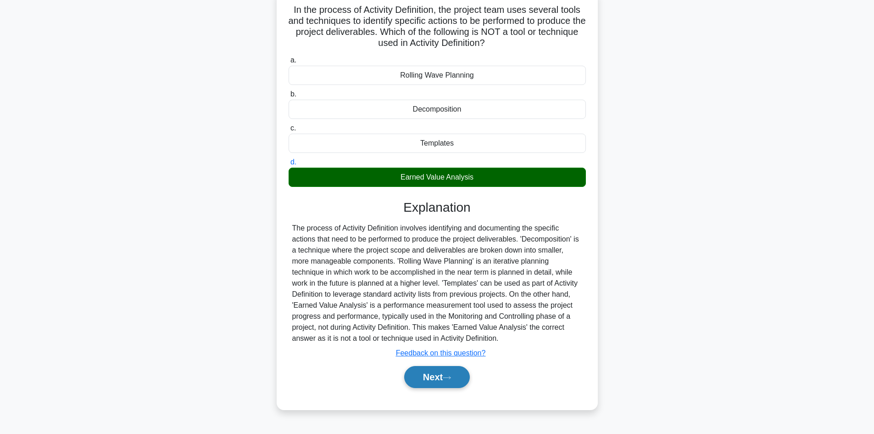
click at [434, 381] on button "Next" at bounding box center [437, 377] width 66 height 22
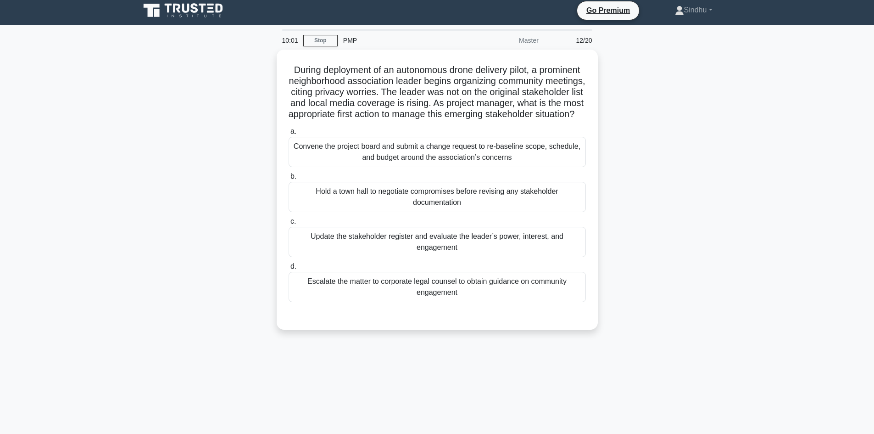
scroll to position [0, 0]
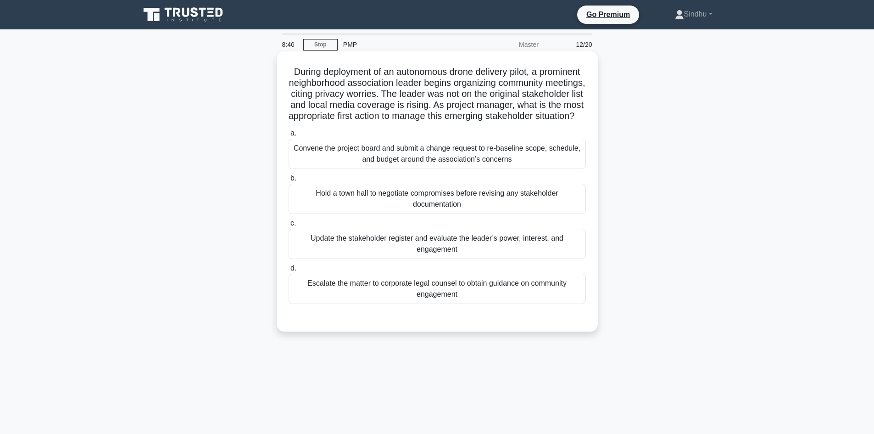
click at [455, 259] on div "Update the stakeholder register and evaluate the leader’s power, interest, and …" at bounding box center [437, 243] width 297 height 30
click at [289, 226] on input "c. Update the stakeholder register and evaluate the leader’s power, interest, a…" at bounding box center [289, 223] width 0 height 6
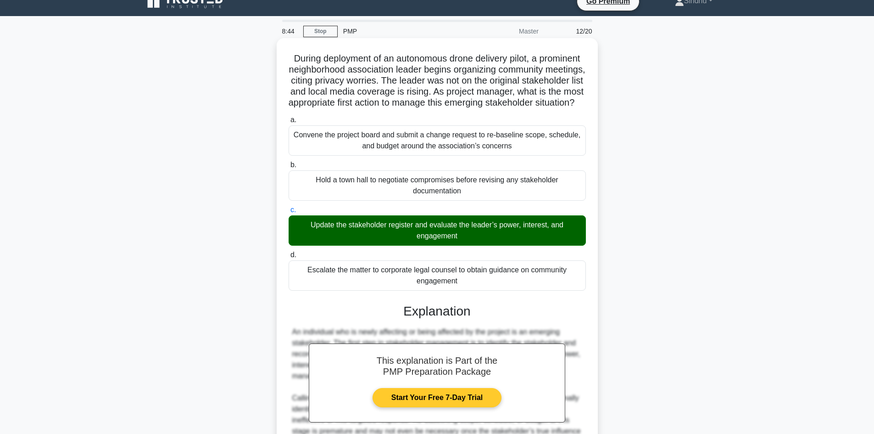
scroll to position [155, 0]
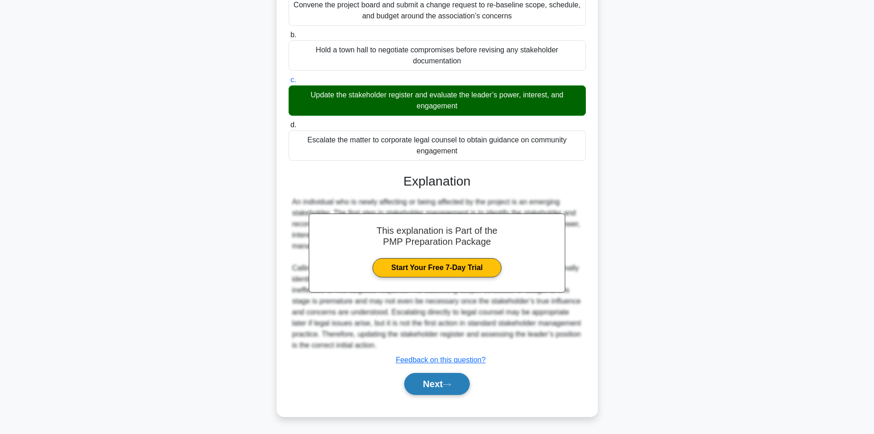
click at [419, 387] on button "Next" at bounding box center [437, 384] width 66 height 22
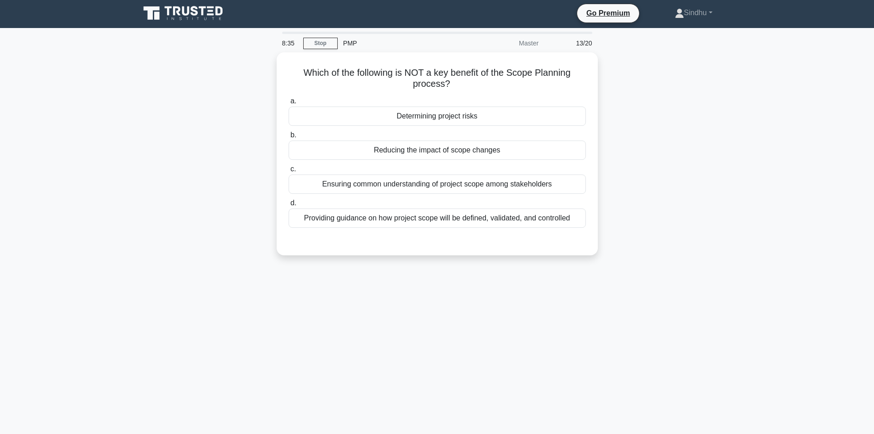
scroll to position [0, 0]
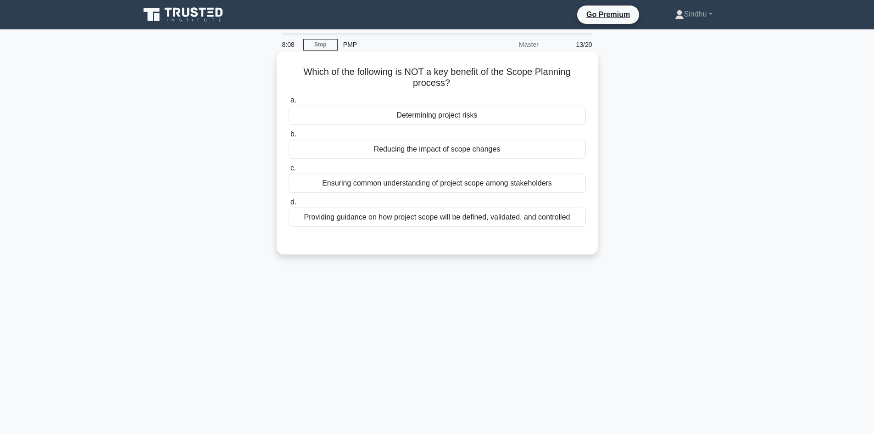
click at [430, 112] on div "Determining project risks" at bounding box center [437, 115] width 297 height 19
click at [289, 103] on input "a. Determining project risks" at bounding box center [289, 100] width 0 height 6
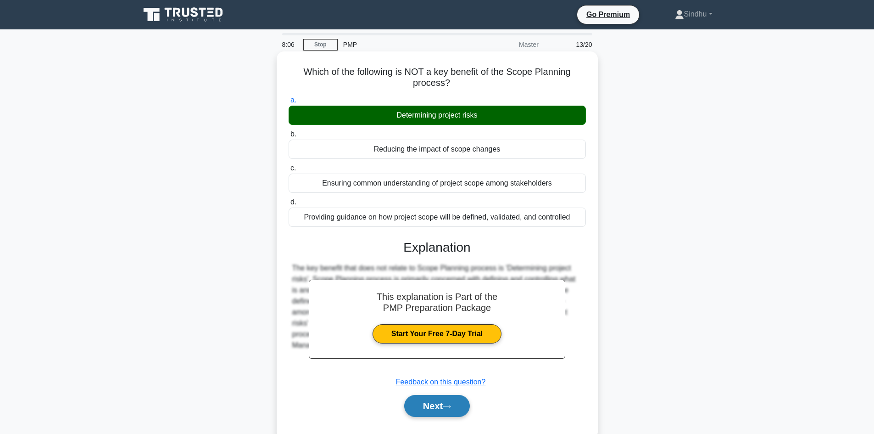
click at [426, 407] on button "Next" at bounding box center [437, 406] width 66 height 22
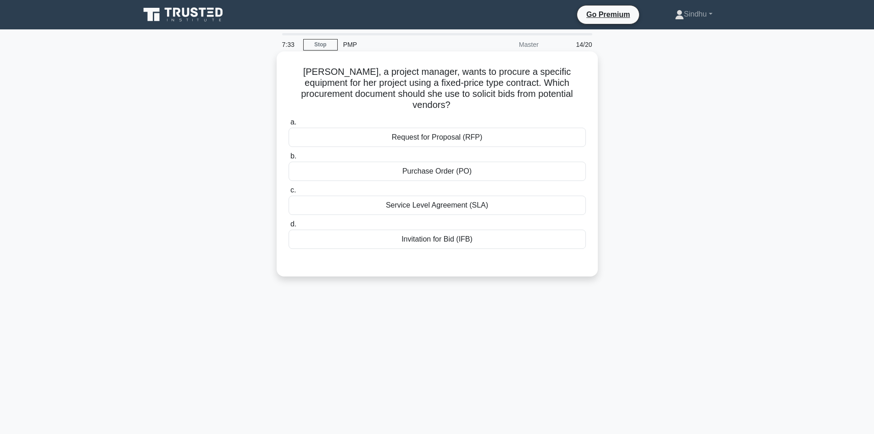
click at [455, 195] on div "Service Level Agreement (SLA)" at bounding box center [437, 204] width 297 height 19
click at [289, 193] on input "c. Service Level Agreement (SLA)" at bounding box center [289, 190] width 0 height 6
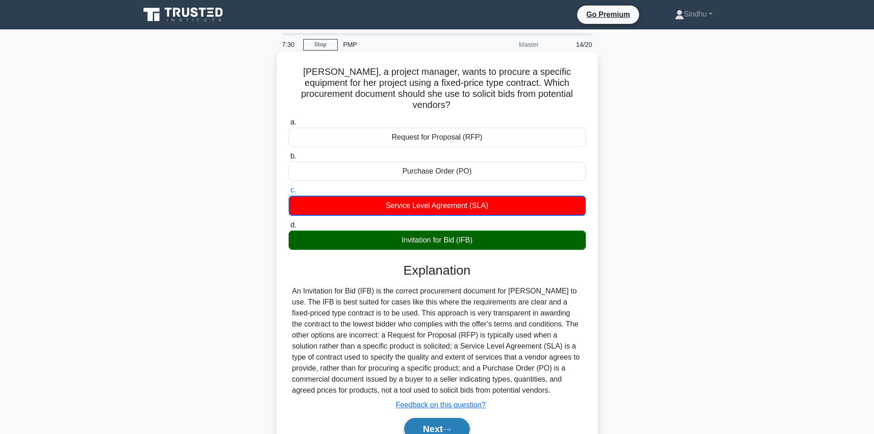
click at [428, 418] on button "Next" at bounding box center [437, 428] width 66 height 22
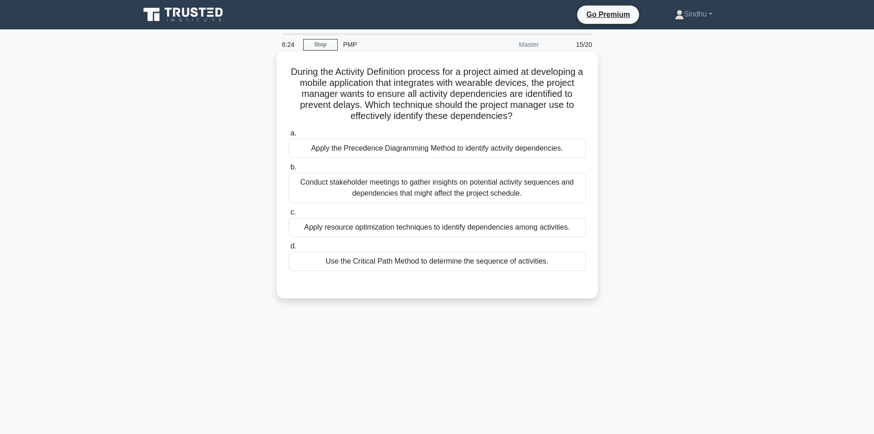
click at [421, 265] on div "Use the Critical Path Method to determine the sequence of activities." at bounding box center [437, 260] width 297 height 19
click at [289, 249] on input "d. Use the Critical Path Method to determine the sequence of activities." at bounding box center [289, 246] width 0 height 6
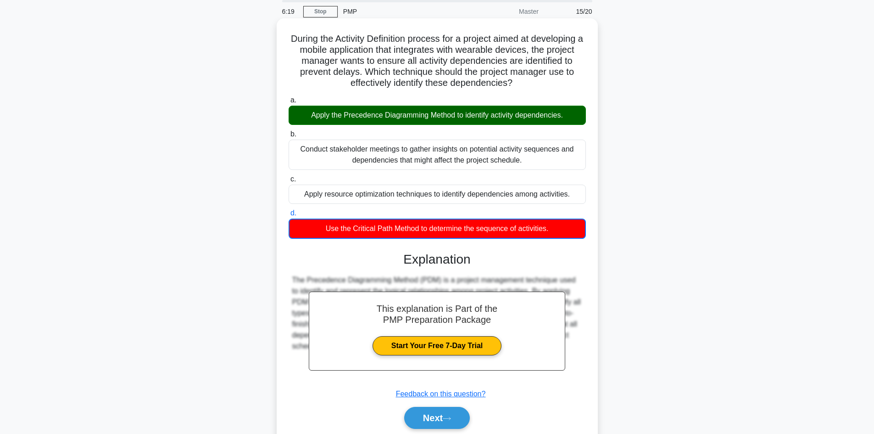
scroll to position [67, 0]
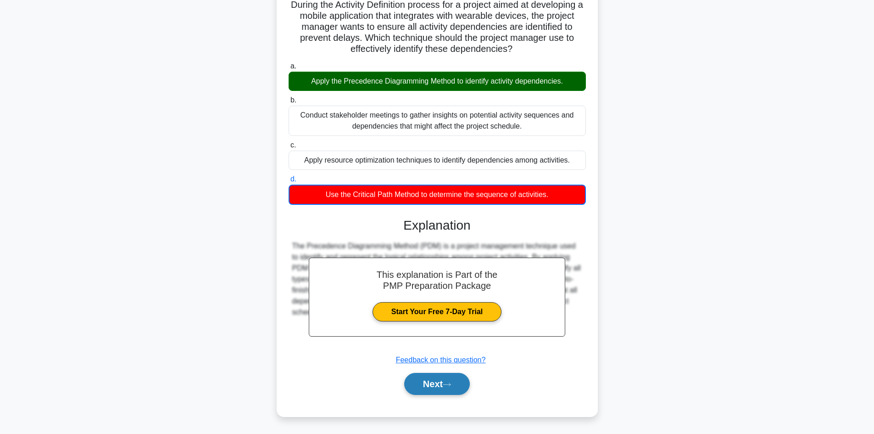
click at [416, 377] on button "Next" at bounding box center [437, 384] width 66 height 22
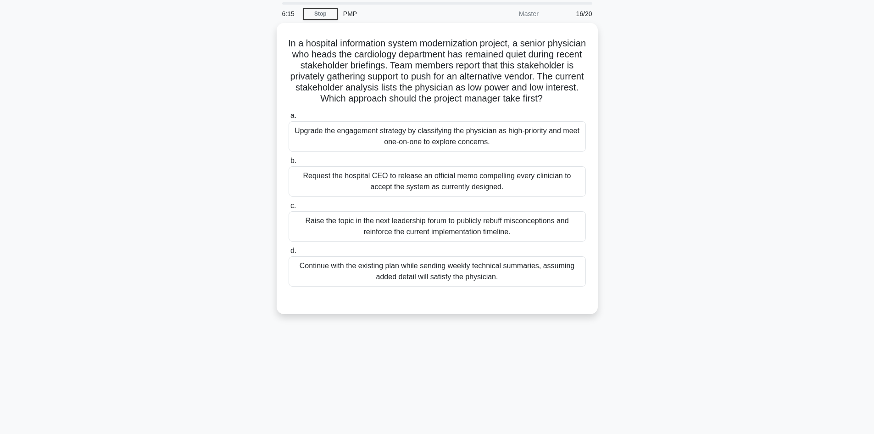
scroll to position [0, 0]
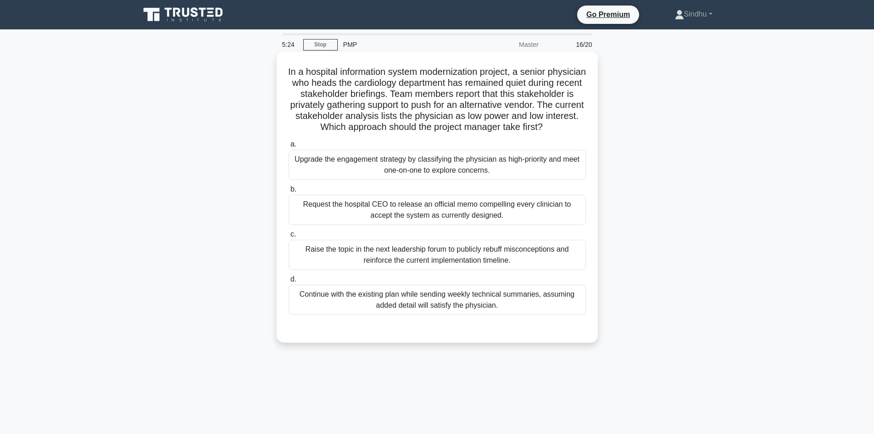
click at [471, 175] on div "Upgrade the engagement strategy by classifying the physician as high-priority a…" at bounding box center [437, 165] width 297 height 30
click at [289, 147] on input "a. Upgrade the engagement strategy by classifying the physician as high-priorit…" at bounding box center [289, 144] width 0 height 6
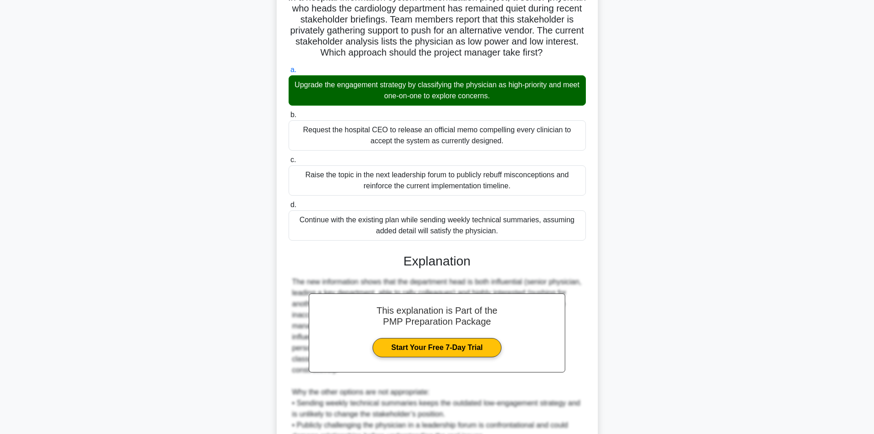
scroll to position [184, 0]
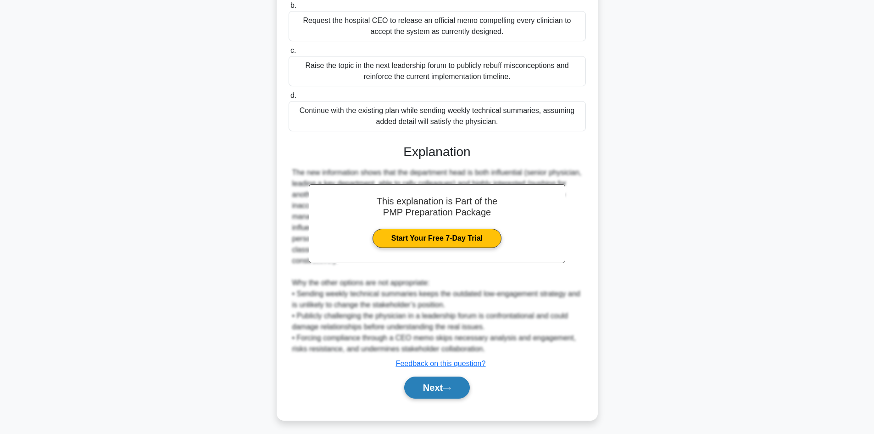
click at [408, 385] on button "Next" at bounding box center [437, 387] width 66 height 22
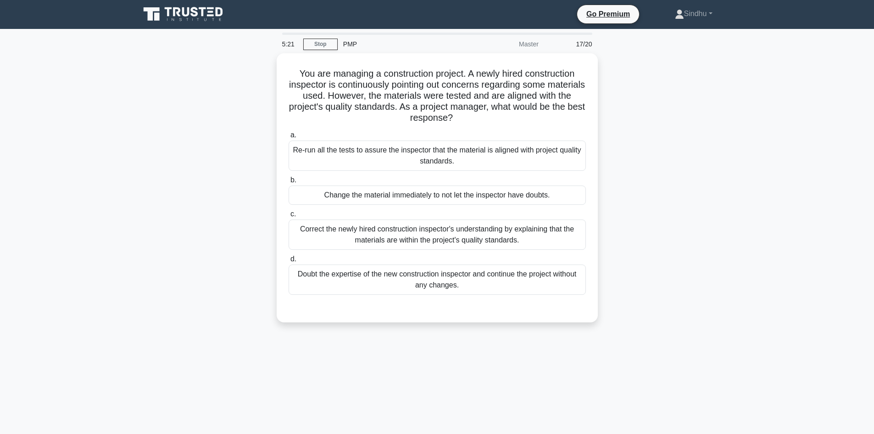
scroll to position [0, 0]
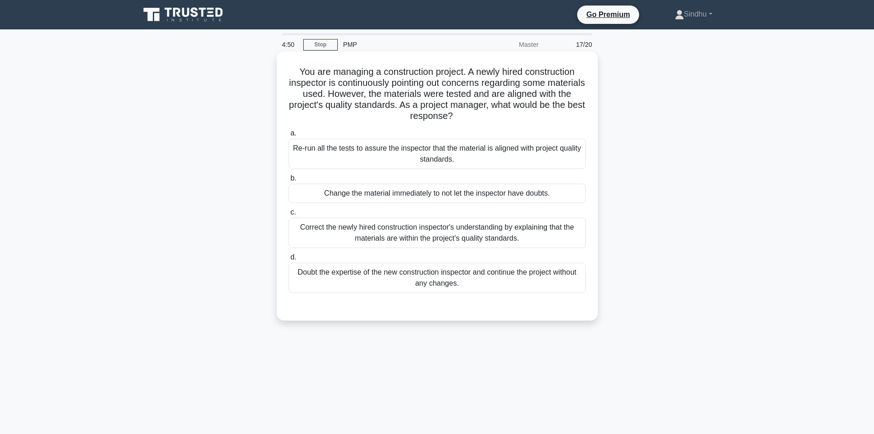
click at [422, 239] on div "Correct the newly hired construction inspector's understanding by explaining th…" at bounding box center [437, 232] width 297 height 30
click at [289, 215] on input "c. Correct the newly hired construction inspector's understanding by explaining…" at bounding box center [289, 212] width 0 height 6
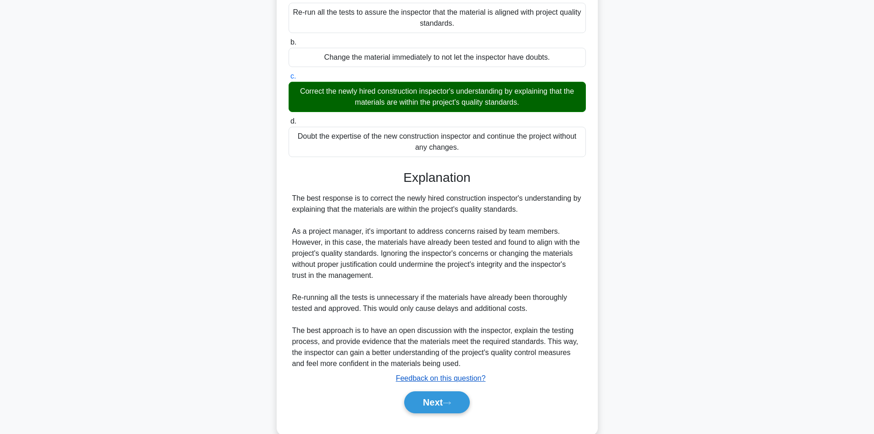
scroll to position [138, 0]
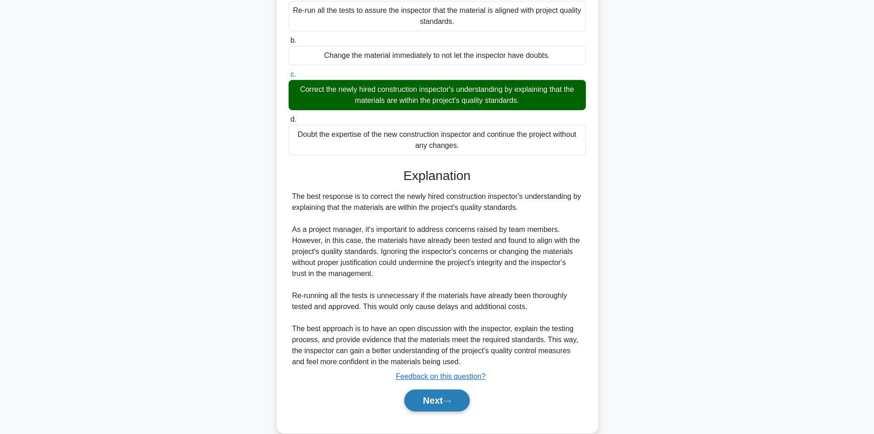
click at [420, 399] on button "Next" at bounding box center [437, 400] width 66 height 22
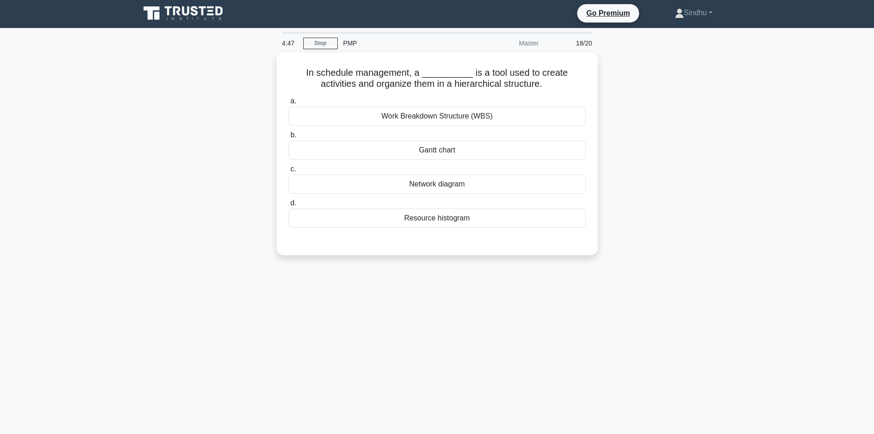
scroll to position [0, 0]
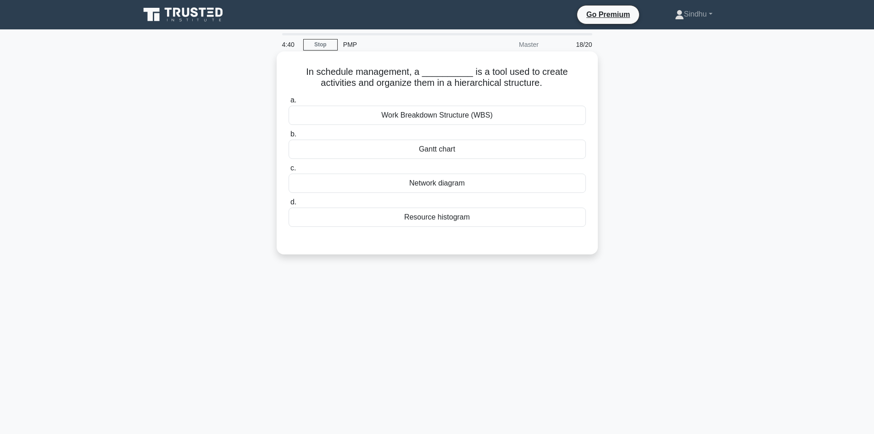
click at [461, 117] on div "Work Breakdown Structure (WBS)" at bounding box center [437, 115] width 297 height 19
click at [289, 103] on input "a. Work Breakdown Structure (WBS)" at bounding box center [289, 100] width 0 height 6
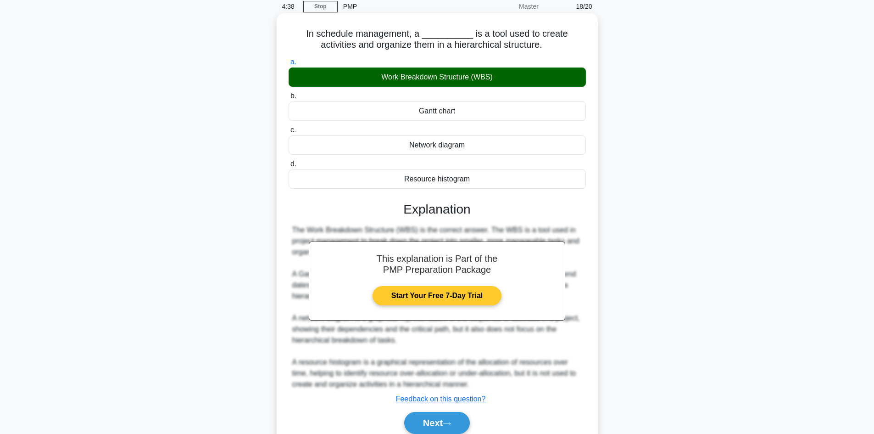
scroll to position [78, 0]
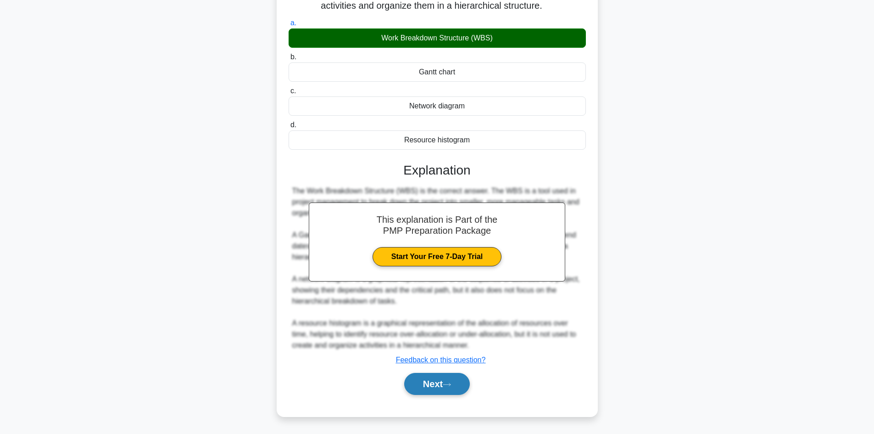
click at [424, 381] on button "Next" at bounding box center [437, 384] width 66 height 22
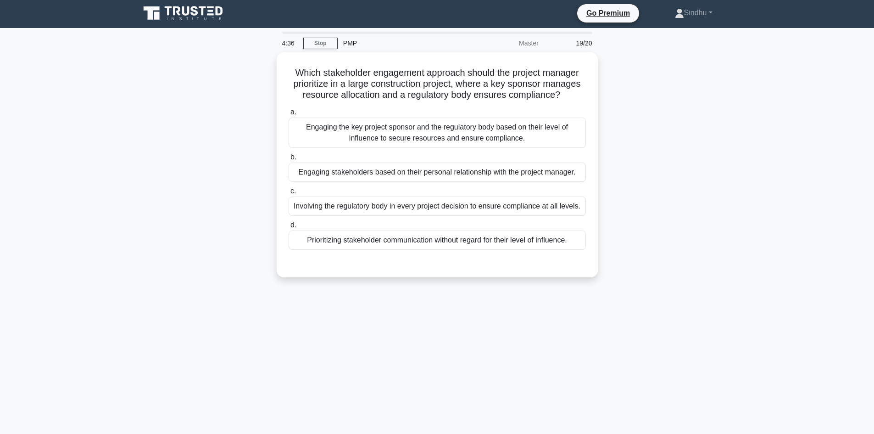
scroll to position [0, 0]
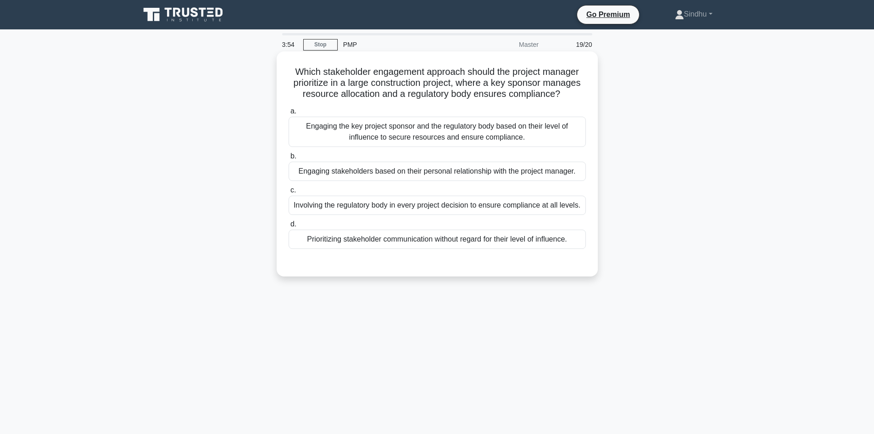
click at [471, 133] on div "Engaging the key project sponsor and the regulatory body based on their level o…" at bounding box center [437, 132] width 297 height 30
click at [289, 114] on input "a. Engaging the key project sponsor and the regulatory body based on their leve…" at bounding box center [289, 111] width 0 height 6
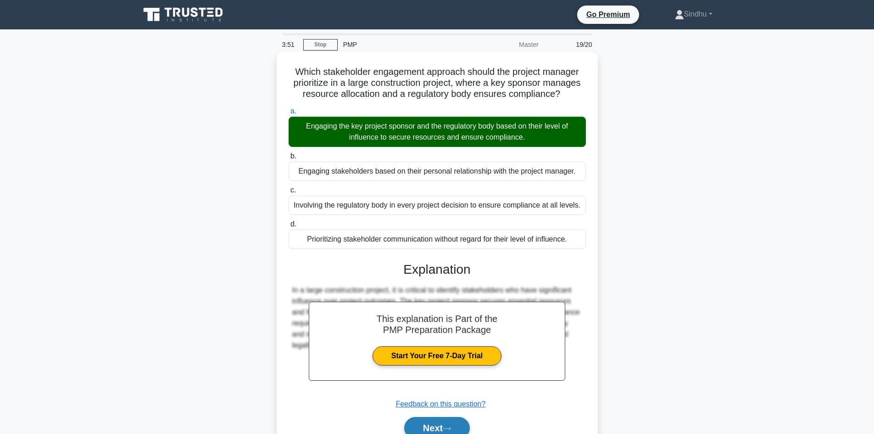
click at [431, 425] on button "Next" at bounding box center [437, 428] width 66 height 22
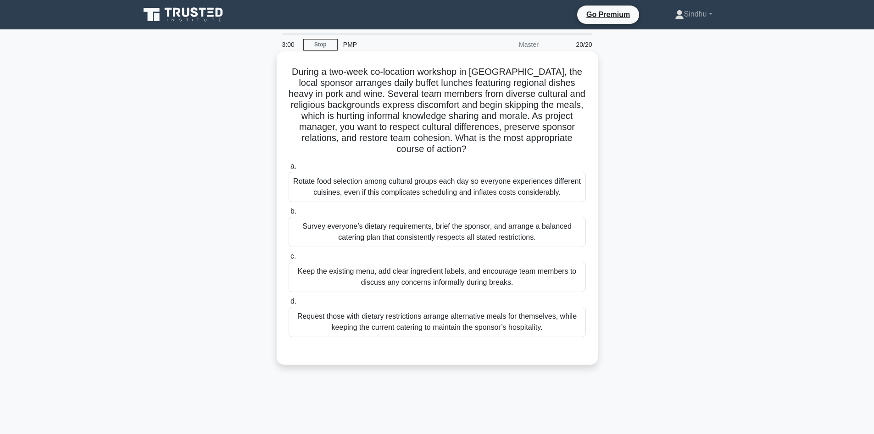
click at [407, 235] on div "Survey everyone’s dietary requirements, brief the sponsor, and arrange a balanc…" at bounding box center [437, 232] width 297 height 30
click at [289, 214] on input "b. Survey everyone’s dietary requirements, brief the sponsor, and arrange a bal…" at bounding box center [289, 211] width 0 height 6
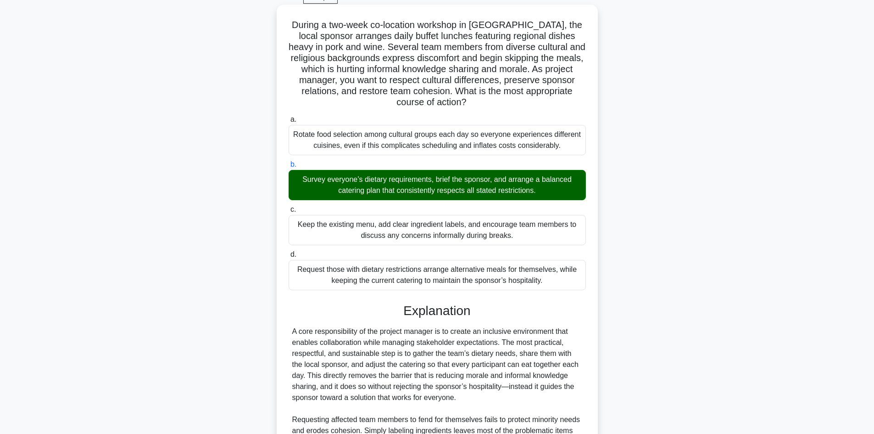
scroll to position [188, 0]
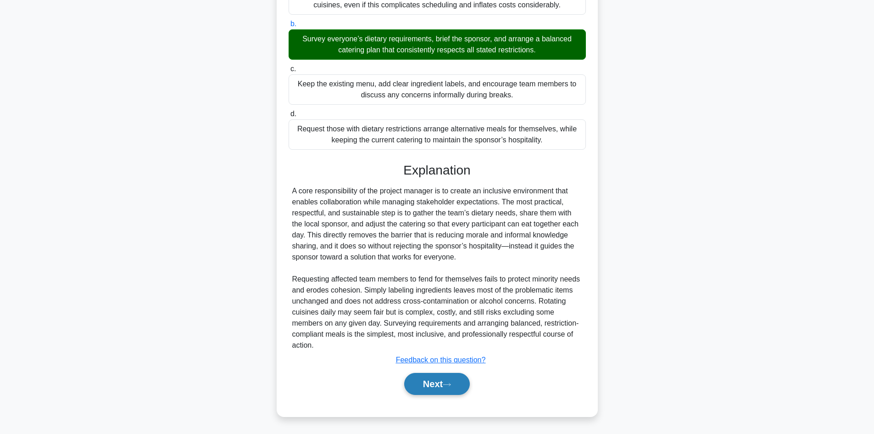
click at [415, 384] on button "Next" at bounding box center [437, 384] width 66 height 22
click at [424, 384] on button "Next" at bounding box center [437, 384] width 66 height 22
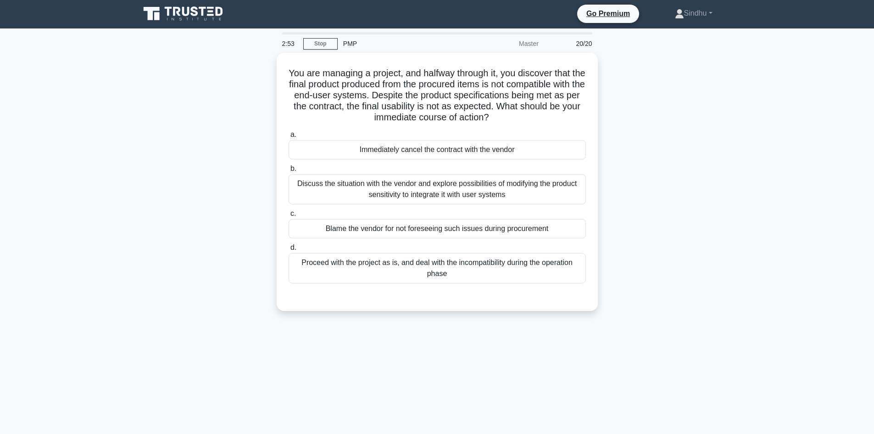
scroll to position [0, 0]
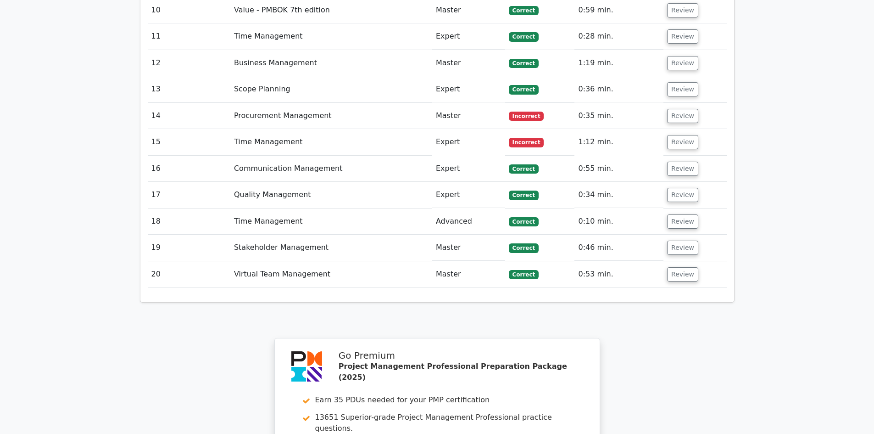
scroll to position [2019, 0]
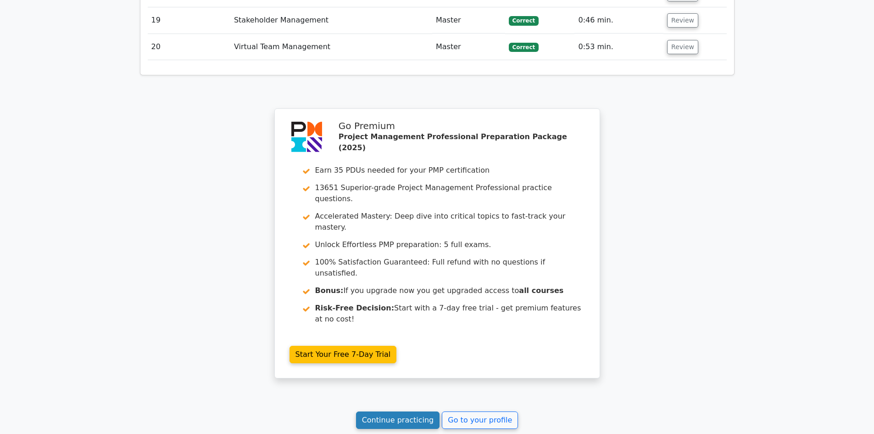
click at [402, 411] on link "Continue practicing" at bounding box center [398, 419] width 84 height 17
